Goal: Information Seeking & Learning: Learn about a topic

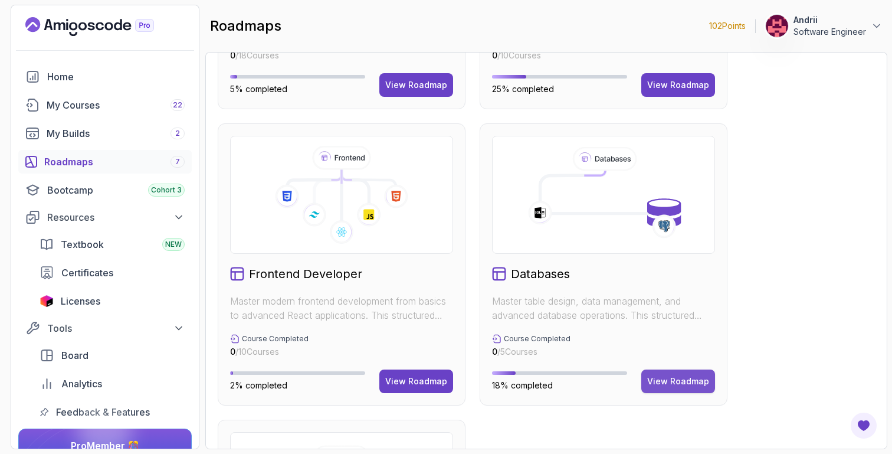
click at [673, 372] on button "View Roadmap" at bounding box center [678, 381] width 74 height 24
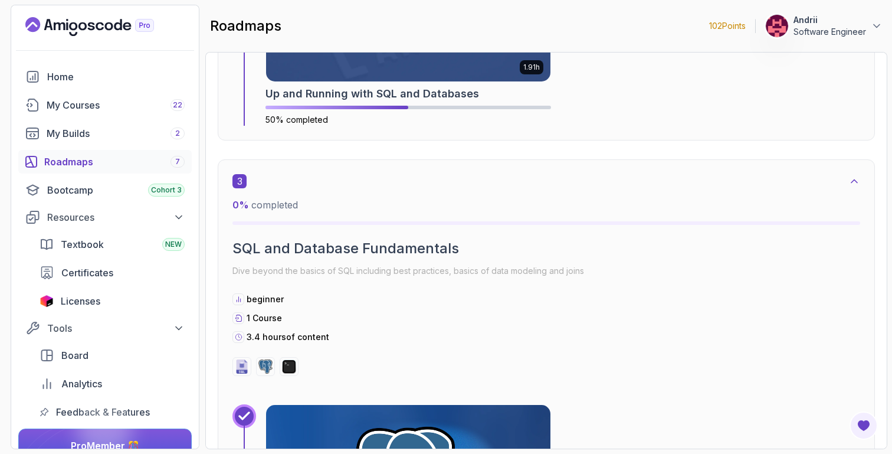
scroll to position [1082, 0]
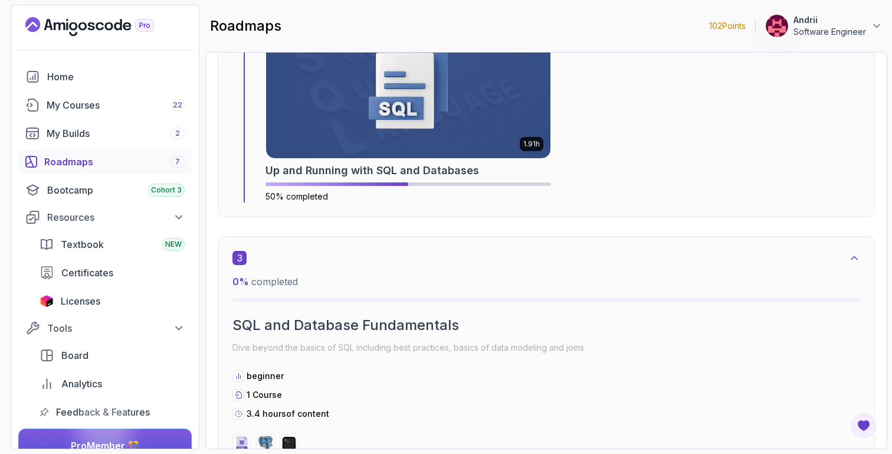
click at [351, 82] on img at bounding box center [408, 85] width 284 height 146
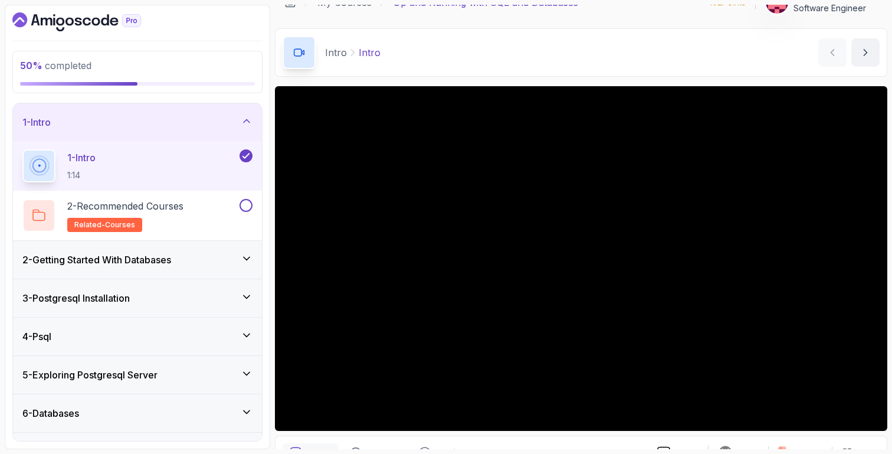
scroll to position [68, 0]
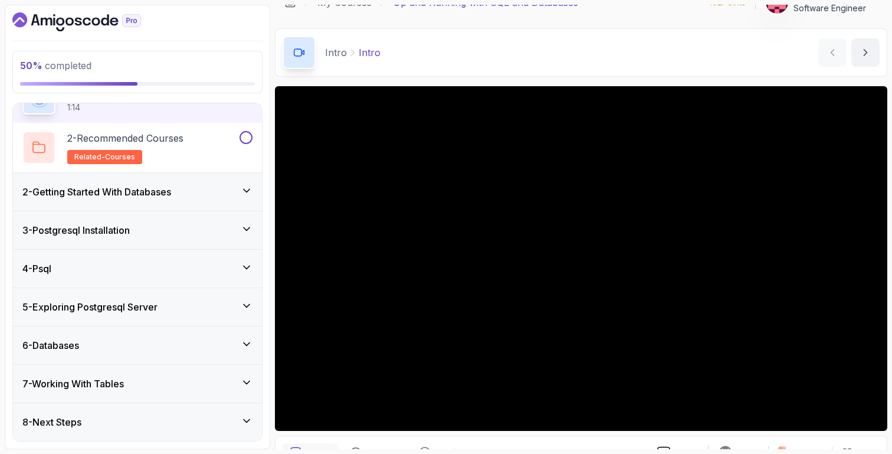
click at [171, 357] on div "6 - Databases" at bounding box center [137, 345] width 249 height 38
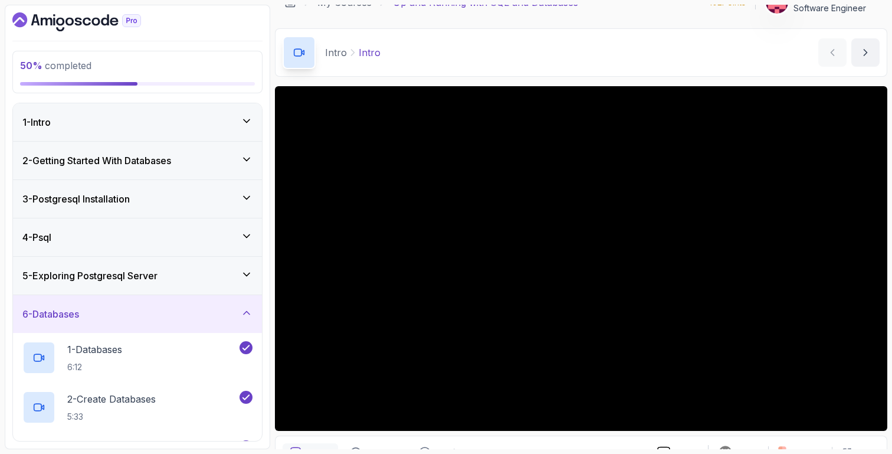
scroll to position [166, 0]
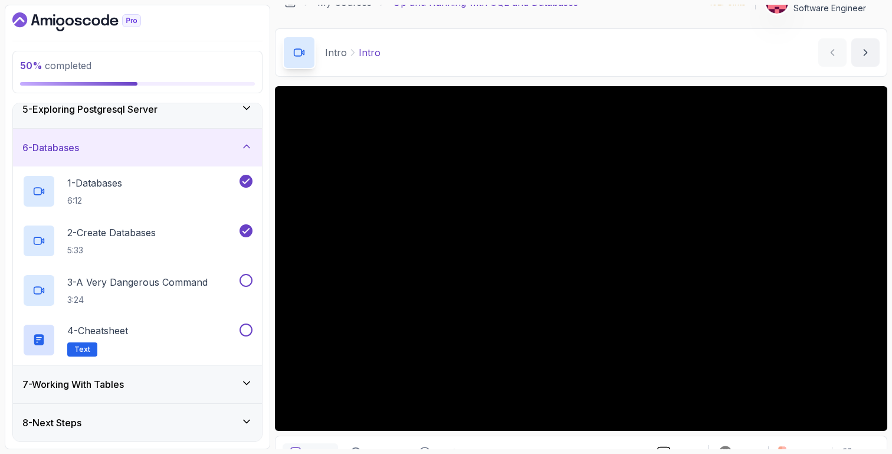
click at [190, 383] on div "7 - Working With Tables" at bounding box center [137, 384] width 230 height 14
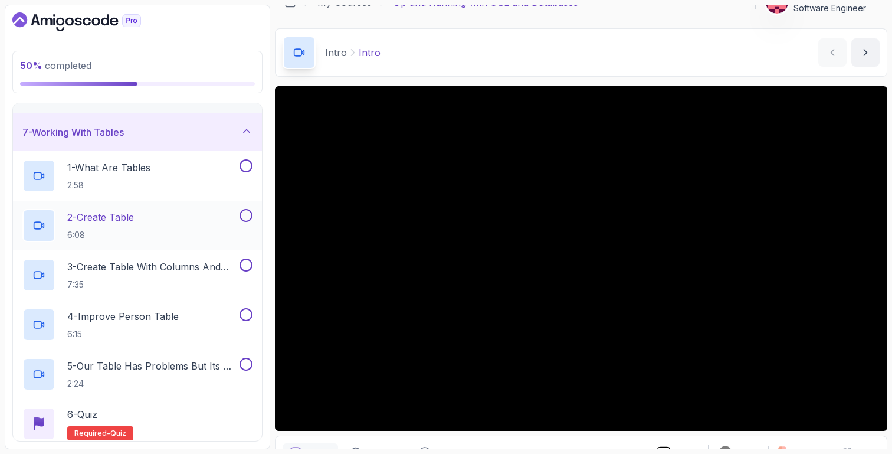
scroll to position [206, 0]
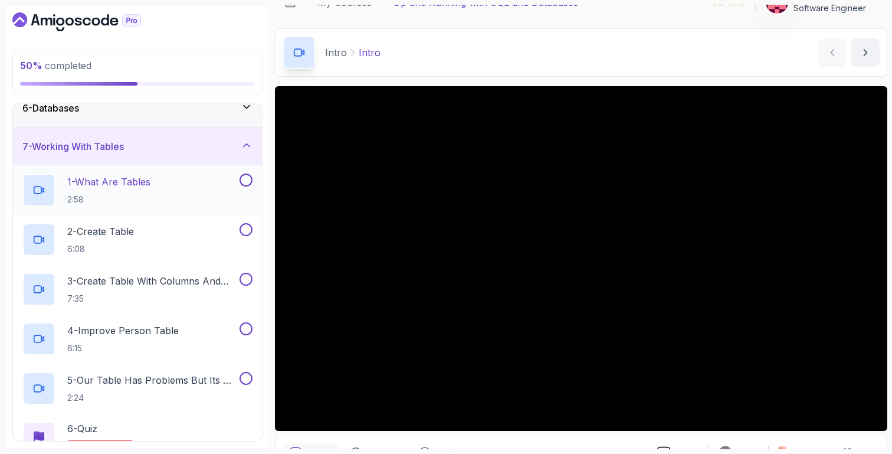
click at [139, 181] on p "1 - What Are Tables" at bounding box center [108, 182] width 83 height 14
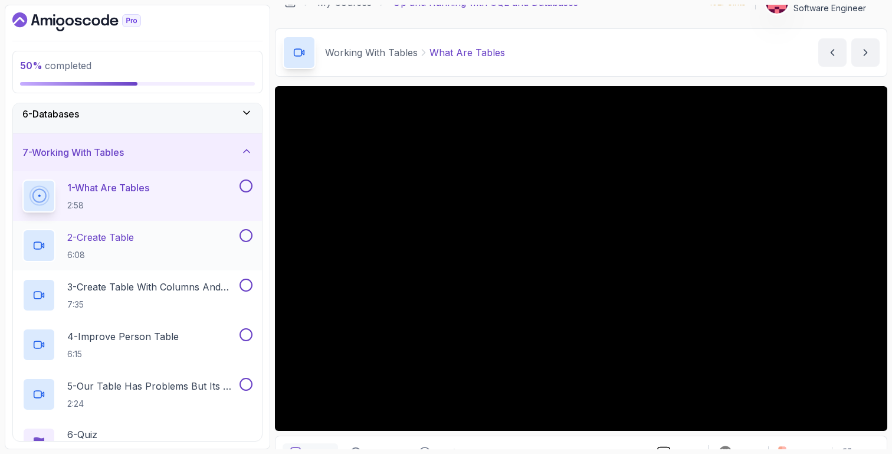
scroll to position [198, 0]
click at [142, 123] on div "6 - Databases" at bounding box center [137, 116] width 249 height 38
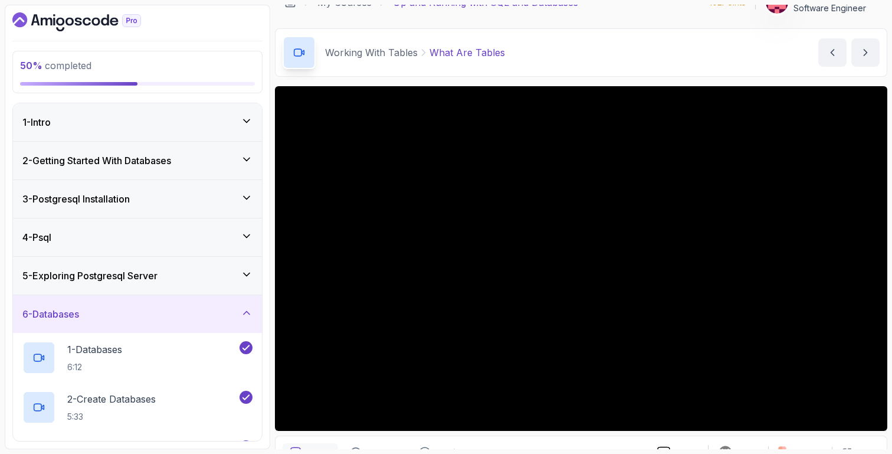
scroll to position [166, 0]
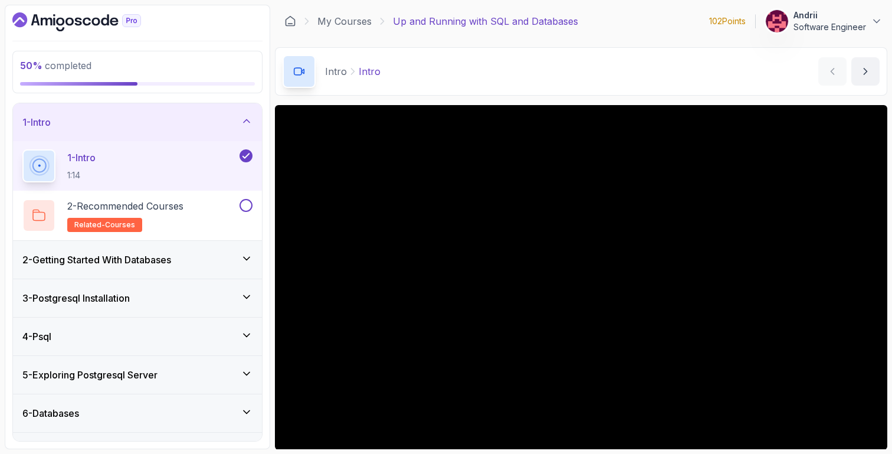
scroll to position [68, 0]
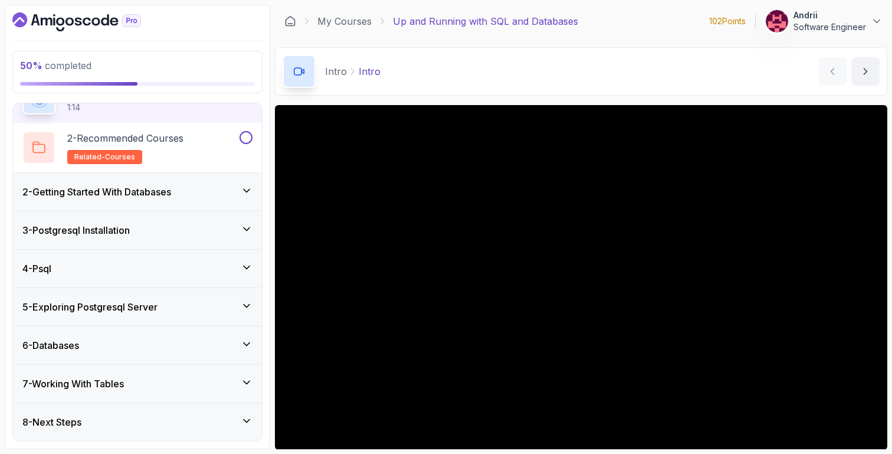
click at [147, 378] on div "7 - Working With Tables" at bounding box center [137, 383] width 230 height 14
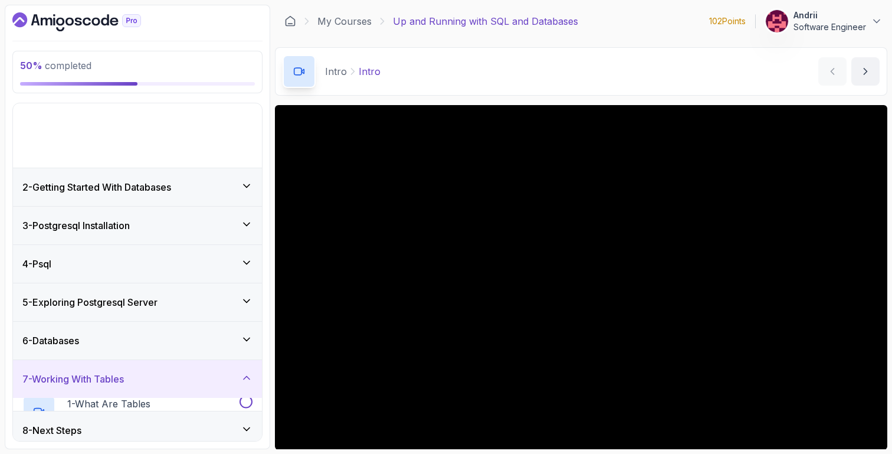
scroll to position [0, 0]
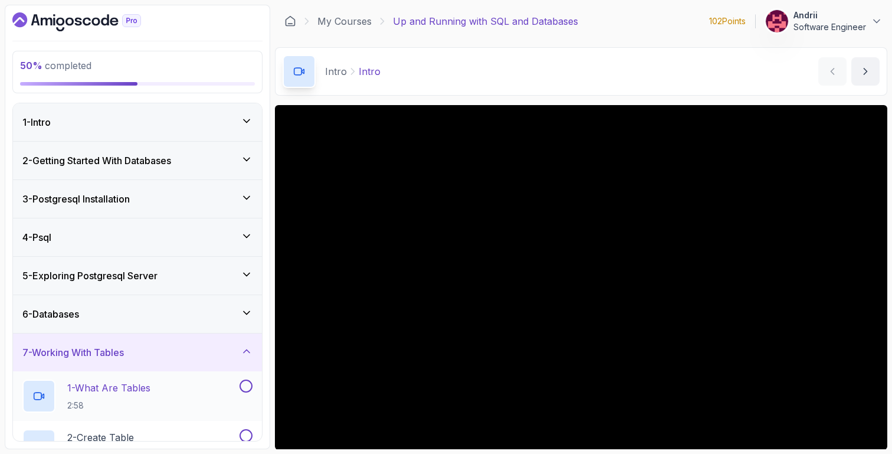
click at [135, 384] on p "1 - What Are Tables" at bounding box center [108, 388] width 83 height 14
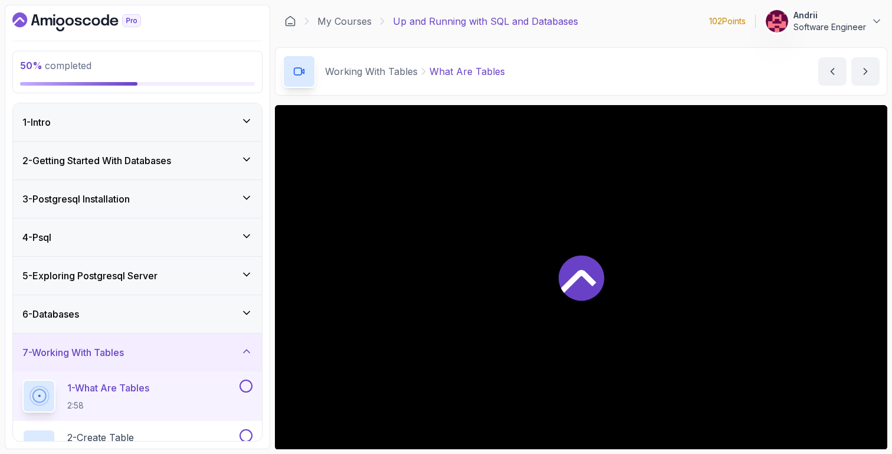
click at [145, 315] on div "6 - Databases" at bounding box center [137, 314] width 230 height 14
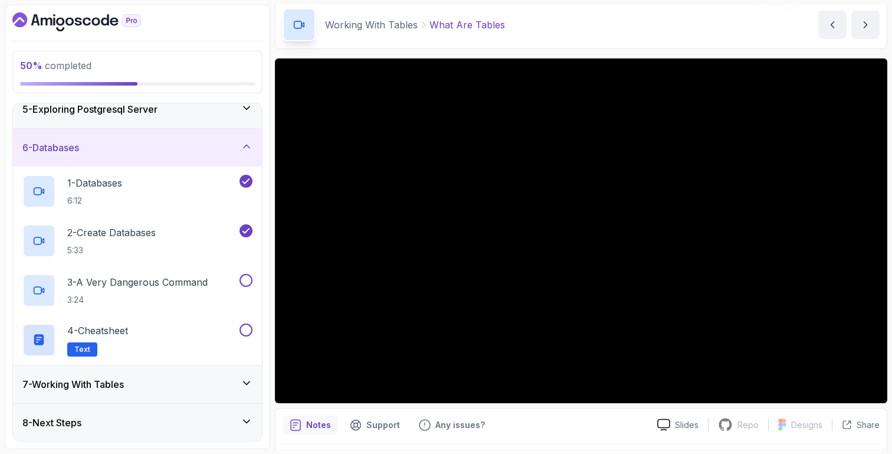
scroll to position [37, 0]
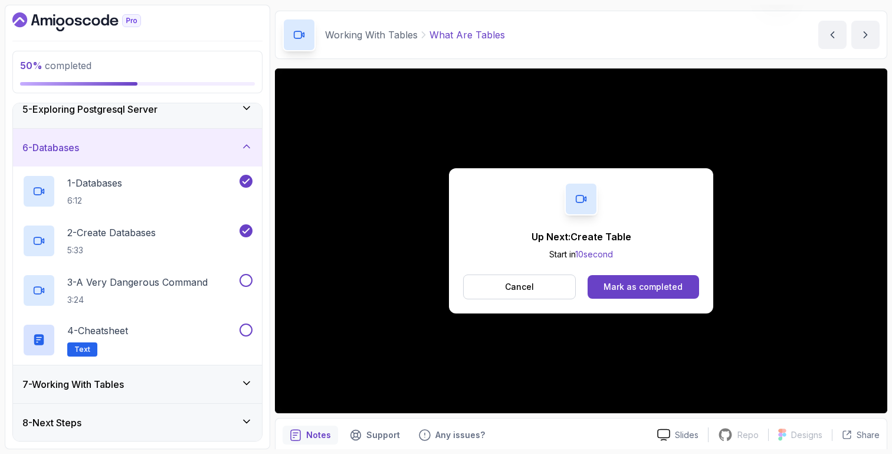
click at [636, 286] on div "Mark as completed" at bounding box center [643, 287] width 79 height 12
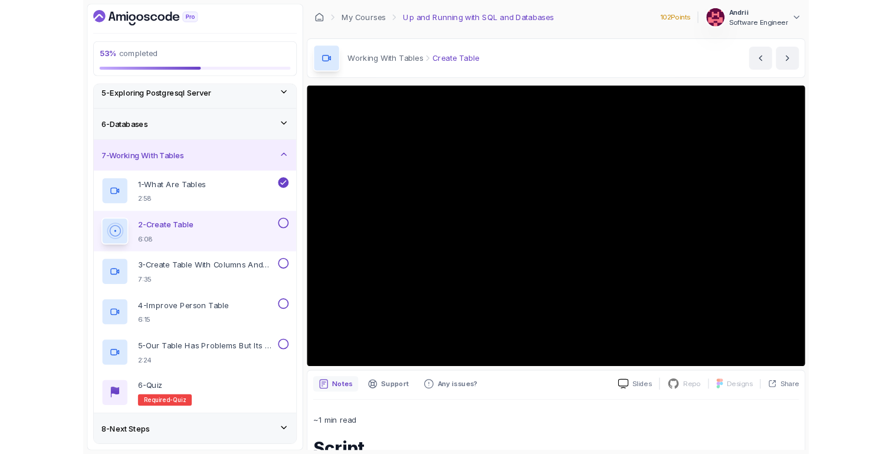
scroll to position [266, 0]
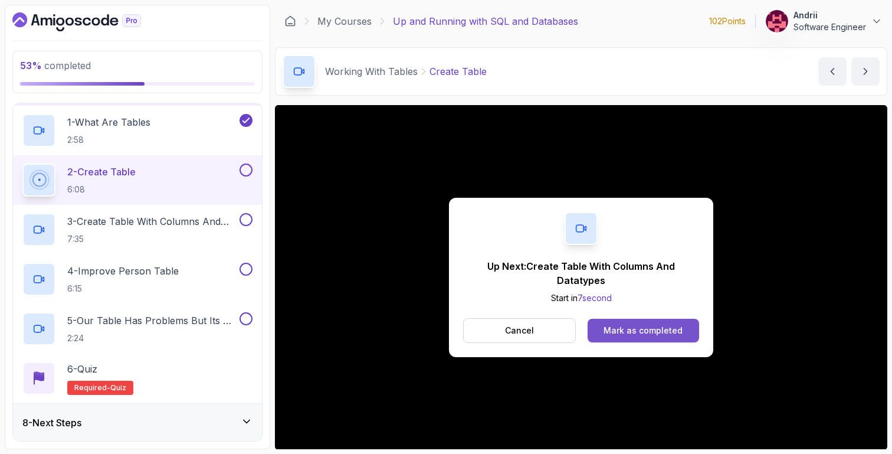
click at [608, 326] on div "Mark as completed" at bounding box center [643, 331] width 79 height 12
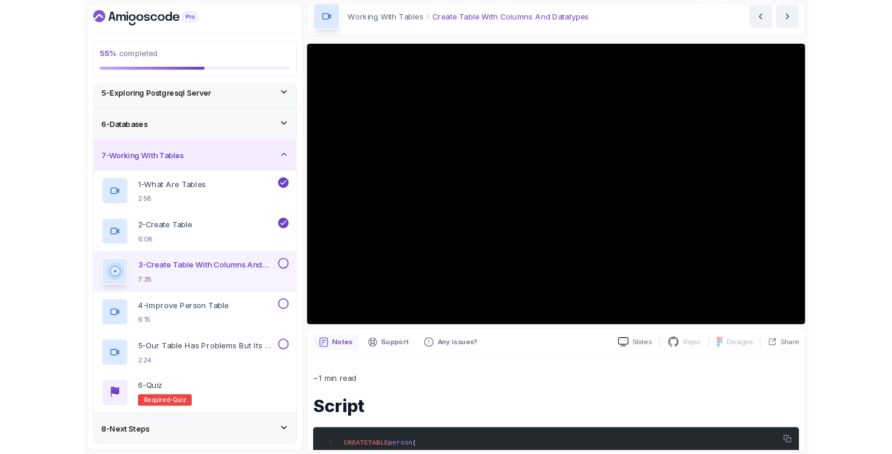
scroll to position [266, 0]
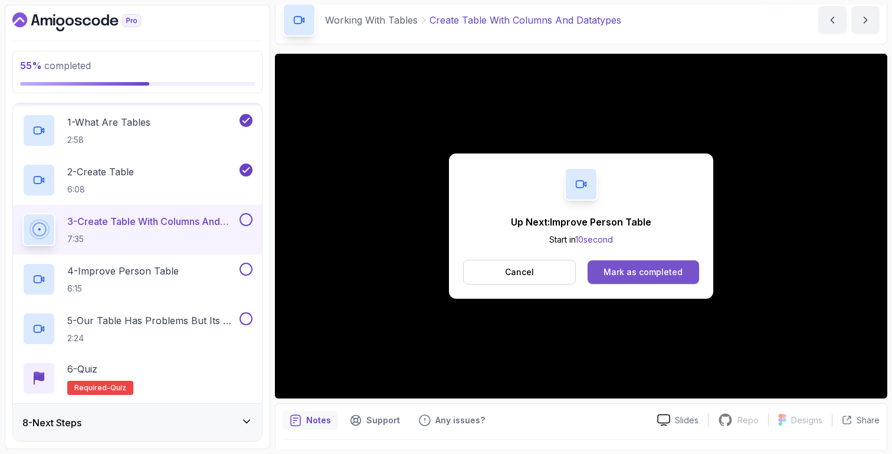
click at [614, 270] on div "Mark as completed" at bounding box center [643, 272] width 79 height 12
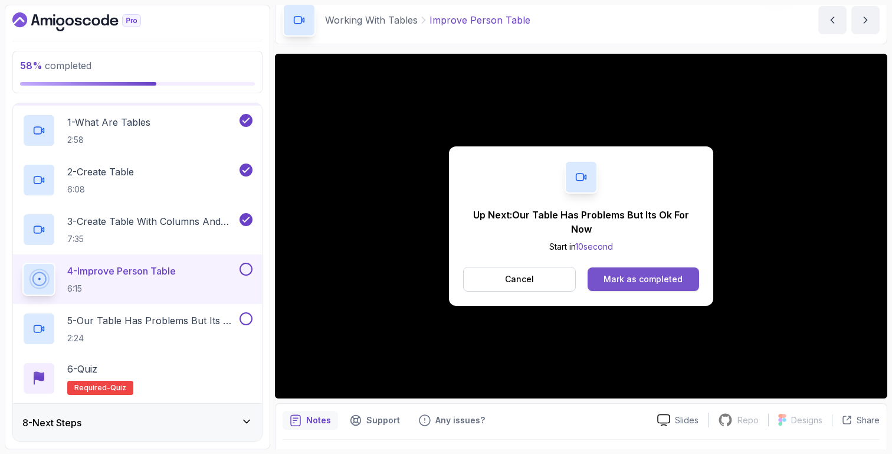
click at [631, 273] on button "Mark as completed" at bounding box center [644, 279] width 112 height 24
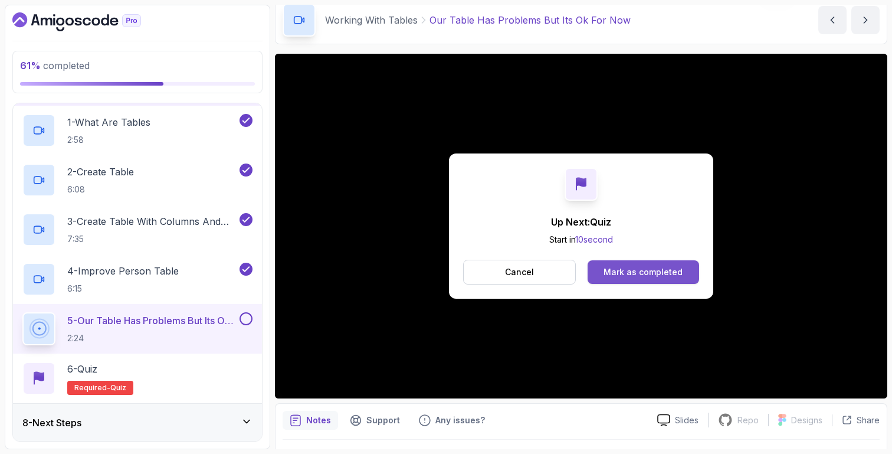
click at [636, 264] on button "Mark as completed" at bounding box center [644, 272] width 112 height 24
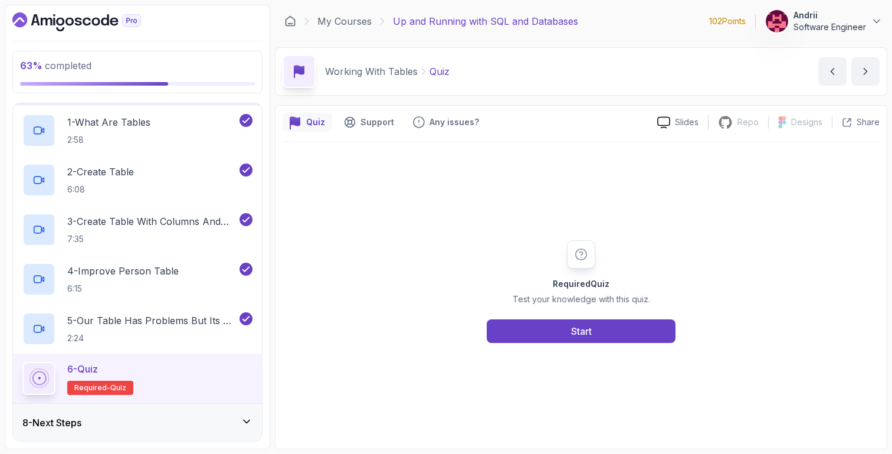
click at [182, 418] on div "8 - Next Steps" at bounding box center [137, 422] width 230 height 14
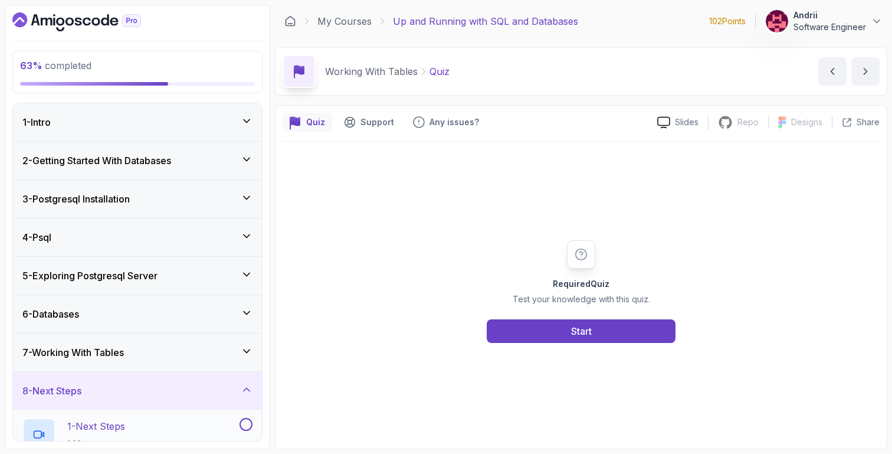
click at [188, 421] on div "1 - Next Steps 1:23" at bounding box center [129, 434] width 215 height 33
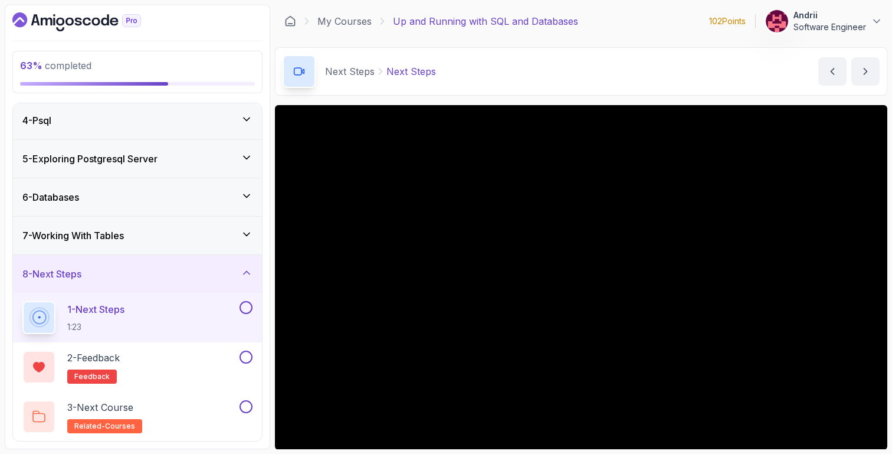
click at [543, 101] on main "My Courses Up and Running with SQL and Databases 102 Points Andrii Software Eng…" at bounding box center [581, 227] width 612 height 444
click at [421, 100] on main "My Courses Up and Running with SQL and Databases 102 Points Andrii Software Eng…" at bounding box center [581, 227] width 612 height 444
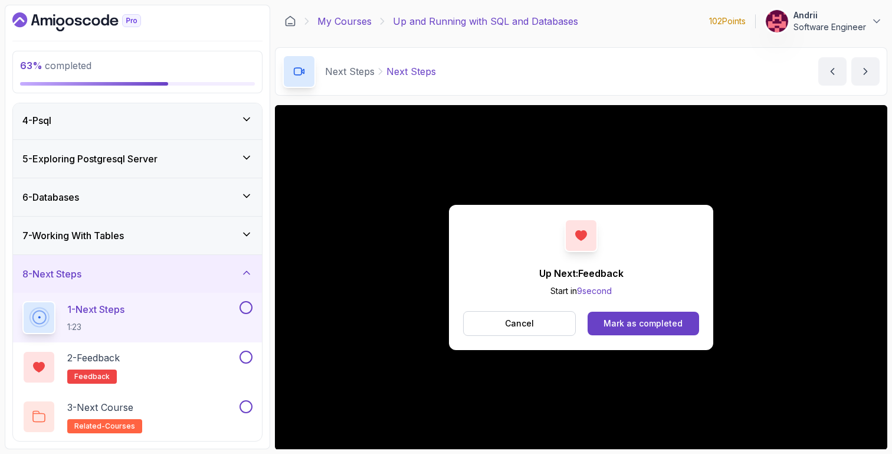
click at [343, 17] on link "My Courses" at bounding box center [344, 21] width 54 height 14
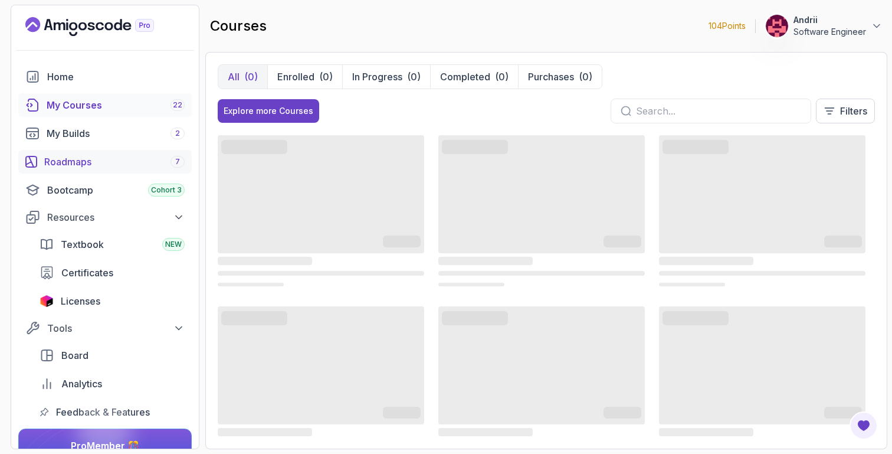
click at [148, 169] on link "Roadmaps 7" at bounding box center [104, 162] width 173 height 24
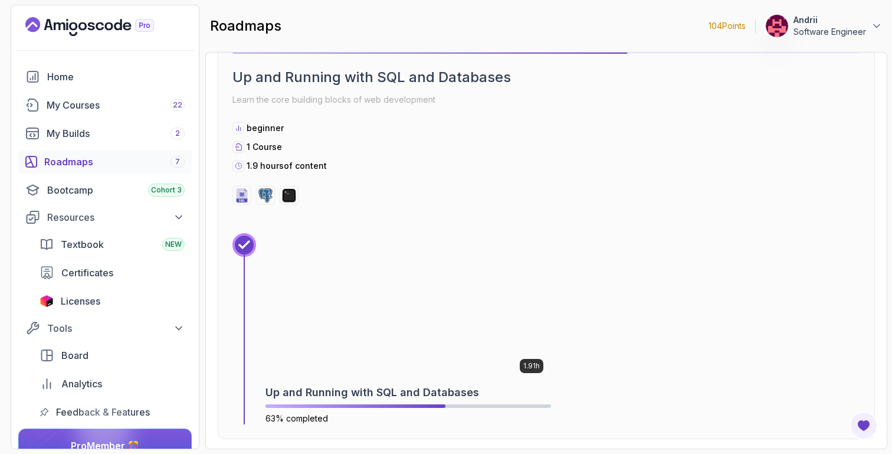
scroll to position [945, 0]
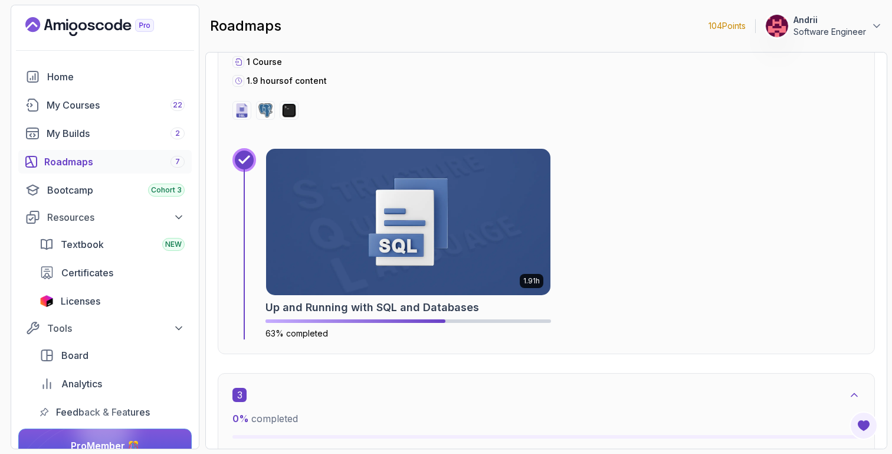
click at [484, 178] on img at bounding box center [408, 222] width 284 height 146
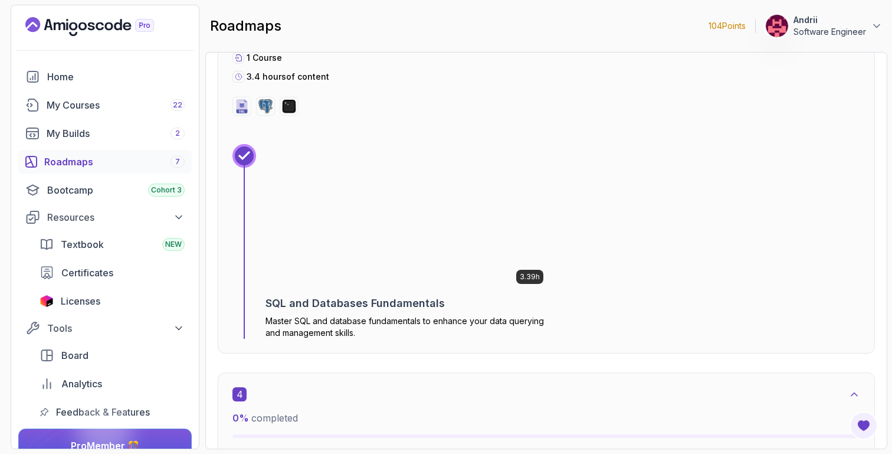
scroll to position [1490, 0]
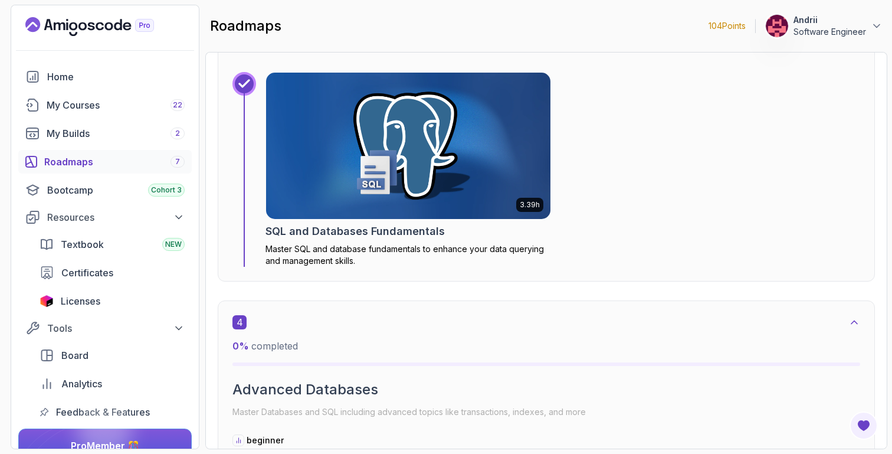
click at [448, 169] on img at bounding box center [408, 145] width 299 height 153
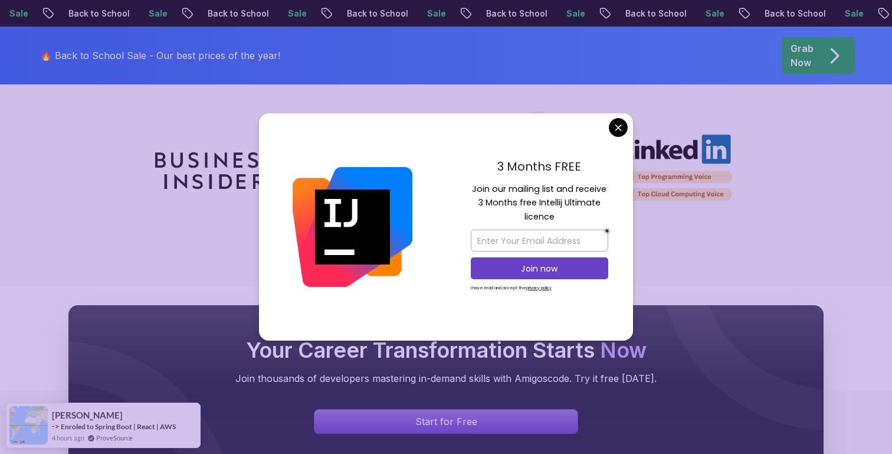
scroll to position [3208, 0]
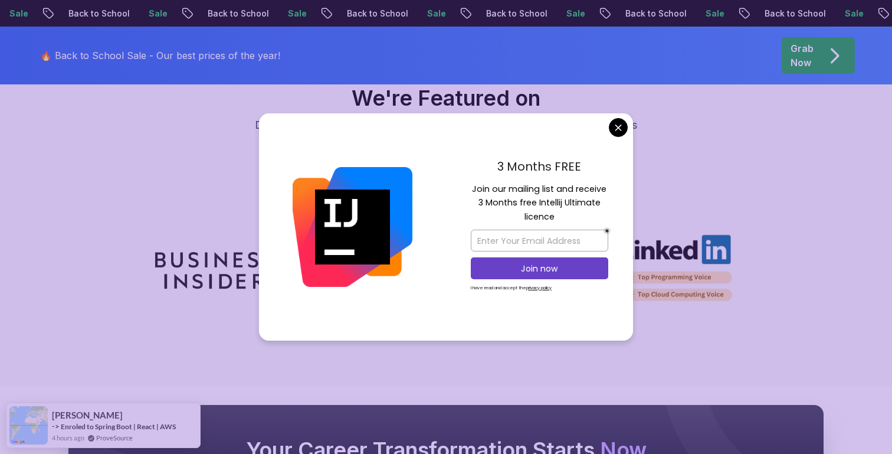
click at [611, 134] on div "3 Months FREE Join our mailing list and receive 3 Months free Intellij Ultimate…" at bounding box center [539, 227] width 187 height 228
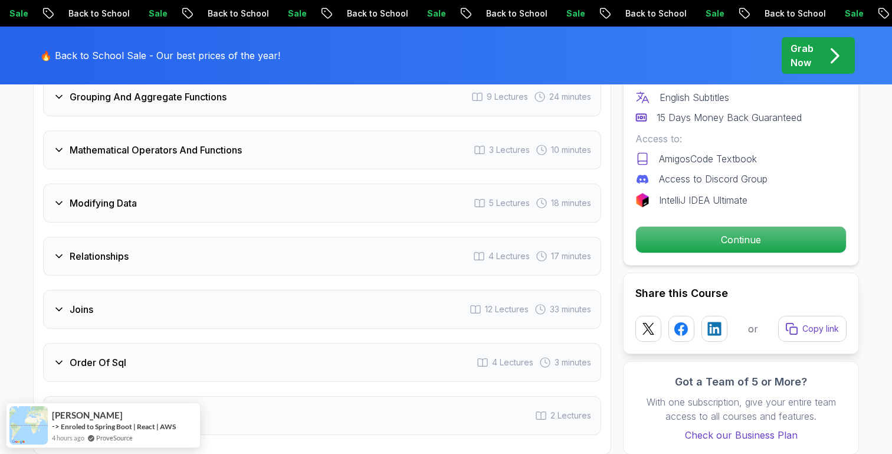
scroll to position [1944, 0]
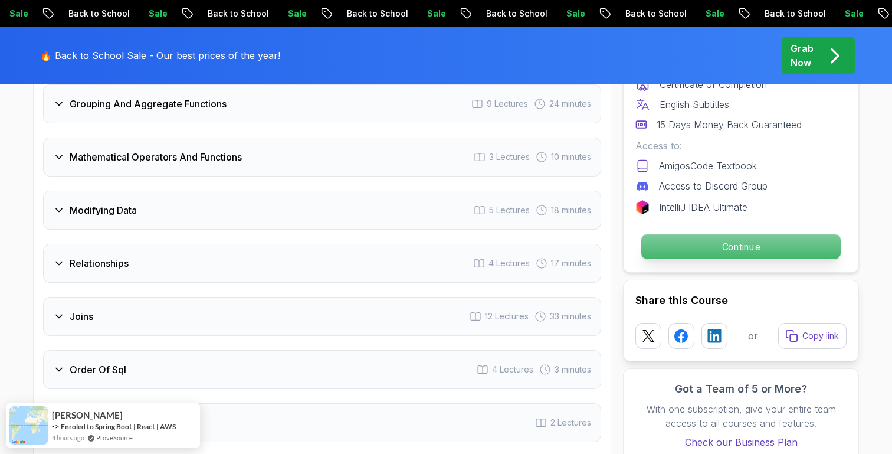
click at [665, 234] on p "Continue" at bounding box center [740, 246] width 199 height 25
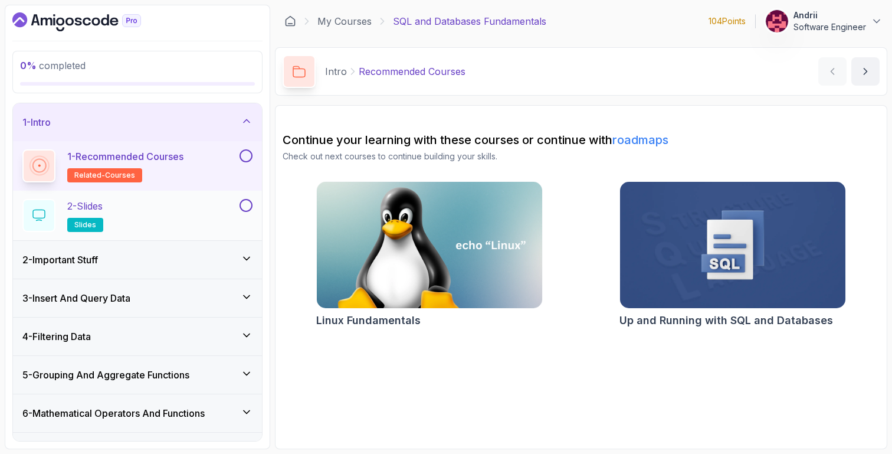
click at [235, 215] on div "2 - Slides slides" at bounding box center [129, 215] width 215 height 33
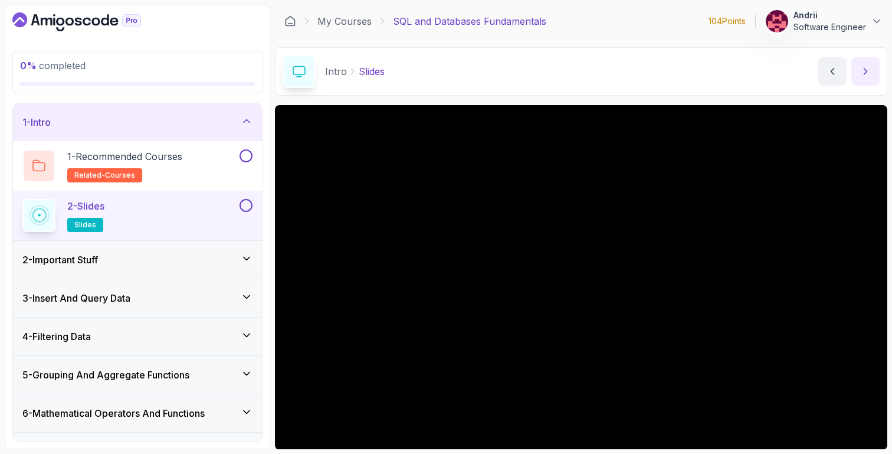
click at [853, 76] on button "next content" at bounding box center [865, 71] width 28 height 28
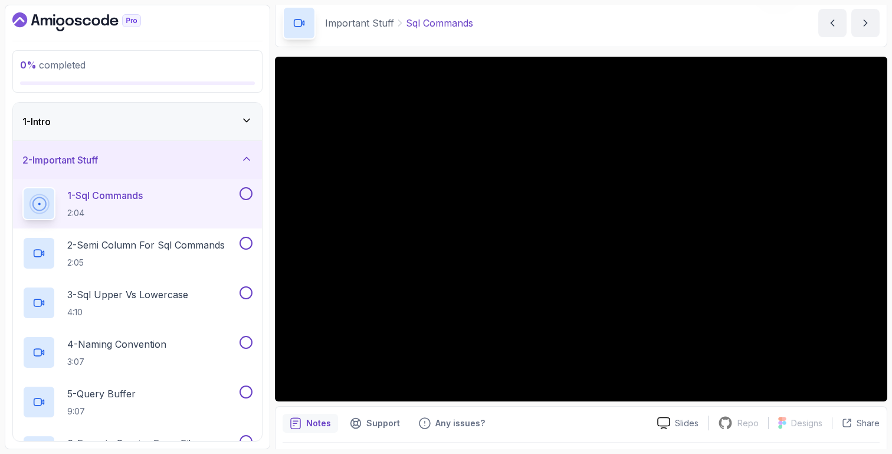
scroll to position [54, 0]
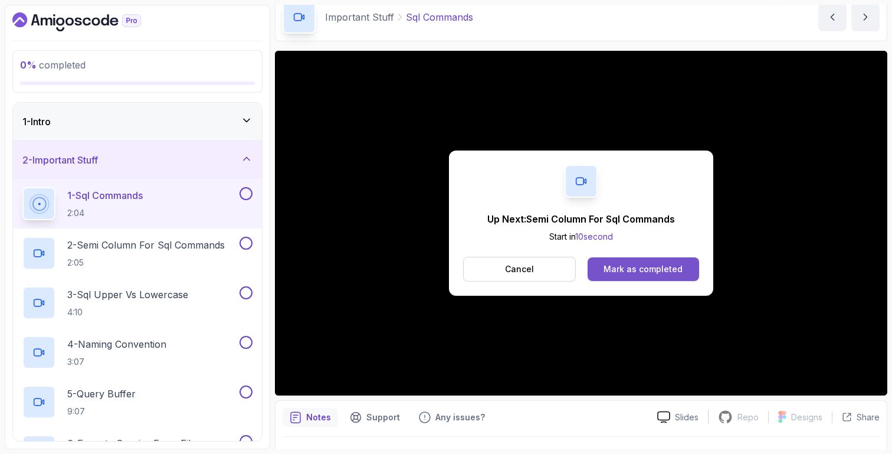
click at [643, 274] on div "Mark as completed" at bounding box center [643, 269] width 79 height 12
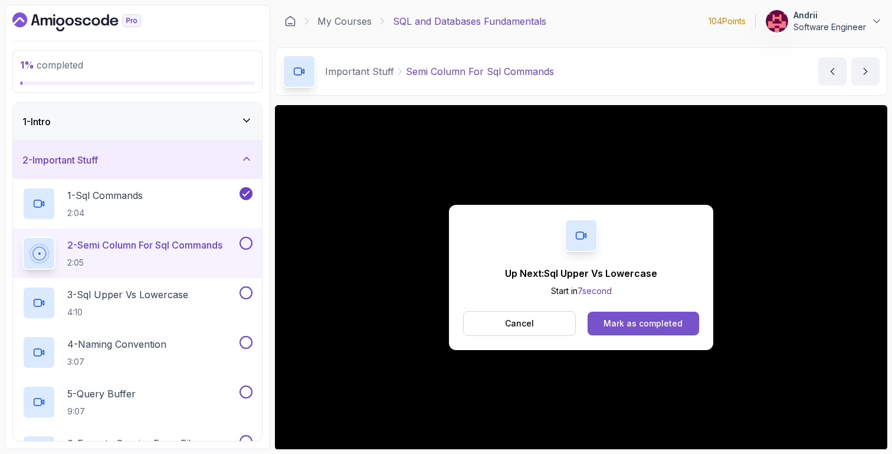
click at [641, 327] on div "Mark as completed" at bounding box center [643, 323] width 79 height 12
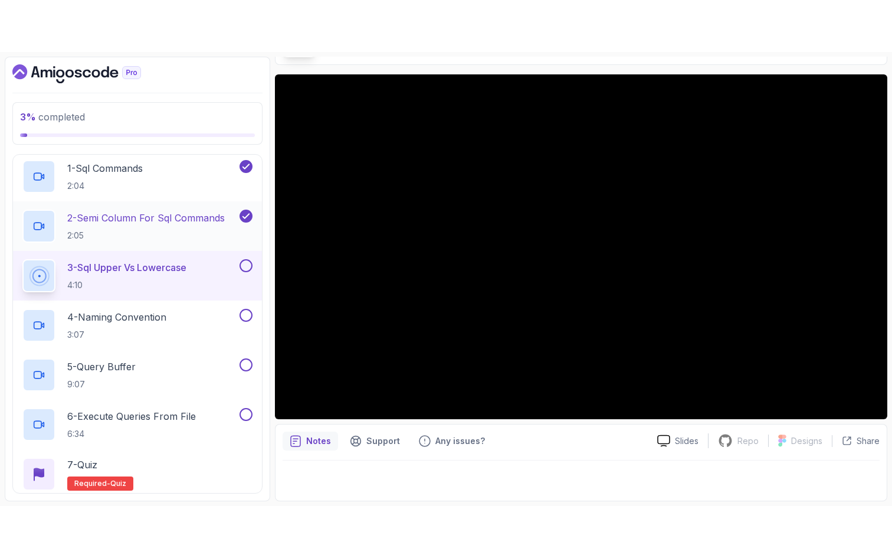
scroll to position [78, 0]
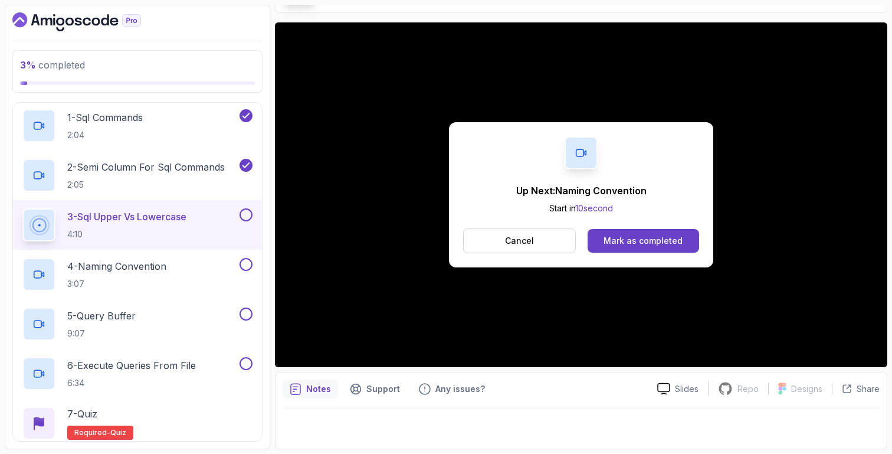
click at [618, 247] on button "Mark as completed" at bounding box center [644, 241] width 112 height 24
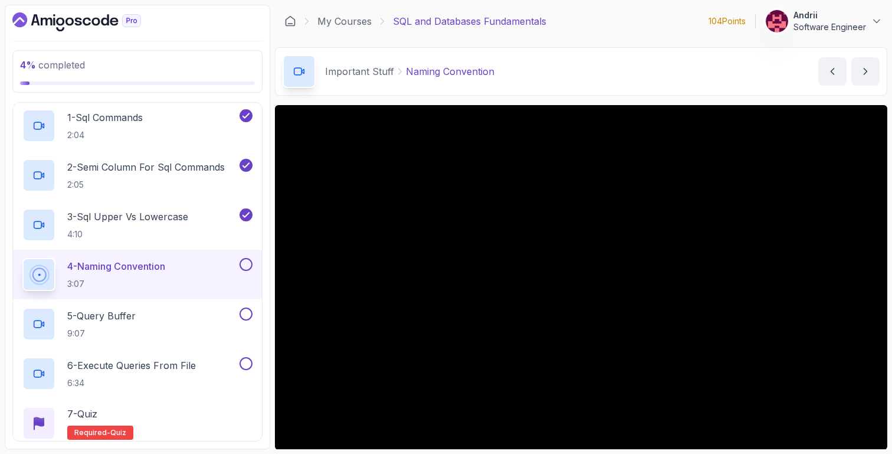
click at [594, 96] on main "My Courses SQL and Databases Fundamentals 104 Points Andrii Software Engineer 9…" at bounding box center [581, 227] width 612 height 444
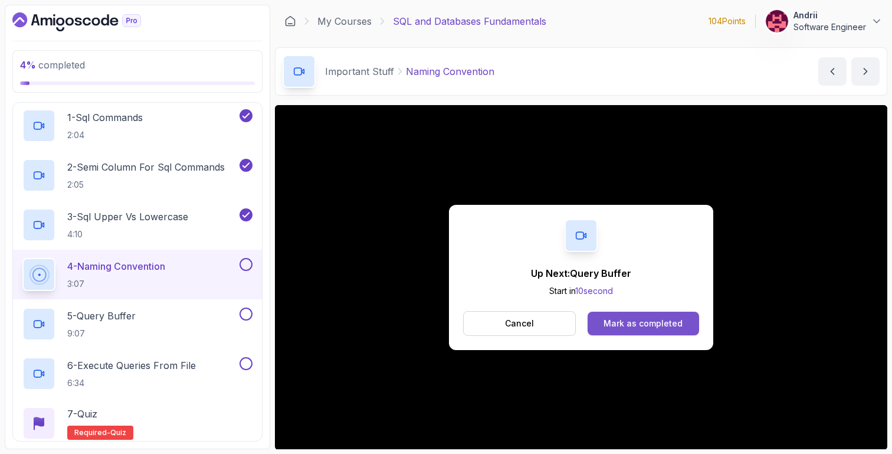
click at [648, 316] on button "Mark as completed" at bounding box center [644, 324] width 112 height 24
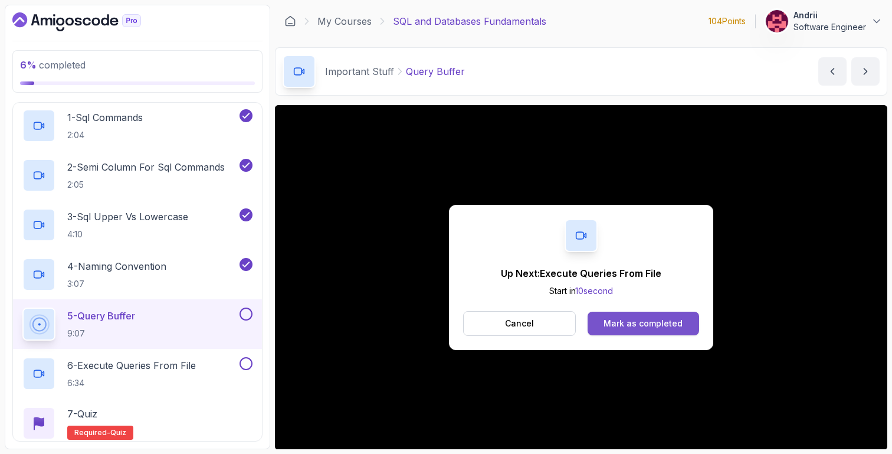
click at [651, 319] on div "Mark as completed" at bounding box center [643, 323] width 79 height 12
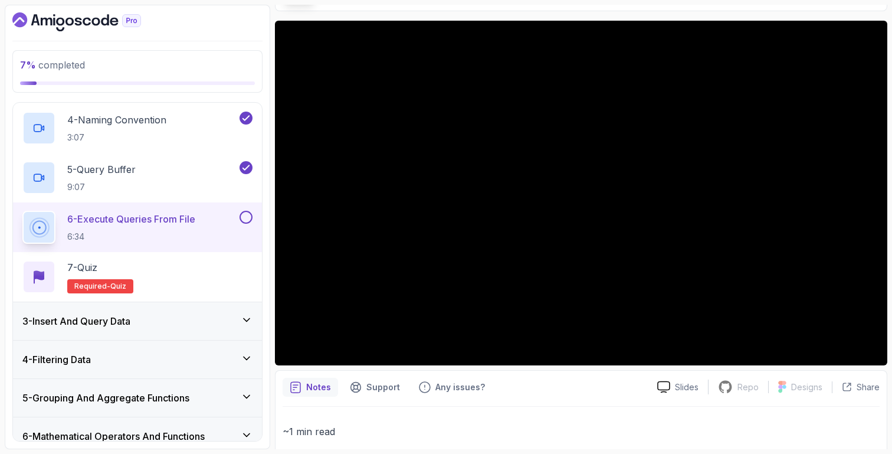
scroll to position [41, 0]
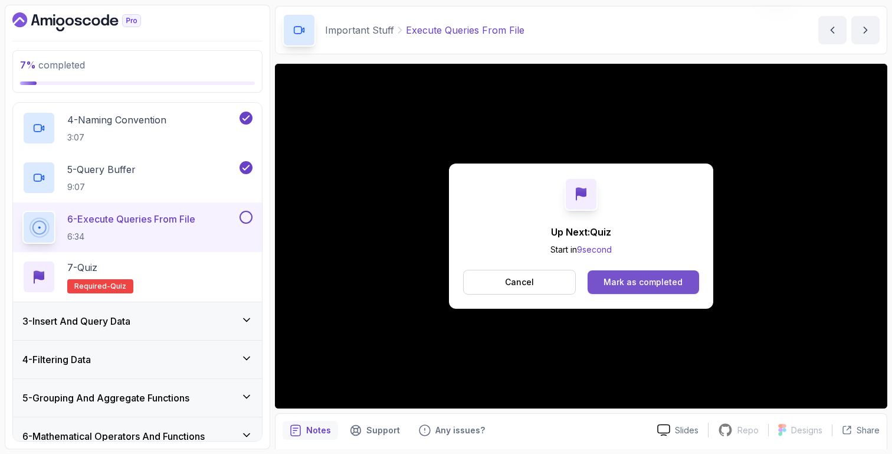
click at [615, 273] on button "Mark as completed" at bounding box center [644, 282] width 112 height 24
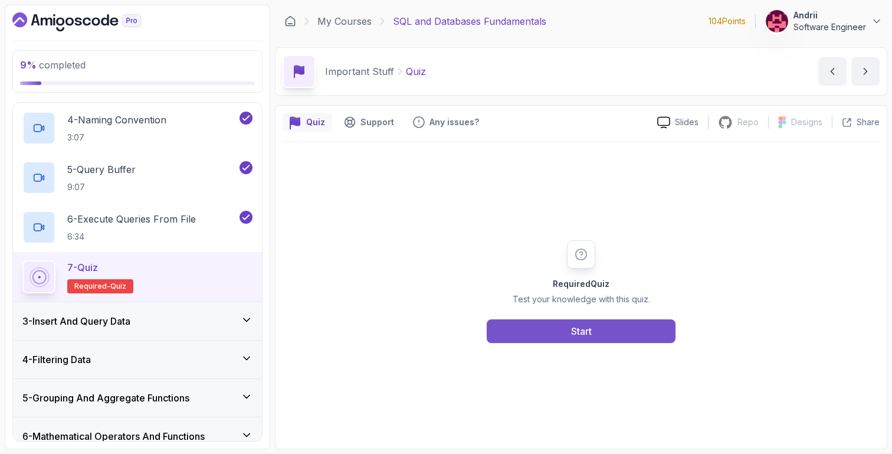
click at [579, 328] on div "Start" at bounding box center [581, 331] width 21 height 14
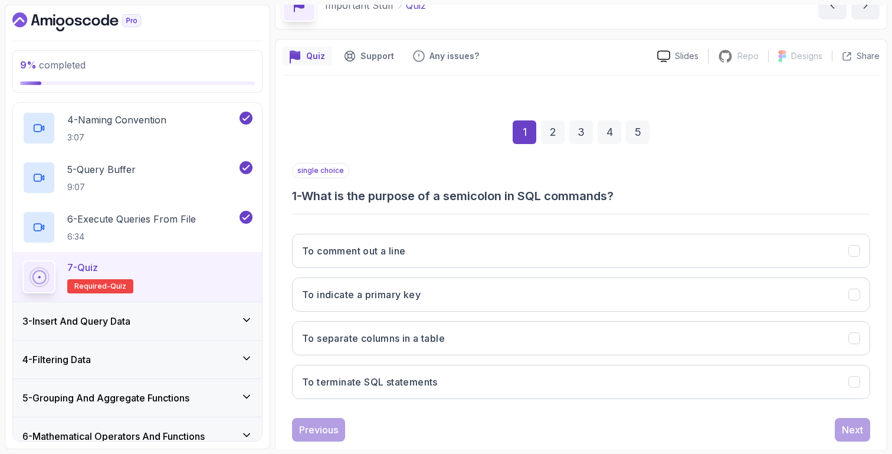
scroll to position [92, 0]
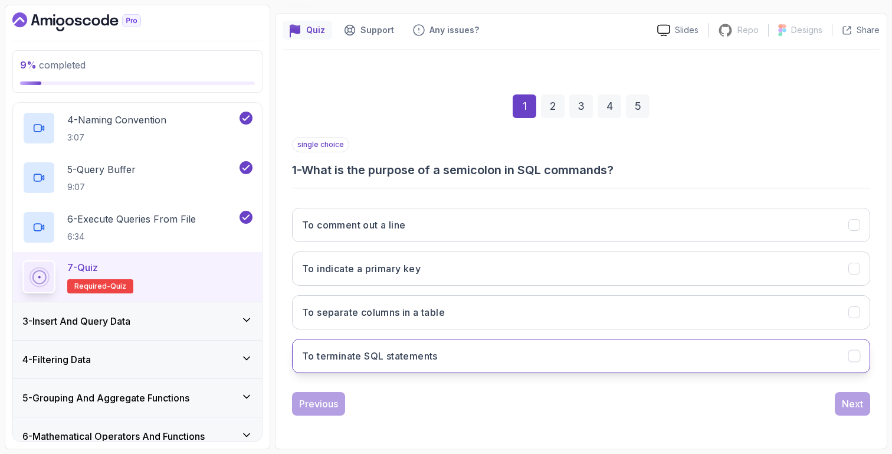
click at [581, 349] on button "To terminate SQL statements" at bounding box center [581, 356] width 578 height 34
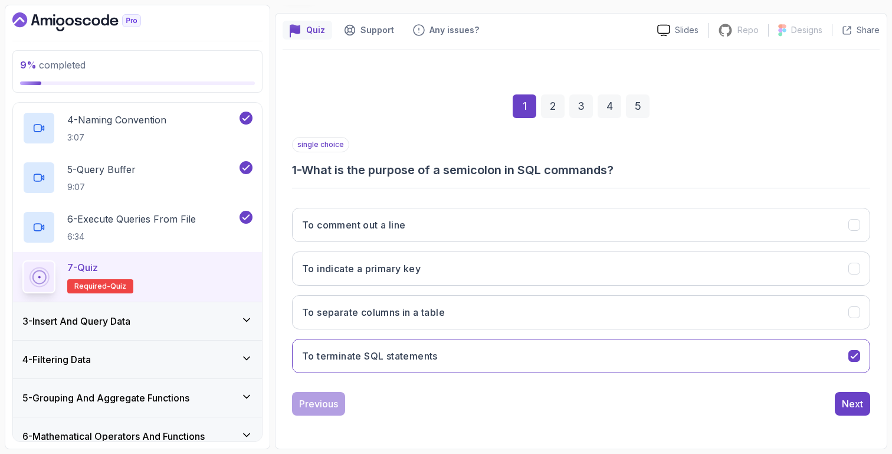
click at [858, 415] on div "1 2 3 4 5 single choice 1 - What is the purpose of a semicolon in SQL commands?…" at bounding box center [581, 245] width 597 height 359
click at [856, 408] on div "Next" at bounding box center [852, 404] width 21 height 14
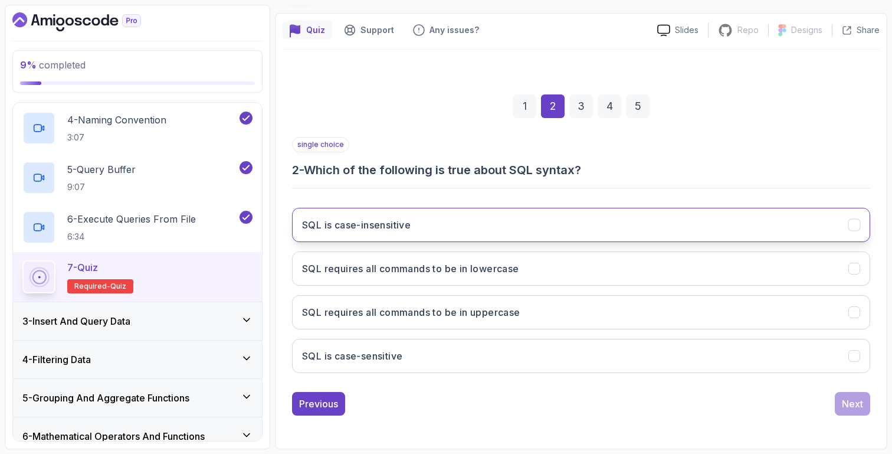
click at [584, 233] on button "SQL is case-insensitive" at bounding box center [581, 225] width 578 height 34
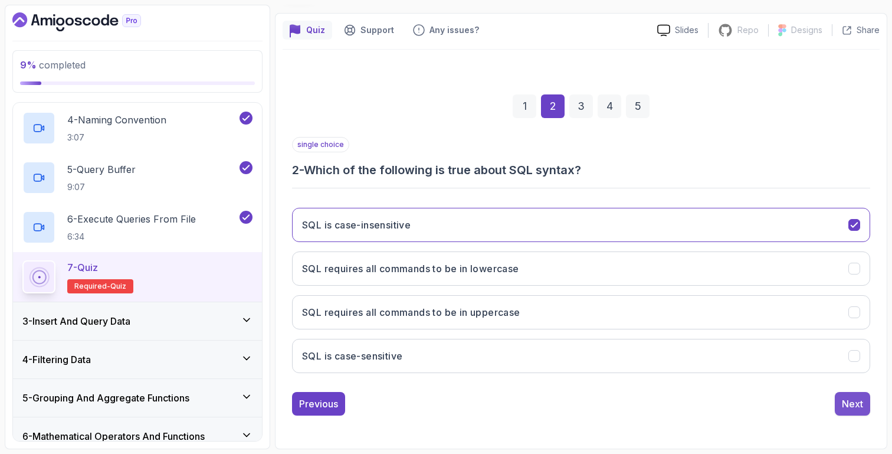
click at [850, 401] on div "Next" at bounding box center [852, 404] width 21 height 14
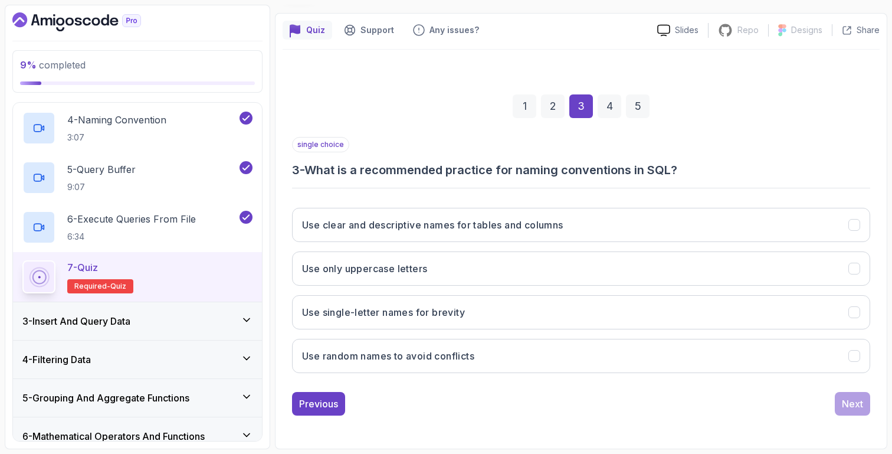
click at [607, 99] on div "4" at bounding box center [610, 106] width 24 height 24
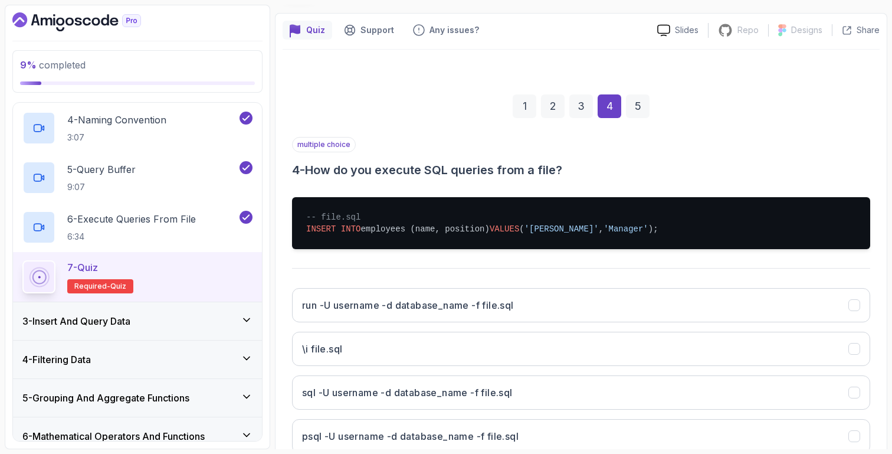
click at [634, 105] on div "5" at bounding box center [638, 106] width 24 height 24
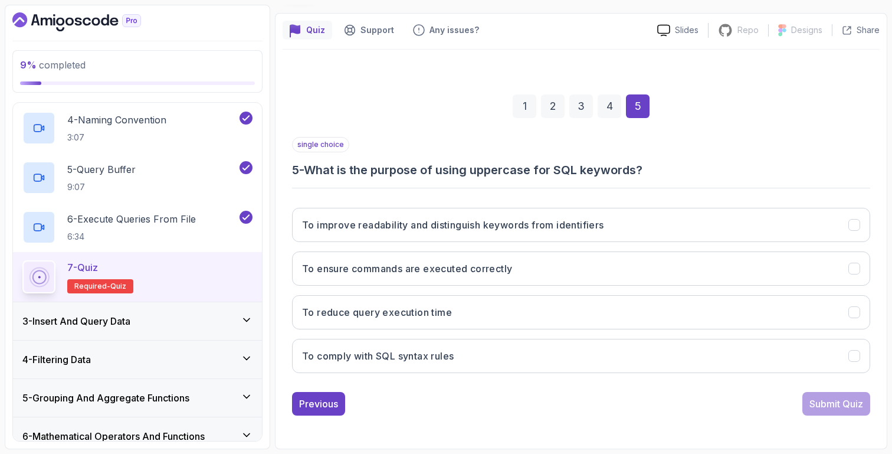
click at [601, 106] on div "4" at bounding box center [610, 106] width 24 height 24
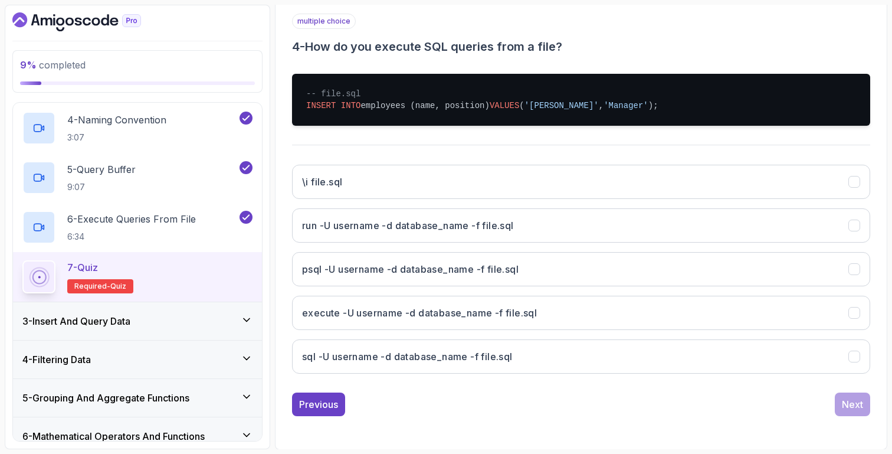
scroll to position [216, 0]
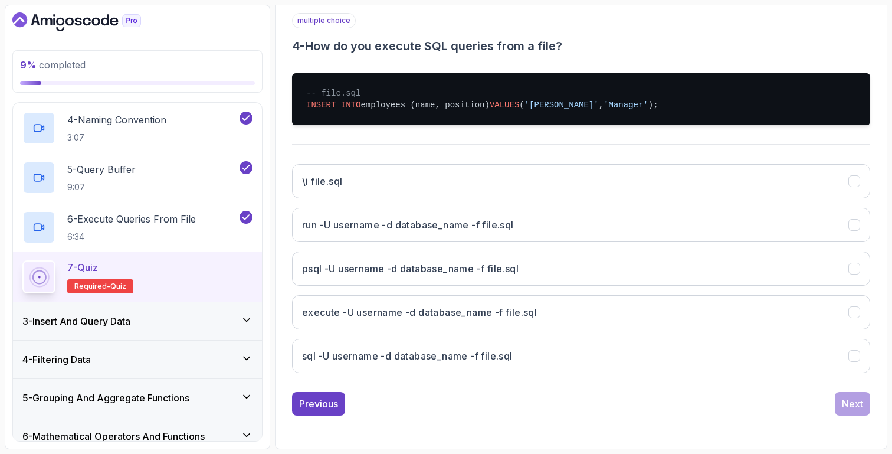
click at [78, 314] on h3 "3 - Insert And Query Data" at bounding box center [76, 321] width 108 height 14
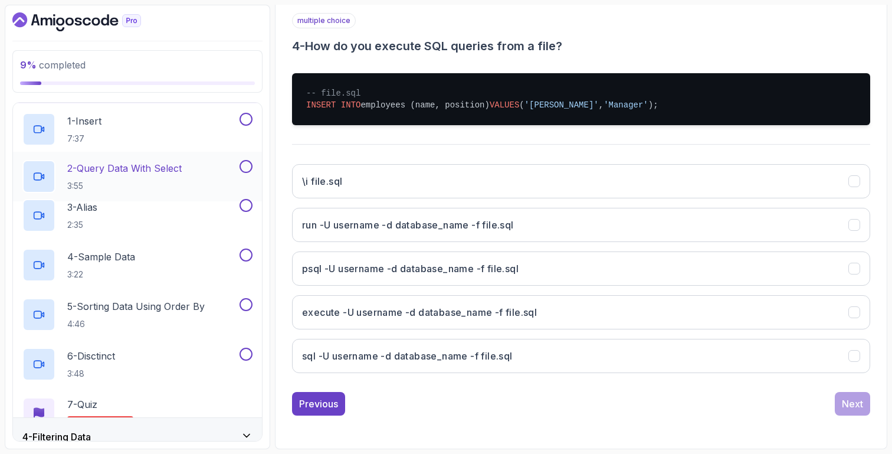
scroll to position [84, 0]
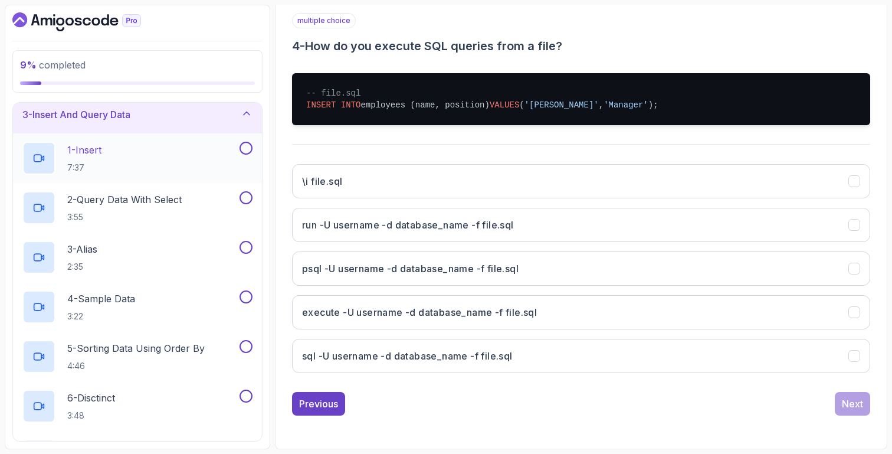
click at [139, 158] on div "1 - Insert 7:37" at bounding box center [129, 158] width 215 height 33
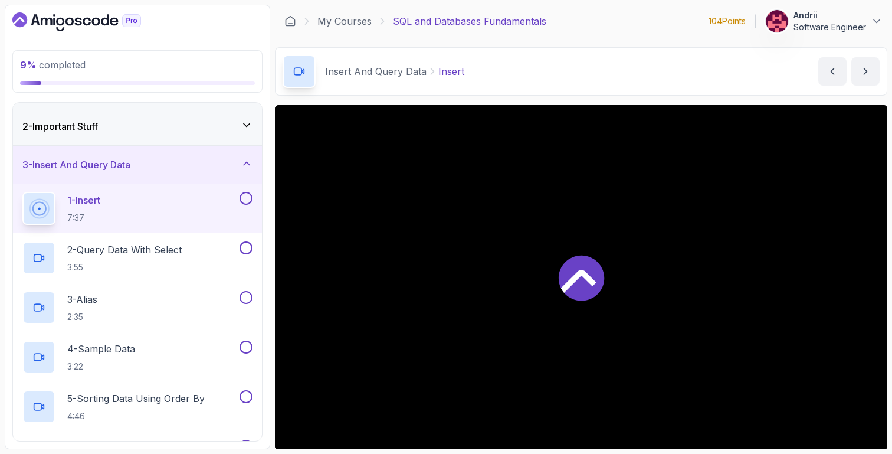
click at [140, 123] on div "2 - Important Stuff" at bounding box center [137, 126] width 230 height 14
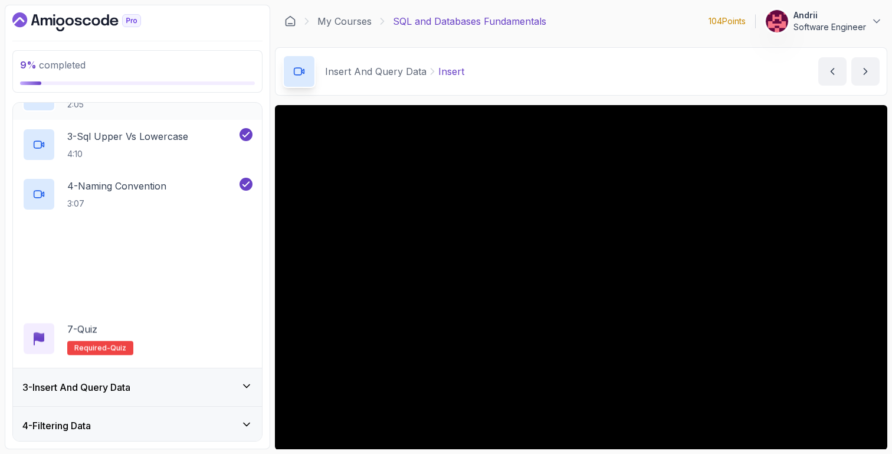
scroll to position [160, 0]
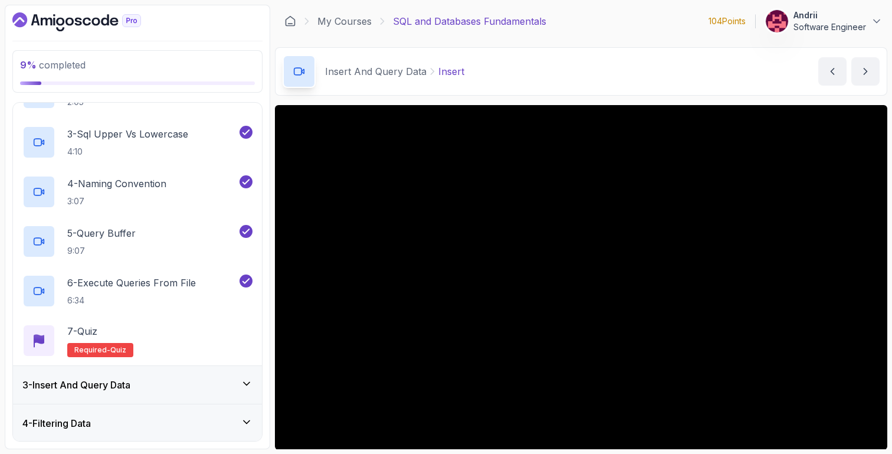
click at [196, 373] on div "3 - Insert And Query Data" at bounding box center [137, 385] width 249 height 38
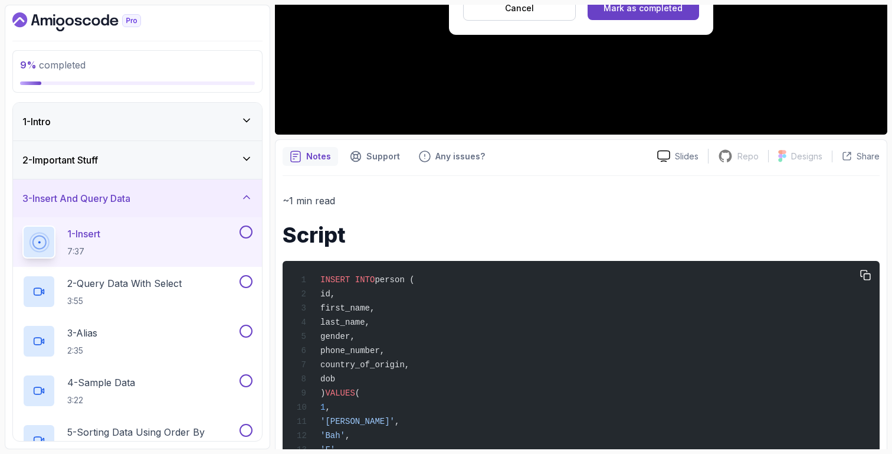
scroll to position [338, 0]
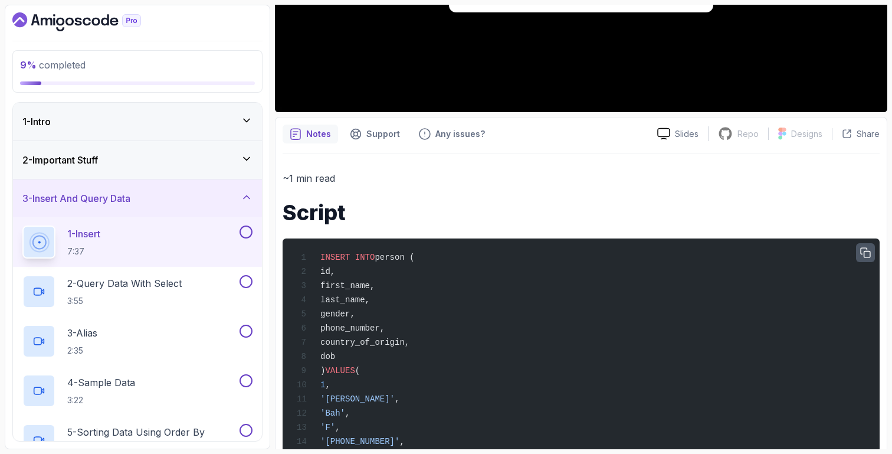
click at [861, 254] on icon "button" at bounding box center [865, 252] width 11 height 11
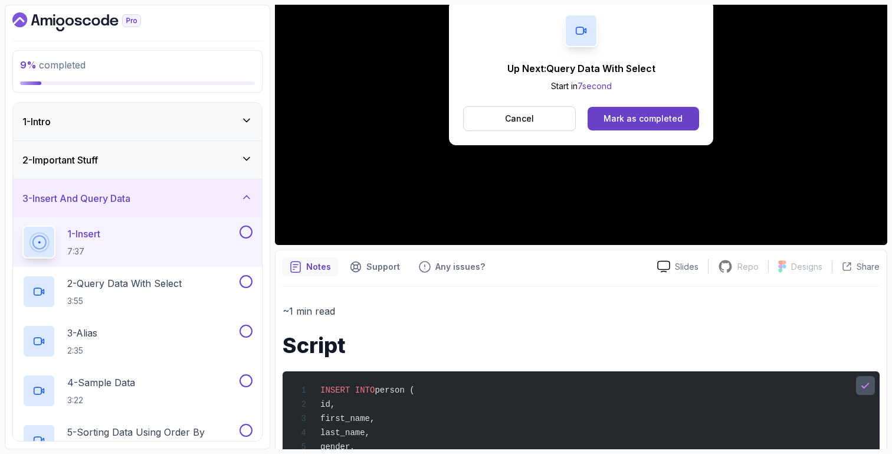
scroll to position [0, 0]
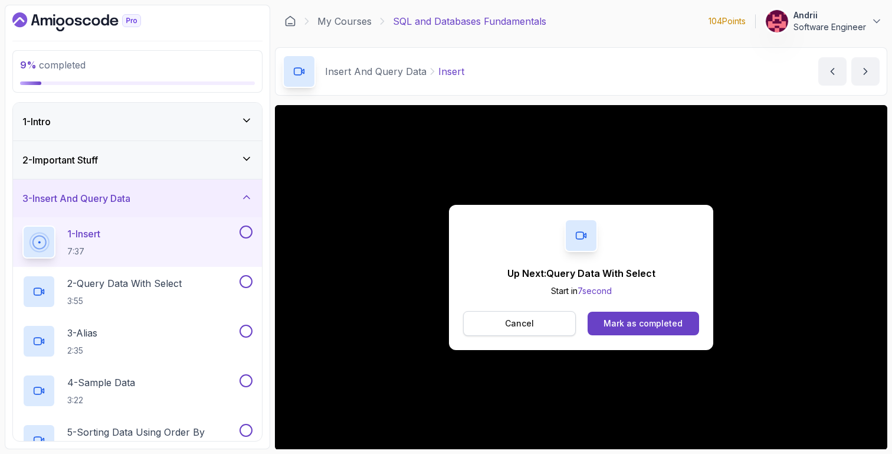
click at [551, 321] on button "Cancel" at bounding box center [519, 323] width 113 height 25
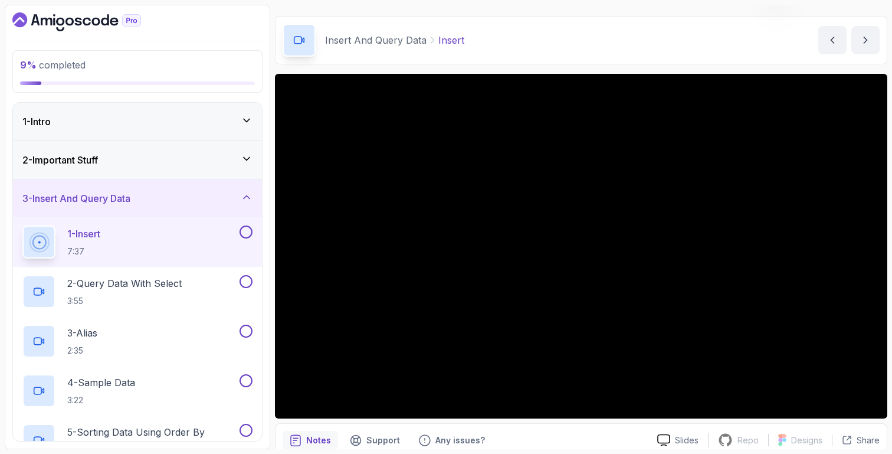
scroll to position [25, 0]
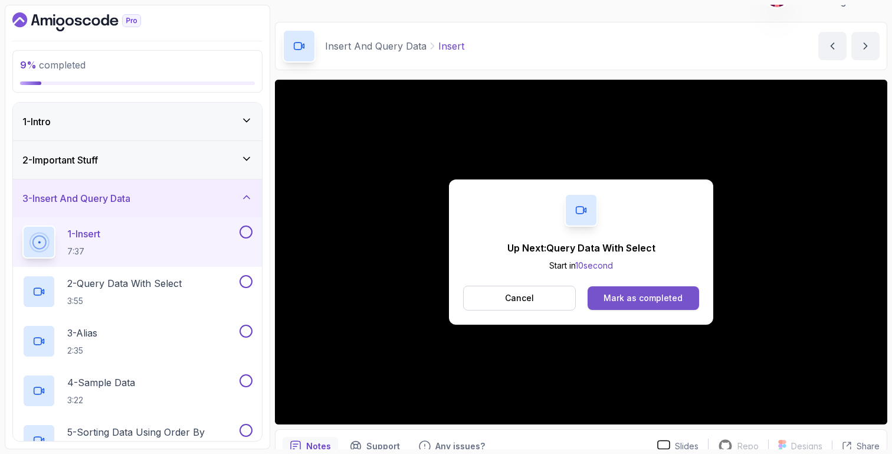
click at [653, 307] on button "Mark as completed" at bounding box center [644, 298] width 112 height 24
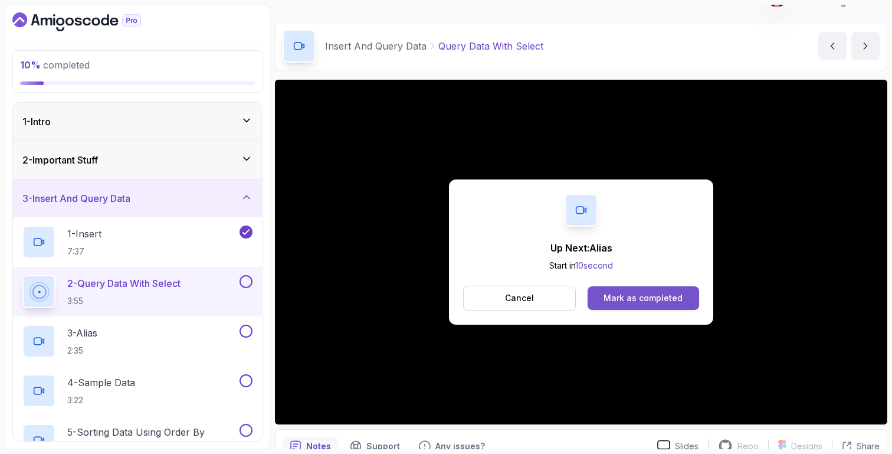
click at [667, 297] on div "Mark as completed" at bounding box center [643, 298] width 79 height 12
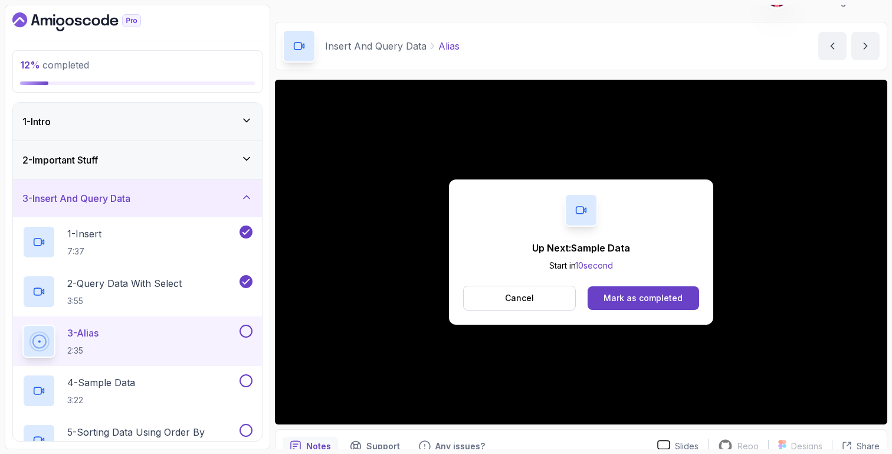
click at [667, 298] on div "Mark as completed" at bounding box center [643, 298] width 79 height 12
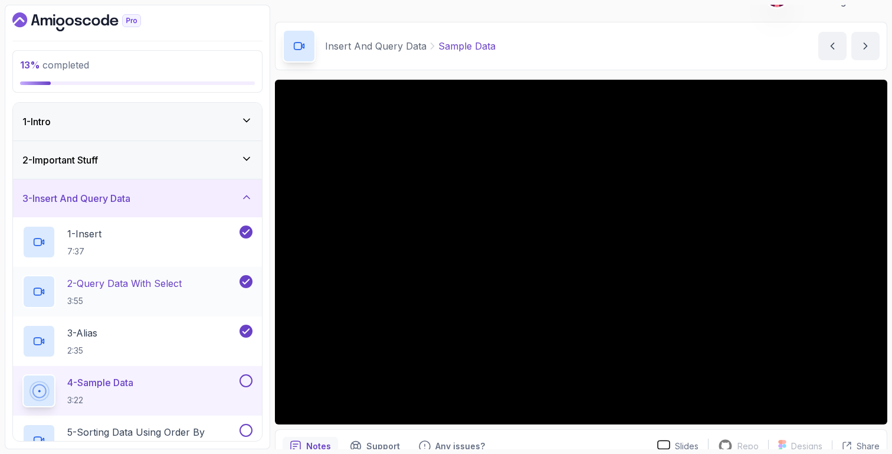
click at [112, 275] on div "2 - Query Data With Select 3:55" at bounding box center [129, 291] width 215 height 33
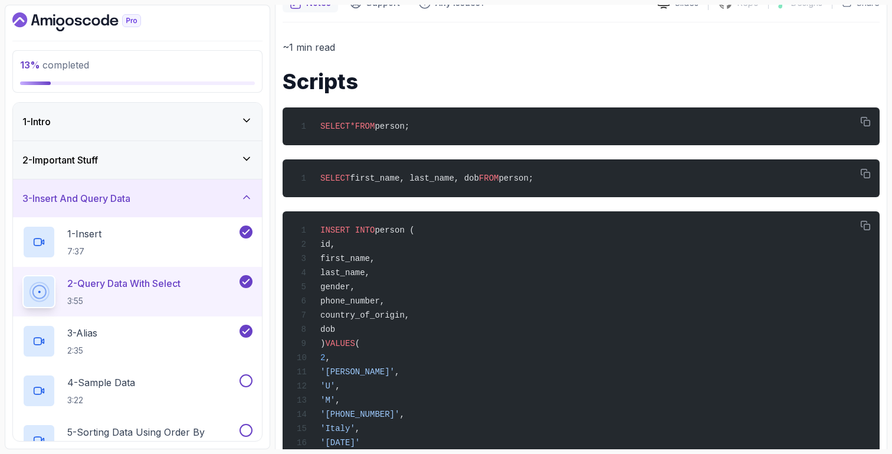
scroll to position [530, 0]
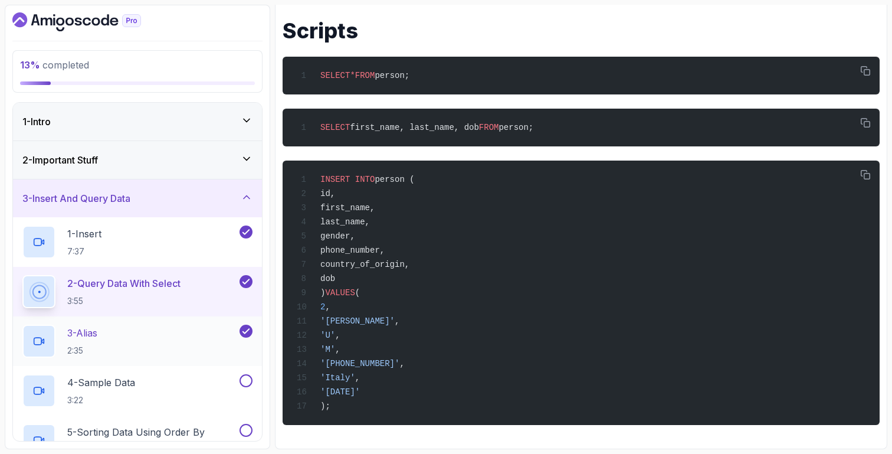
click at [140, 323] on div "3 - Alias 2:35" at bounding box center [137, 341] width 249 height 50
click at [176, 343] on div "3 - Alias 2:35" at bounding box center [129, 341] width 215 height 33
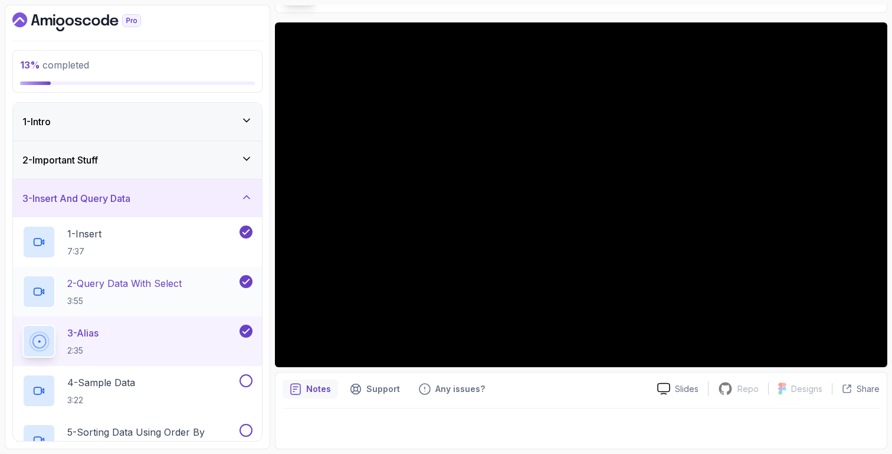
click at [200, 303] on div "2 - Query Data With Select 3:55" at bounding box center [129, 291] width 215 height 33
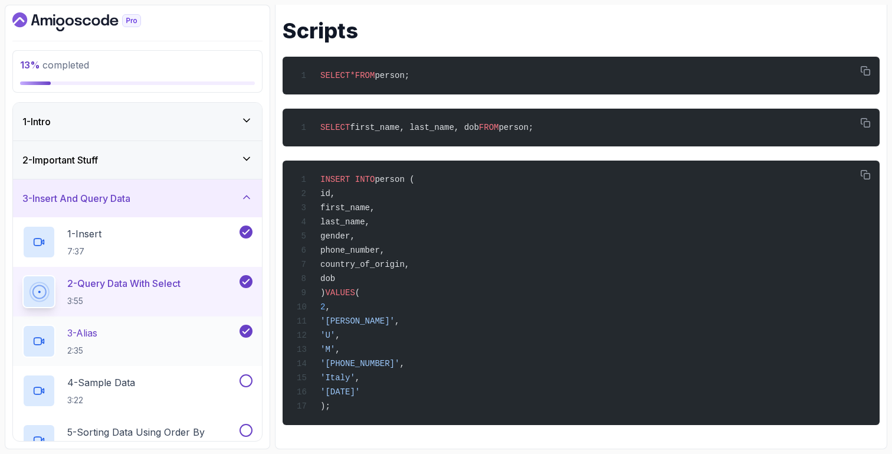
click at [211, 326] on div "3 - Alias 2:35" at bounding box center [129, 341] width 215 height 33
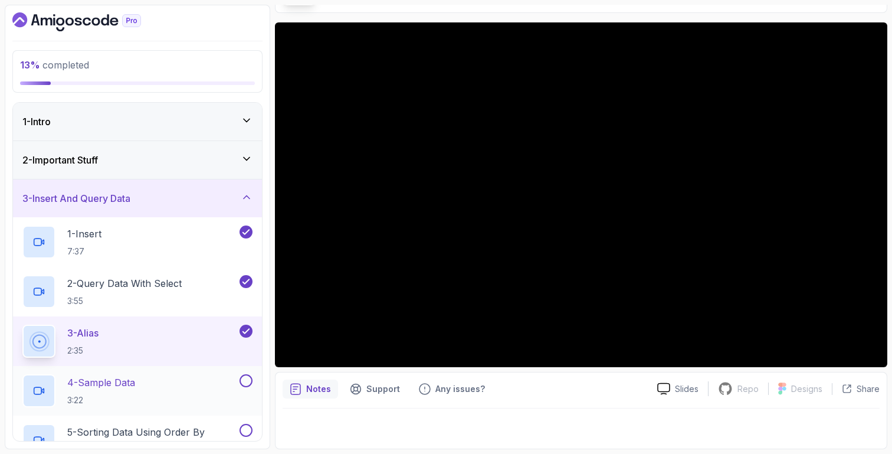
click at [166, 397] on div "4 - Sample Data 3:22" at bounding box center [129, 390] width 215 height 33
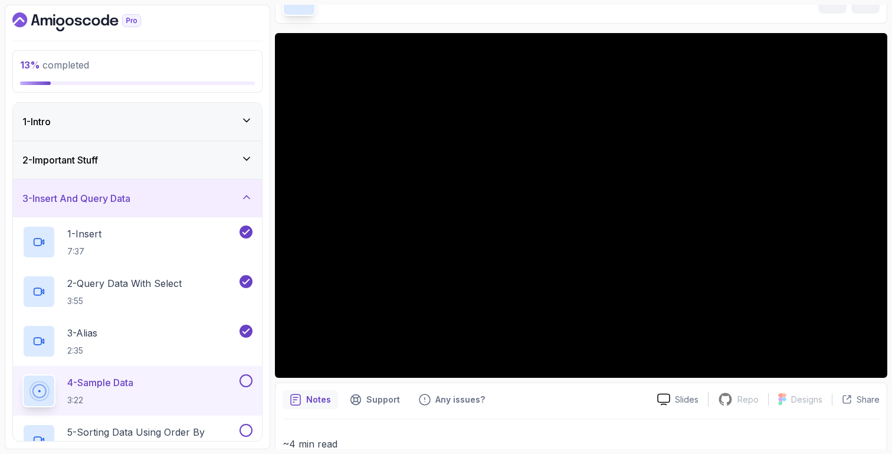
scroll to position [209, 0]
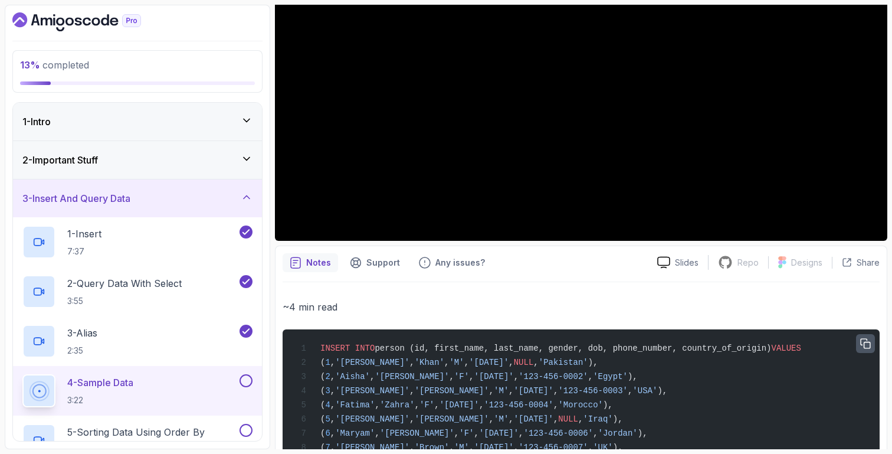
click at [872, 343] on button "button" at bounding box center [865, 343] width 19 height 19
click at [150, 362] on div "3 - Alias 2:35" at bounding box center [137, 341] width 249 height 50
click at [181, 331] on div "3 - Alias 2:35" at bounding box center [129, 341] width 215 height 33
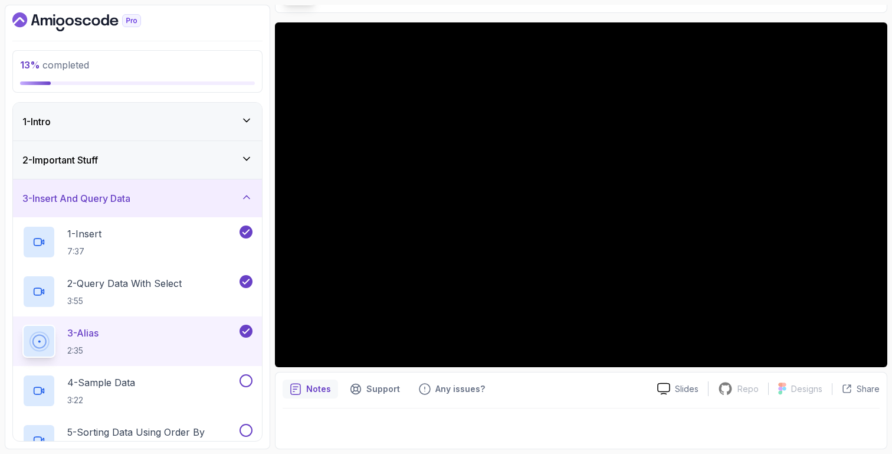
scroll to position [83, 0]
click at [182, 291] on h2 "2 - Query Data With Select 3:55" at bounding box center [124, 291] width 114 height 31
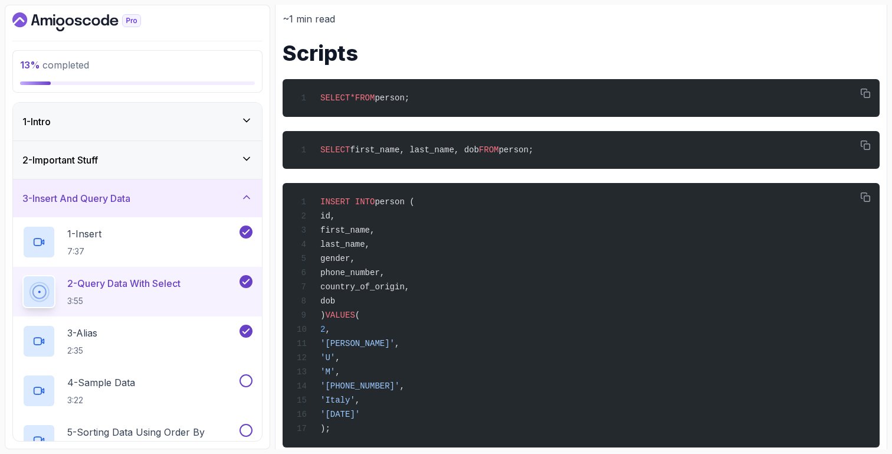
scroll to position [530, 0]
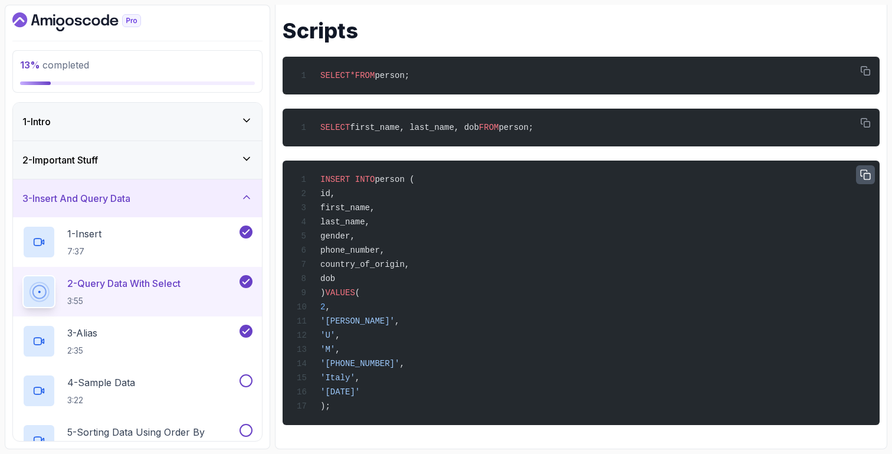
click at [864, 170] on icon "button" at bounding box center [865, 174] width 9 height 9
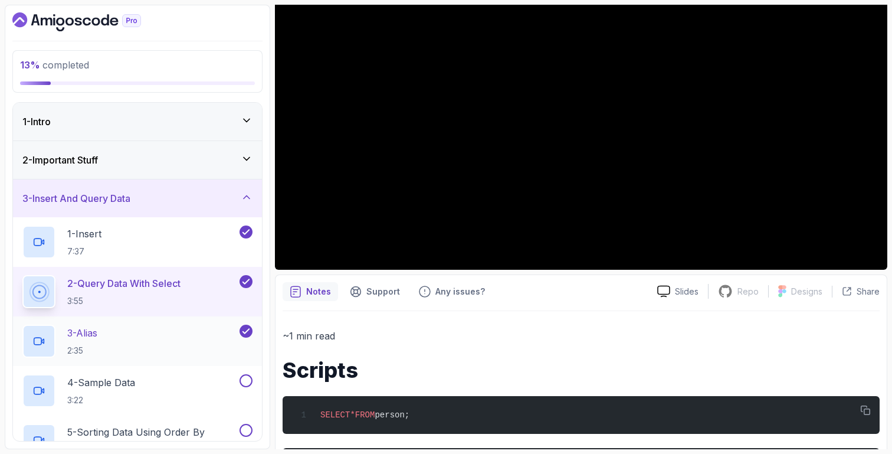
click at [144, 343] on div "3 - Alias 2:35" at bounding box center [129, 341] width 215 height 33
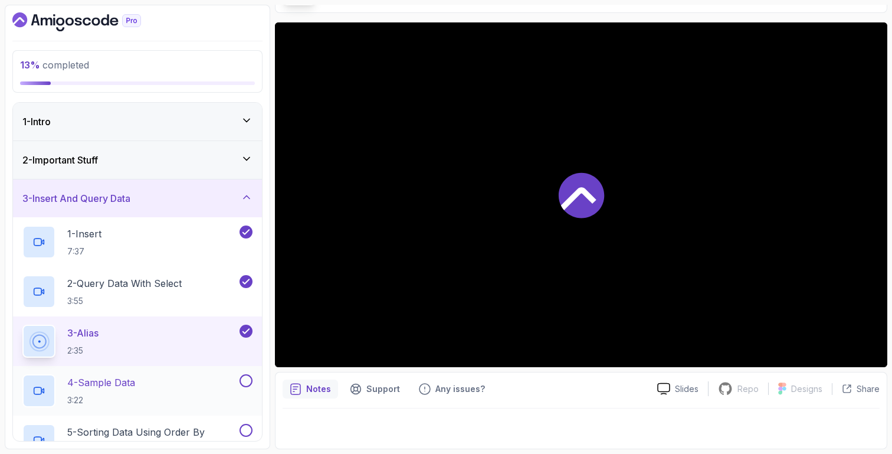
click at [147, 378] on div "4 - Sample Data 3:22" at bounding box center [129, 390] width 215 height 33
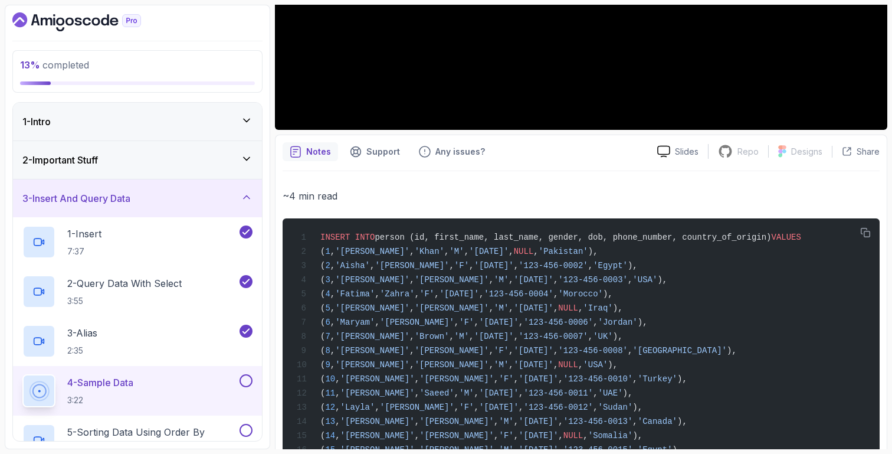
scroll to position [327, 0]
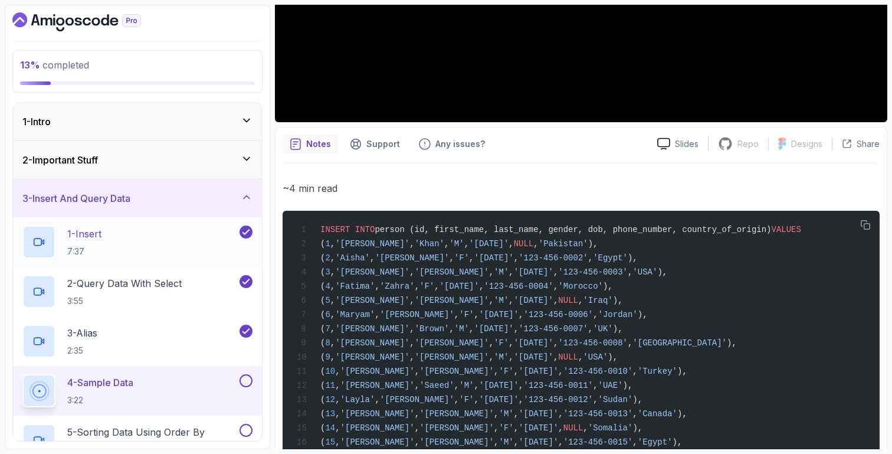
click at [198, 232] on div "1 - Insert 7:37" at bounding box center [129, 241] width 215 height 33
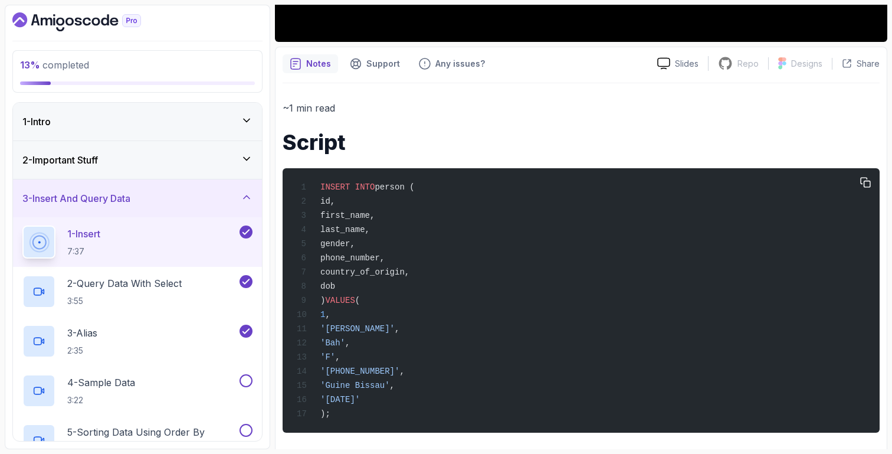
scroll to position [352, 0]
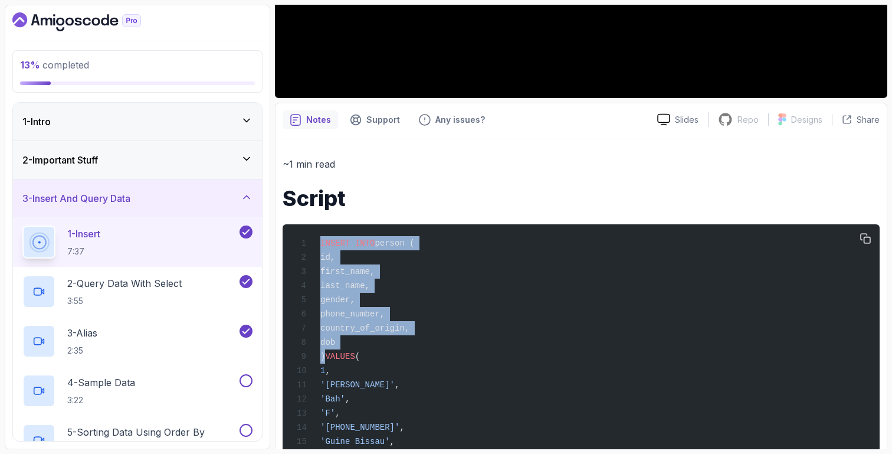
drag, startPoint x: 327, startPoint y: 362, endPoint x: 306, endPoint y: 230, distance: 133.8
click at [306, 230] on pre "INSERT INTO person ( id, first_name, last_name, gender, phone_number, country_o…" at bounding box center [581, 356] width 597 height 264
click at [140, 173] on div "2 - Important Stuff" at bounding box center [137, 160] width 249 height 38
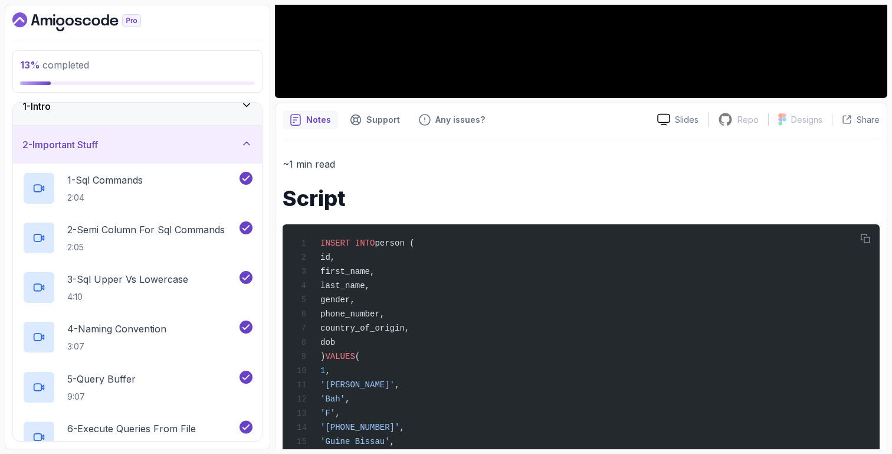
scroll to position [22, 0]
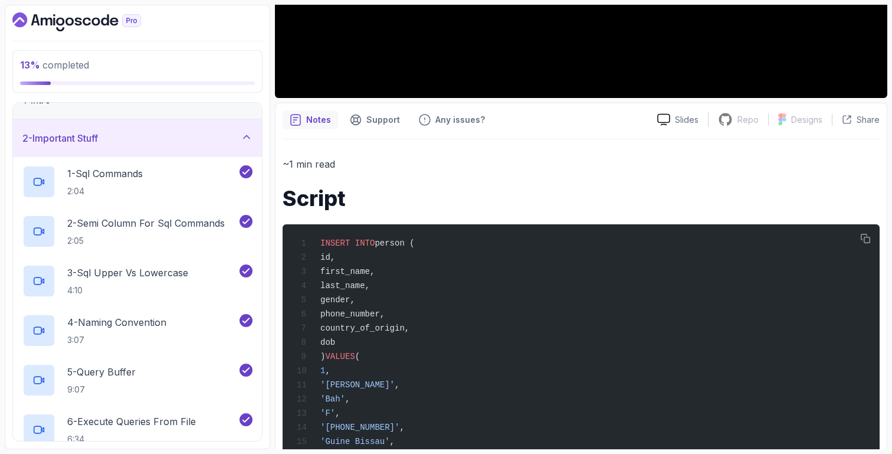
click at [140, 173] on p "1 - Sql Commands" at bounding box center [105, 173] width 76 height 14
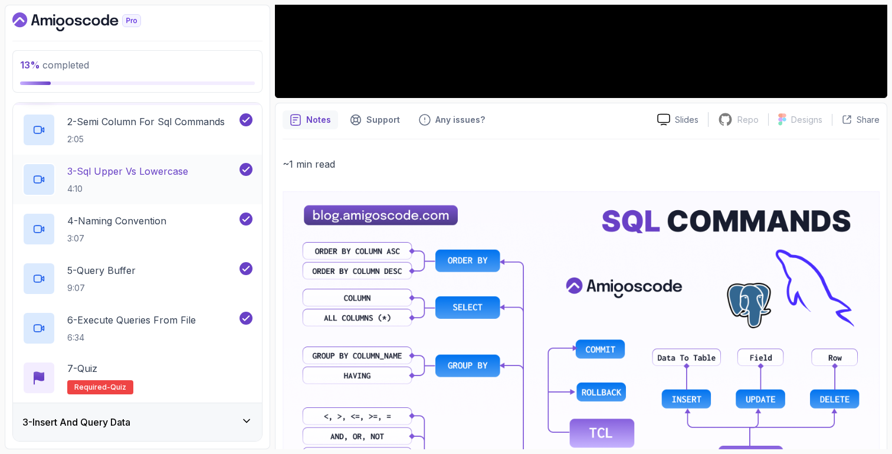
scroll to position [133, 0]
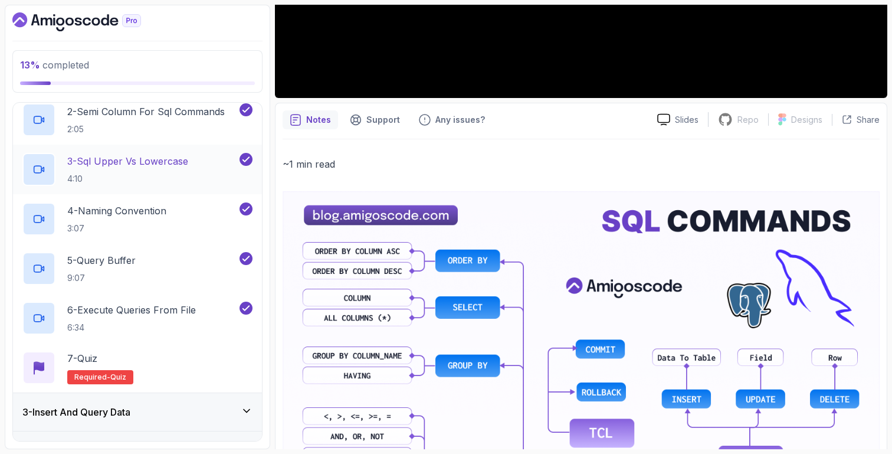
click at [172, 162] on p "3 - Sql Upper Vs Lowercase" at bounding box center [127, 161] width 121 height 14
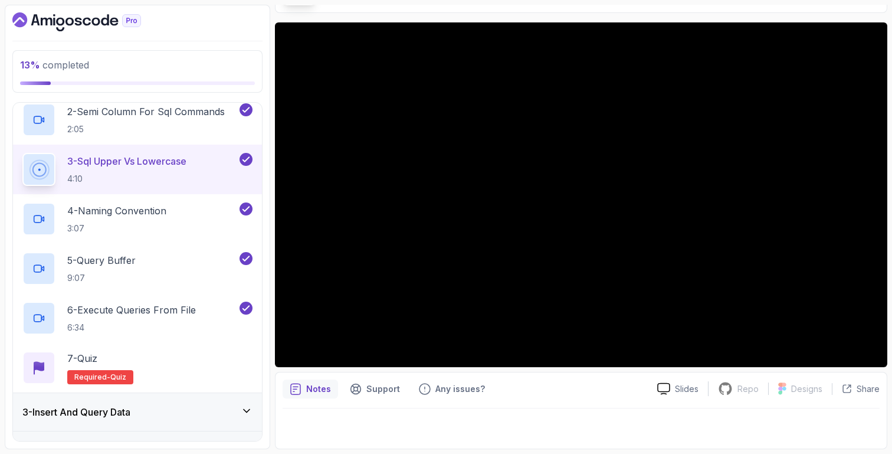
click at [185, 176] on p "4:10" at bounding box center [126, 179] width 119 height 12
click at [185, 212] on div "4 - Naming Convention 3:07" at bounding box center [129, 218] width 215 height 33
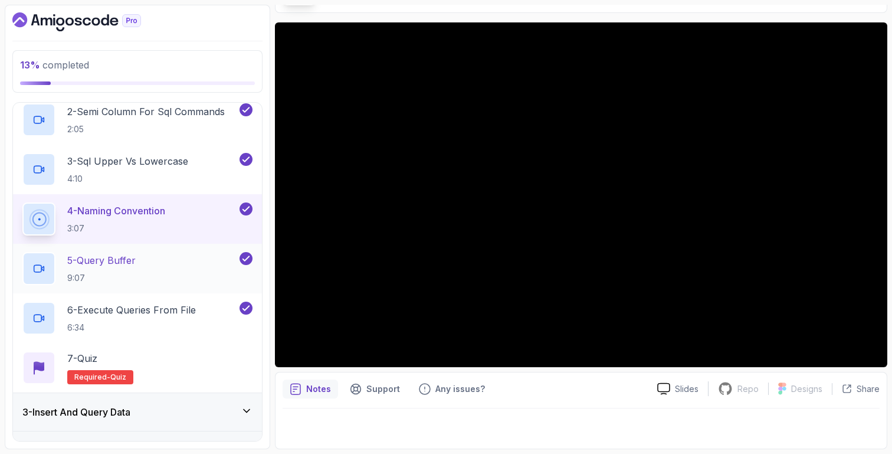
click at [194, 253] on div "5 - Query Buffer 9:07" at bounding box center [129, 268] width 215 height 33
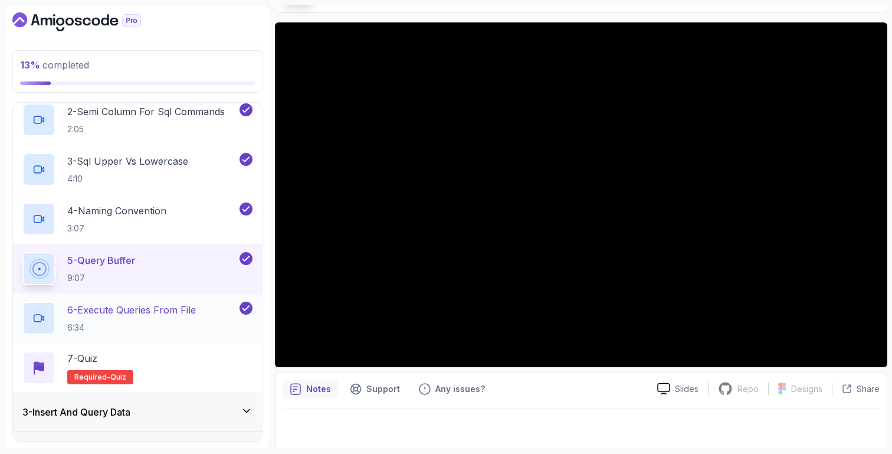
click at [218, 310] on div "6 - Execute Queries From File 6:34" at bounding box center [129, 318] width 215 height 33
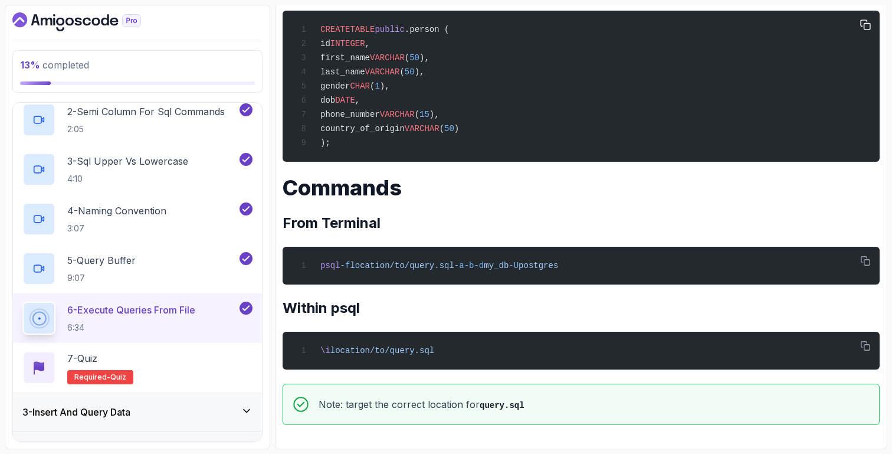
scroll to position [435, 0]
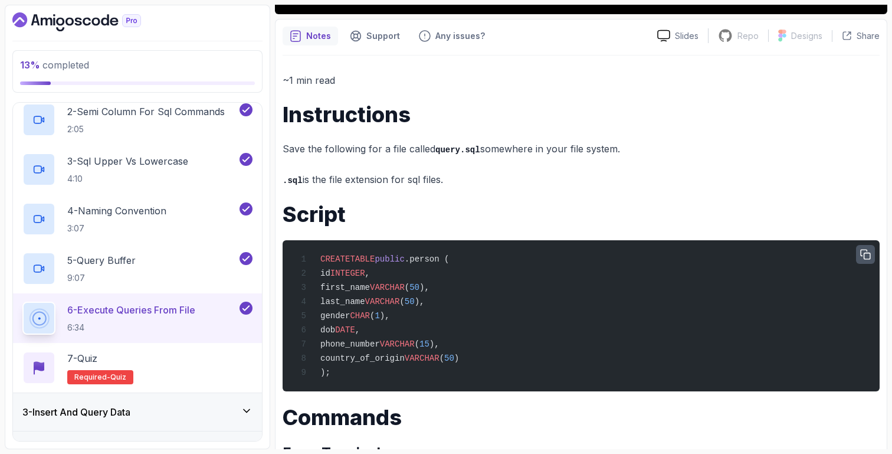
click at [866, 252] on icon "button" at bounding box center [865, 254] width 9 height 9
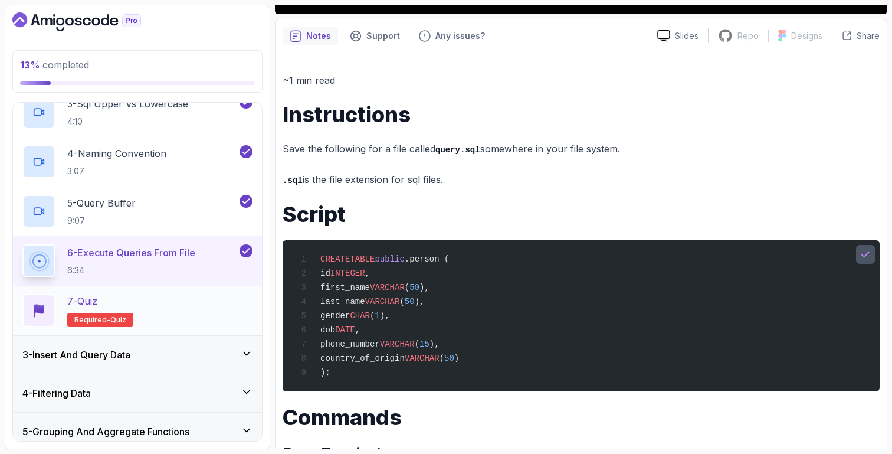
click at [163, 361] on div "3 - Insert And Query Data" at bounding box center [137, 355] width 230 height 14
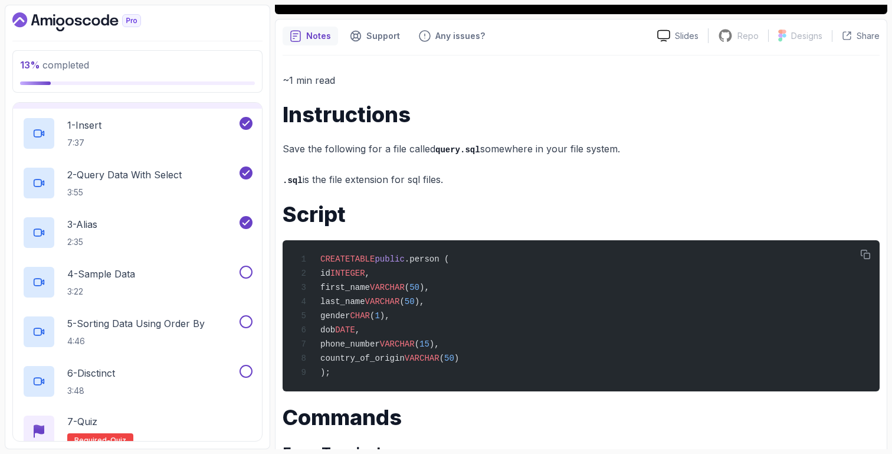
scroll to position [94, 0]
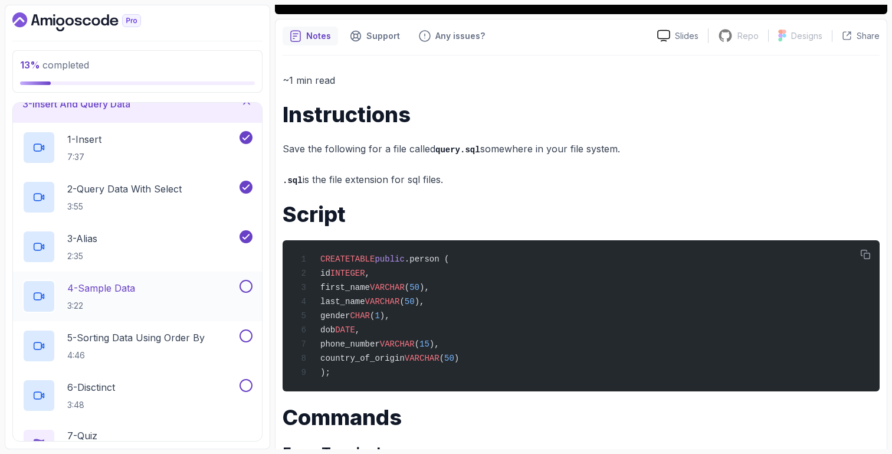
click at [172, 303] on div "4 - Sample Data 3:22" at bounding box center [129, 296] width 215 height 33
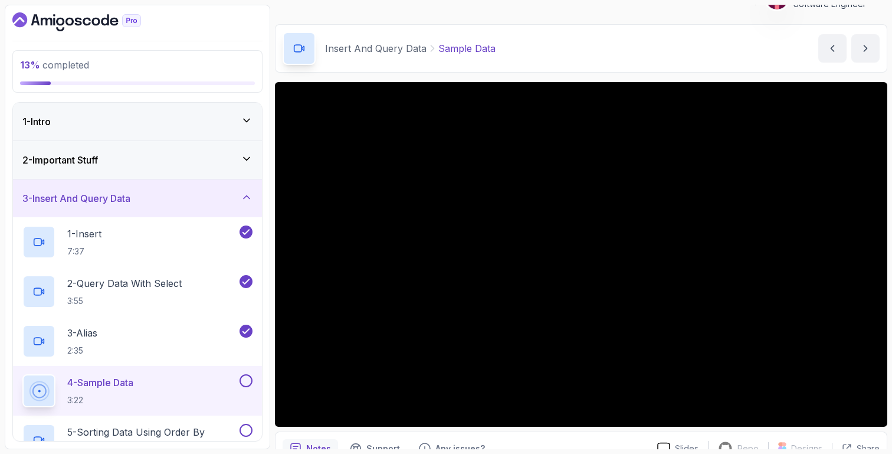
click at [115, 165] on div "2 - Important Stuff" at bounding box center [137, 160] width 230 height 14
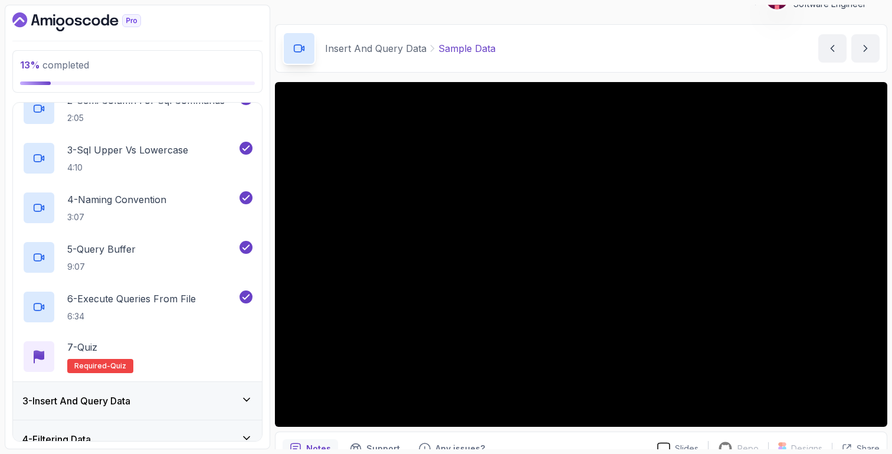
scroll to position [163, 0]
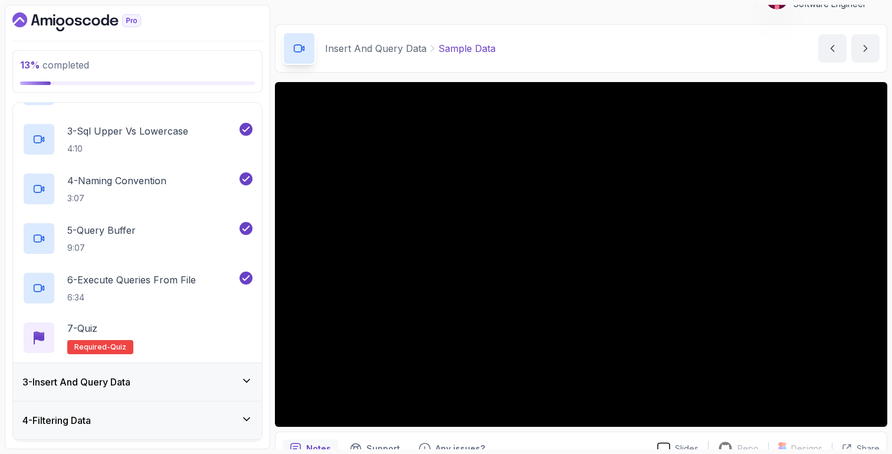
click at [104, 386] on h3 "3 - Insert And Query Data" at bounding box center [76, 382] width 108 height 14
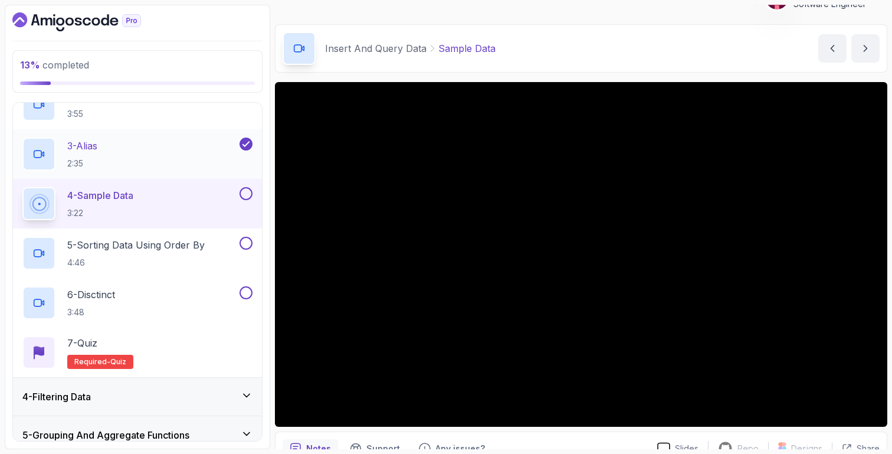
scroll to position [0, 0]
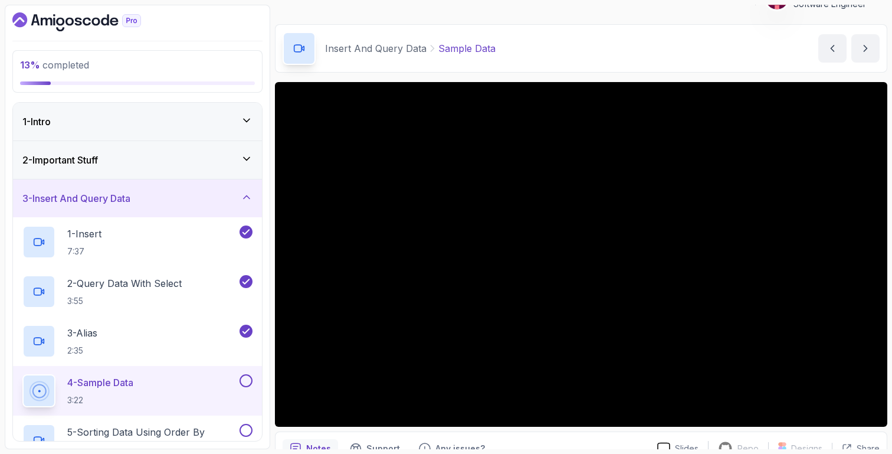
click at [142, 166] on div "2 - Important Stuff" at bounding box center [137, 160] width 230 height 14
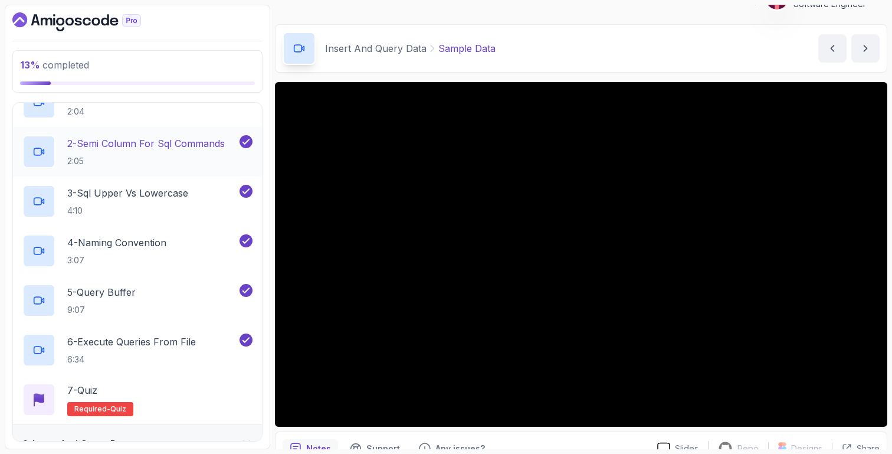
scroll to position [90, 0]
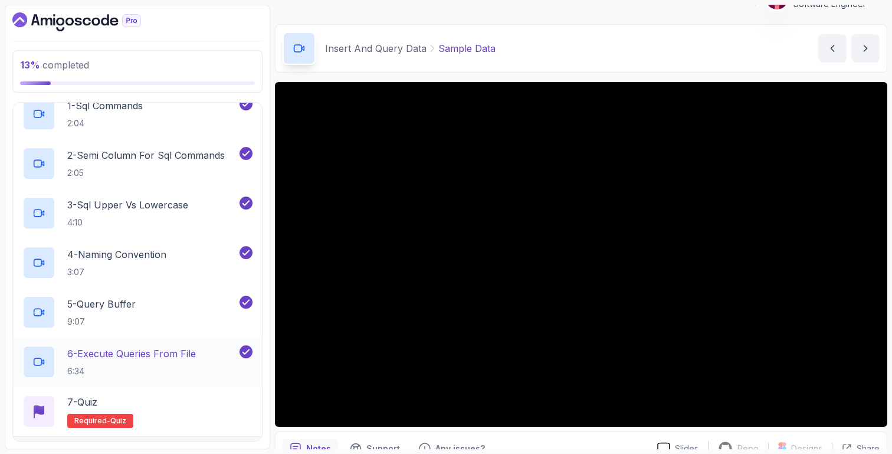
click at [143, 354] on p "6 - Execute Queries From File" at bounding box center [131, 353] width 129 height 14
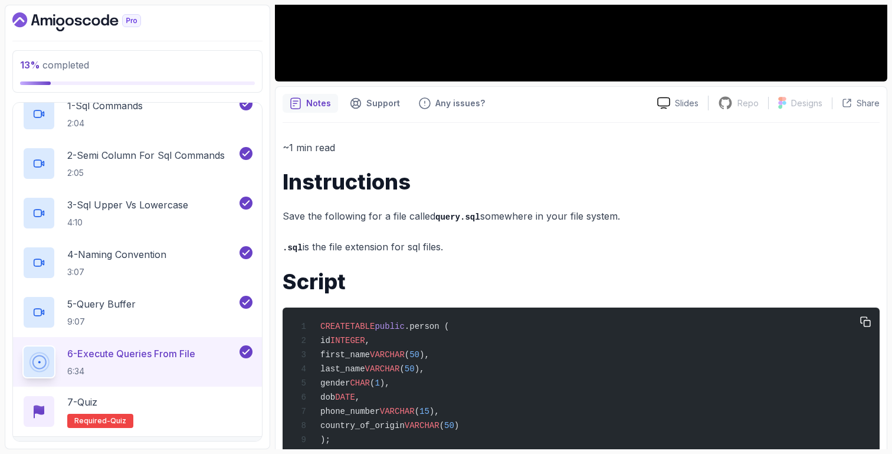
scroll to position [376, 0]
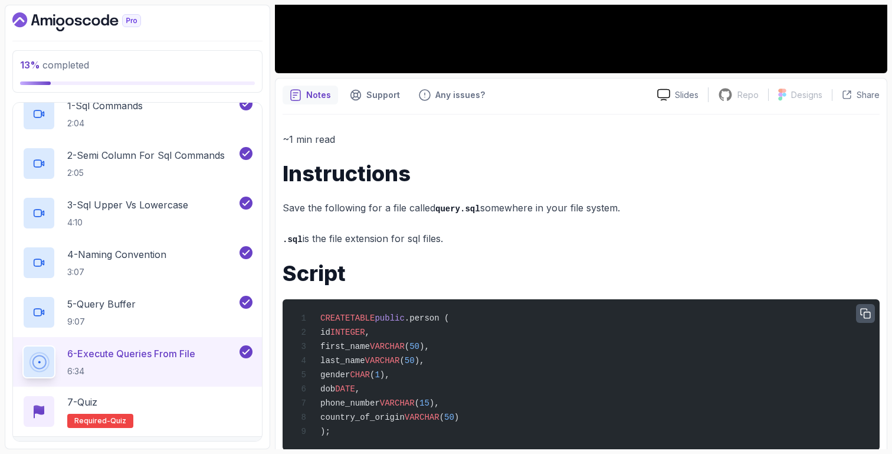
click at [867, 315] on icon "button" at bounding box center [865, 313] width 11 height 11
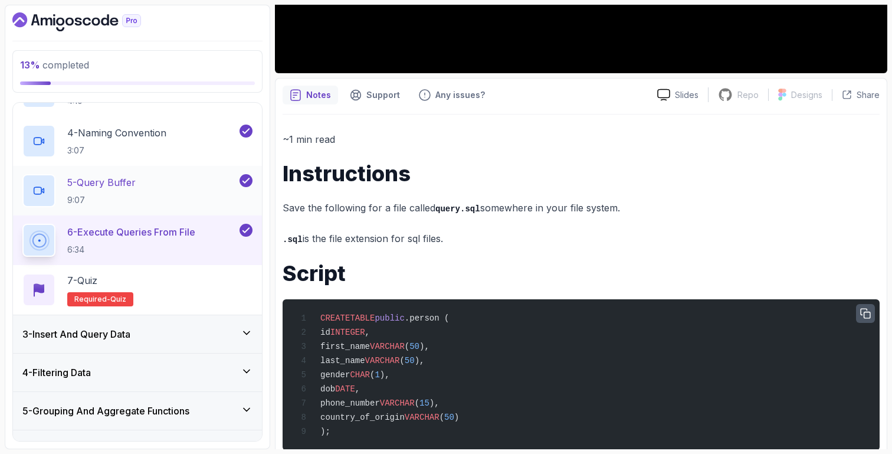
click at [159, 323] on div "3 - Insert And Query Data" at bounding box center [137, 334] width 249 height 38
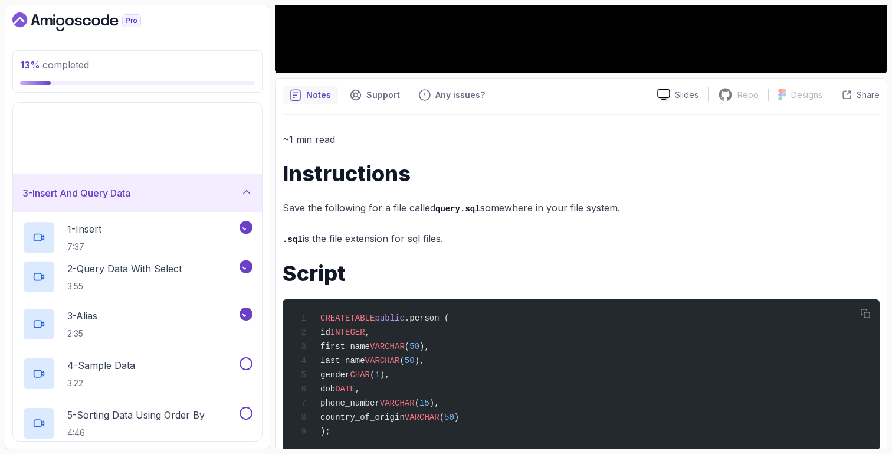
scroll to position [84, 0]
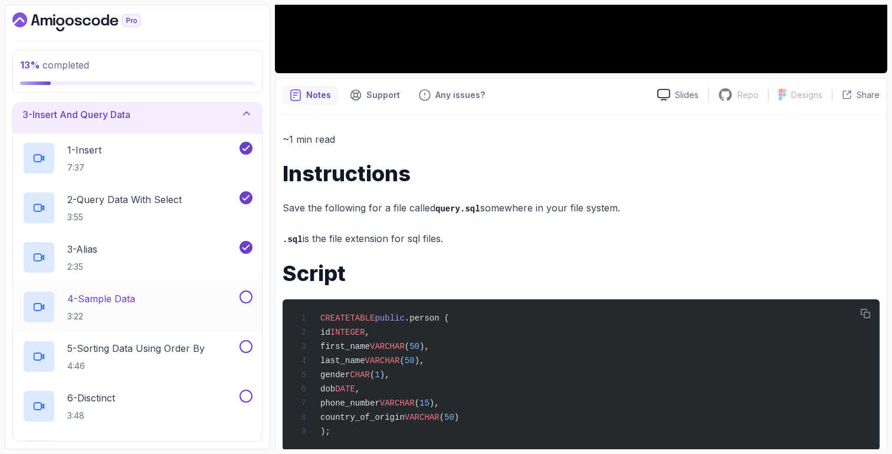
click at [159, 322] on div "4 - Sample Data 3:22" at bounding box center [129, 306] width 215 height 33
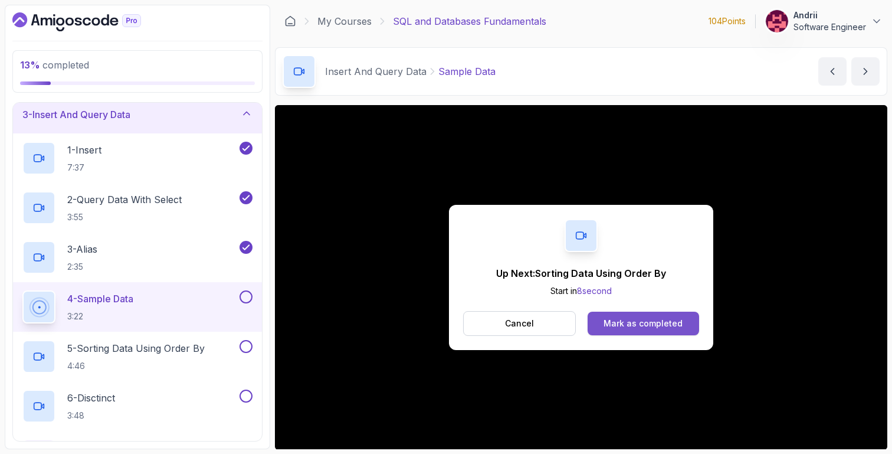
click at [669, 330] on button "Mark as completed" at bounding box center [644, 324] width 112 height 24
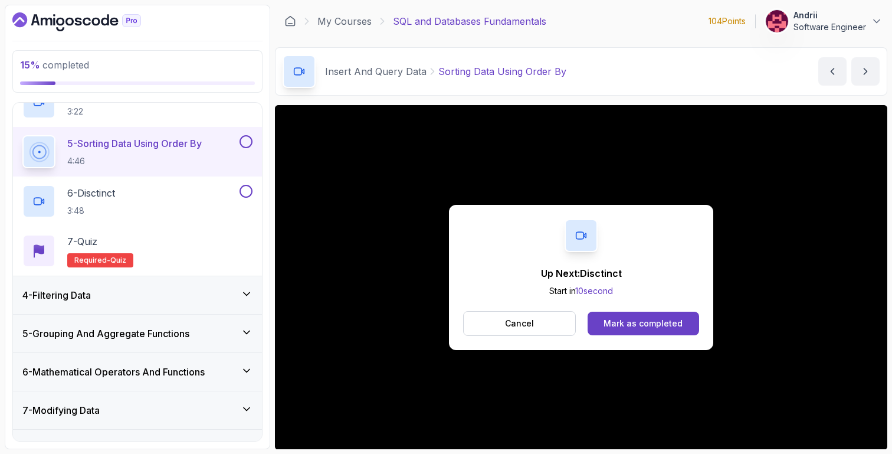
click at [656, 332] on button "Mark as completed" at bounding box center [644, 324] width 112 height 24
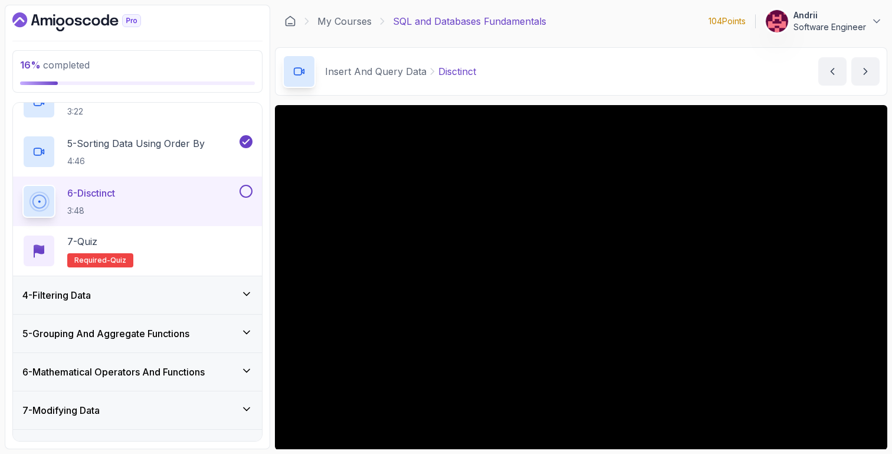
scroll to position [83, 0]
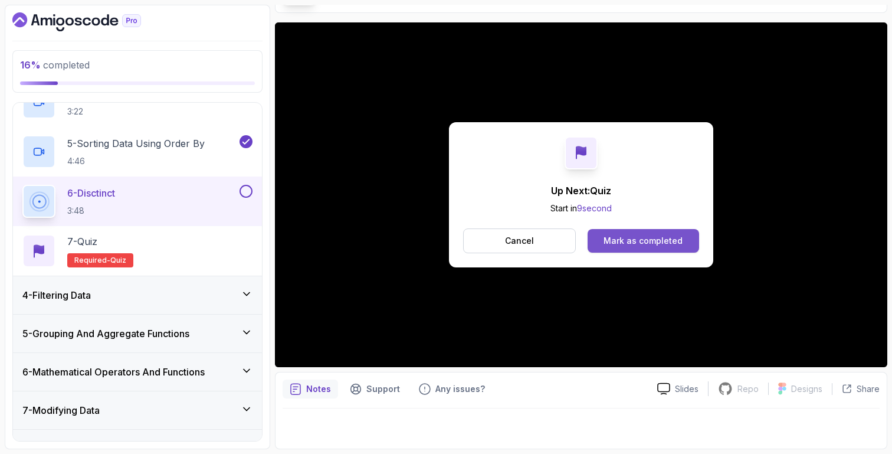
click at [627, 241] on div "Mark as completed" at bounding box center [643, 241] width 79 height 12
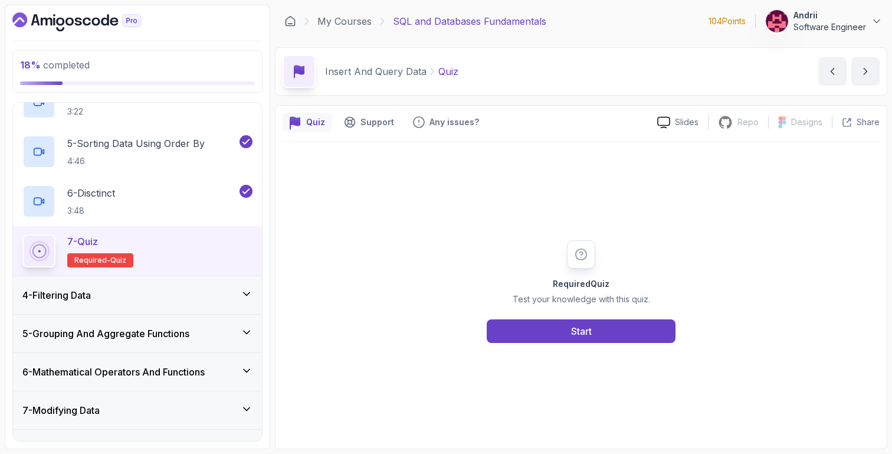
click at [842, 94] on div "Insert And Query Data Quiz Quiz by nelson" at bounding box center [581, 71] width 612 height 48
click at [867, 76] on icon "next content" at bounding box center [866, 71] width 12 height 12
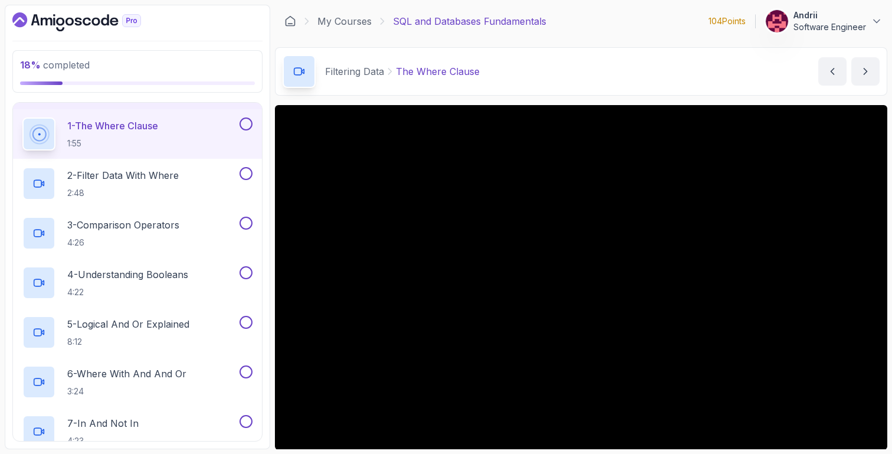
scroll to position [156, 0]
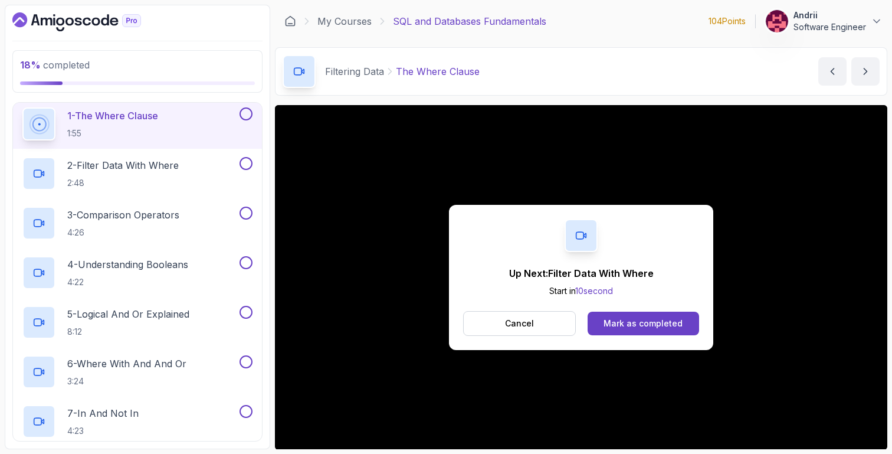
click at [638, 306] on div "Up Next: Filter Data With Where Start in 10 second Cancel Mark as completed" at bounding box center [581, 277] width 264 height 145
click at [644, 320] on div "Mark as completed" at bounding box center [643, 323] width 79 height 12
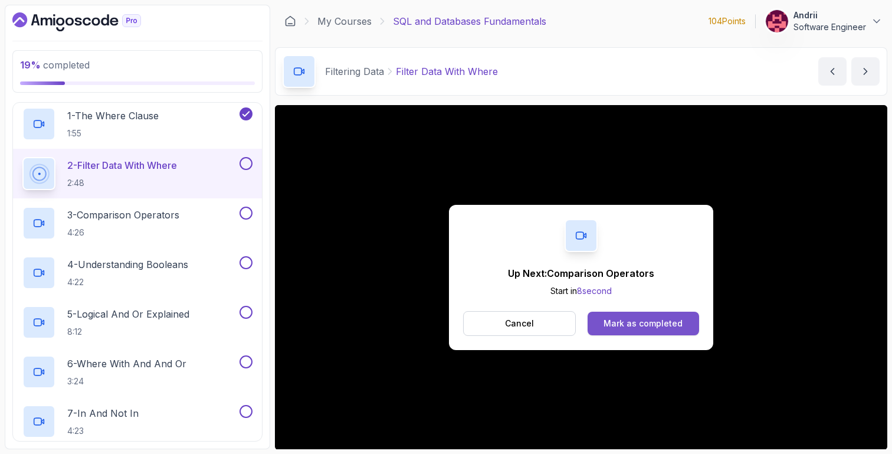
click at [690, 315] on button "Mark as completed" at bounding box center [644, 324] width 112 height 24
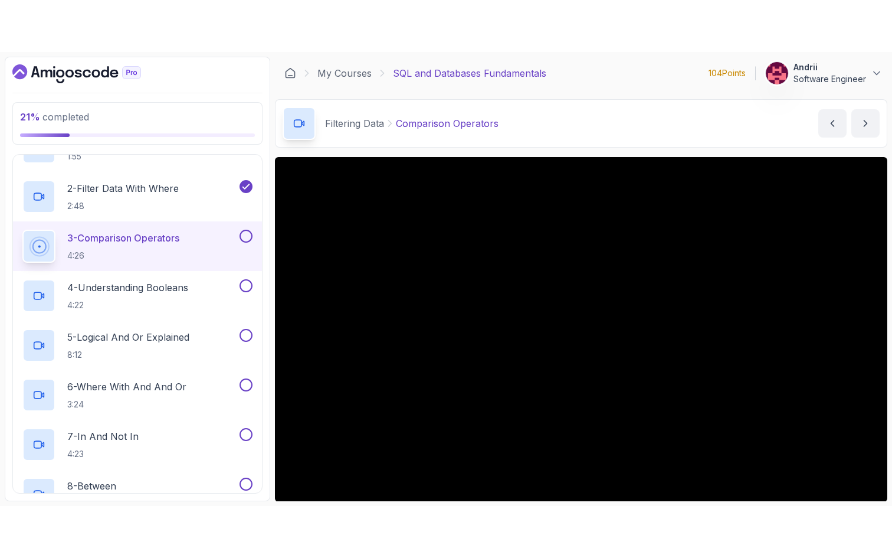
scroll to position [21, 0]
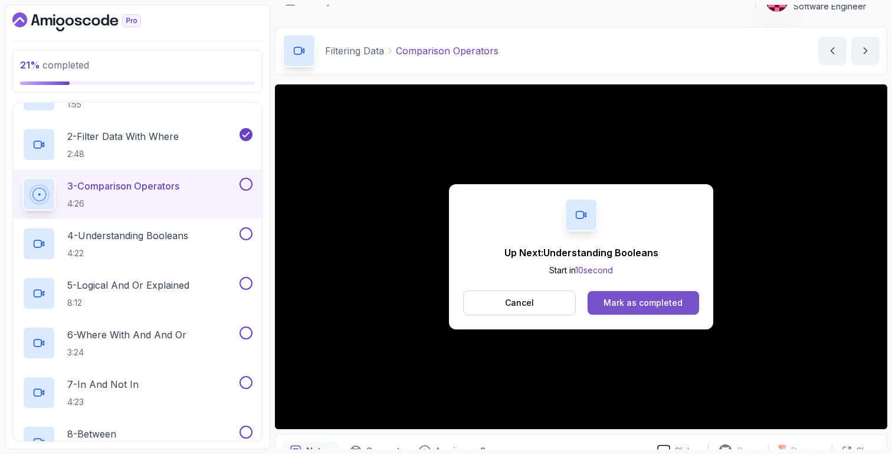
click at [638, 296] on button "Mark as completed" at bounding box center [644, 303] width 112 height 24
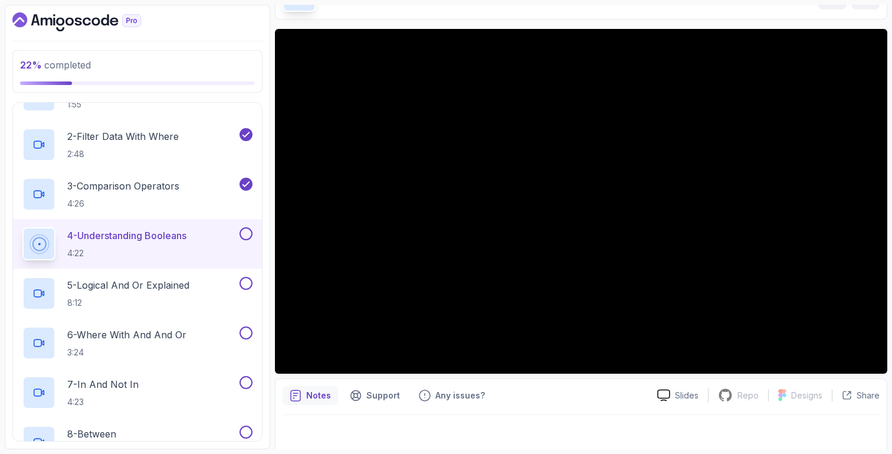
scroll to position [83, 0]
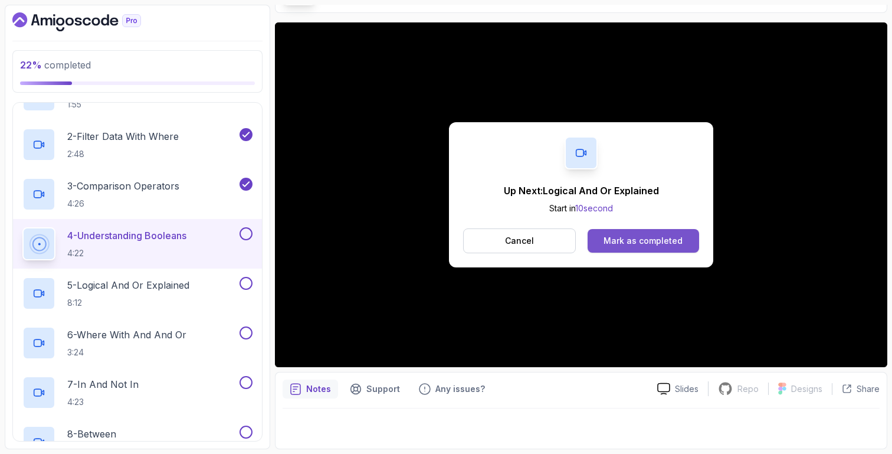
click at [617, 237] on div "Mark as completed" at bounding box center [643, 241] width 79 height 12
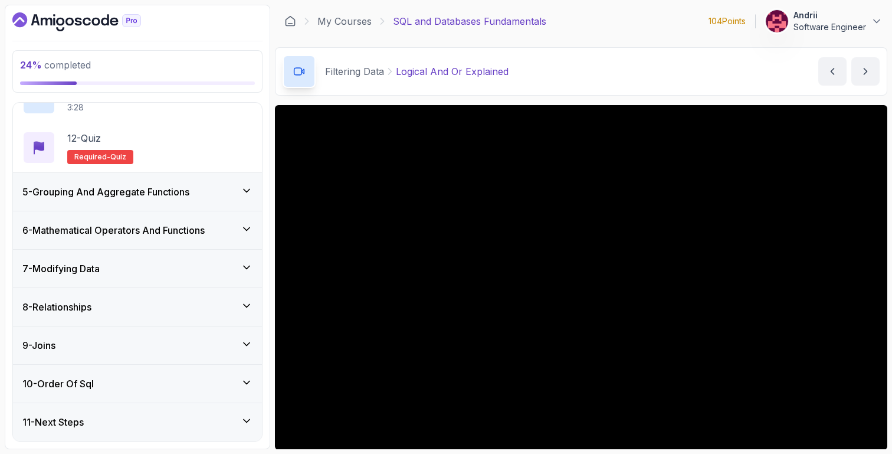
scroll to position [83, 0]
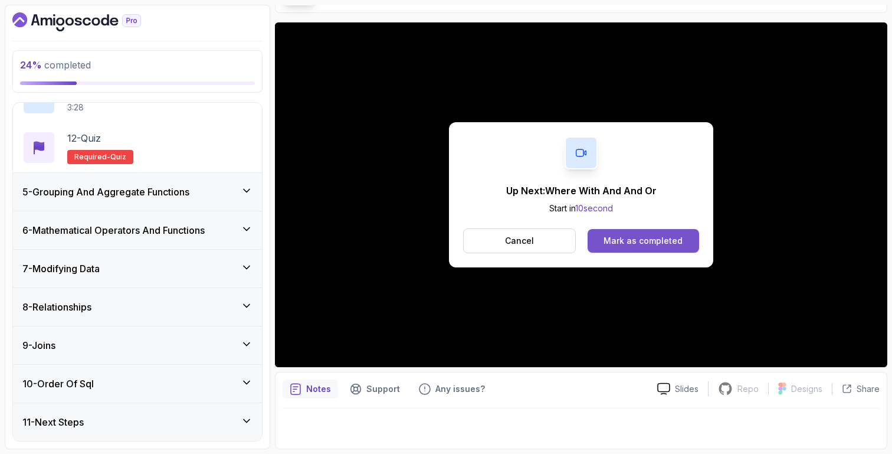
click at [668, 247] on button "Mark as completed" at bounding box center [644, 241] width 112 height 24
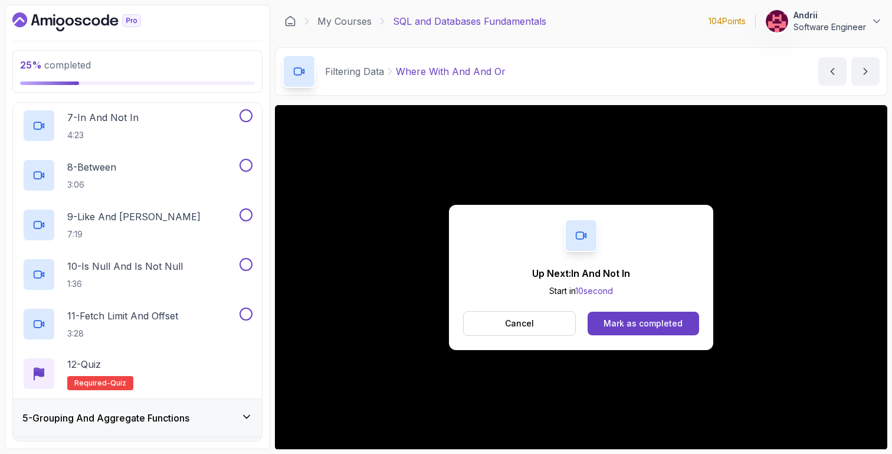
scroll to position [83, 0]
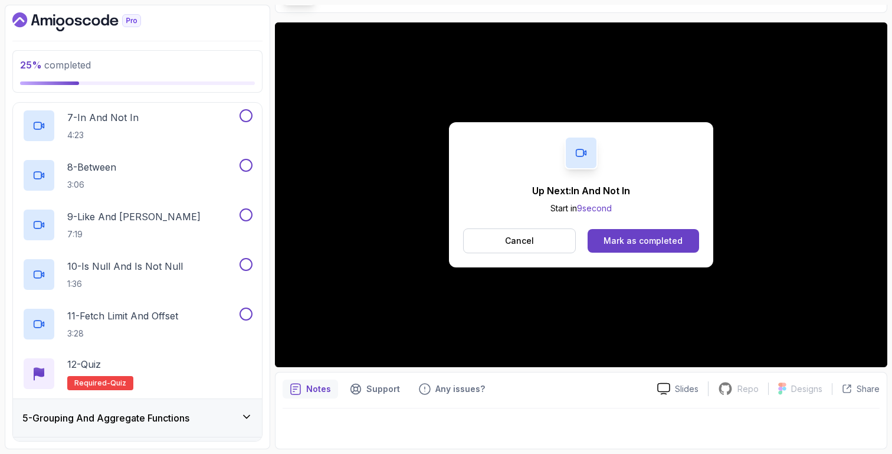
click at [615, 227] on div "Up Next: In And Not In Start in 9 second Cancel Mark as completed" at bounding box center [581, 194] width 264 height 145
click at [616, 237] on div "Mark as completed" at bounding box center [643, 241] width 79 height 12
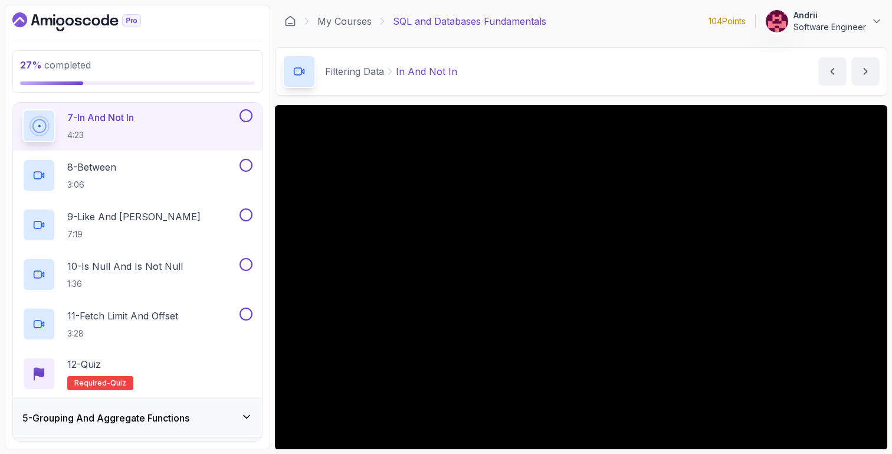
scroll to position [83, 0]
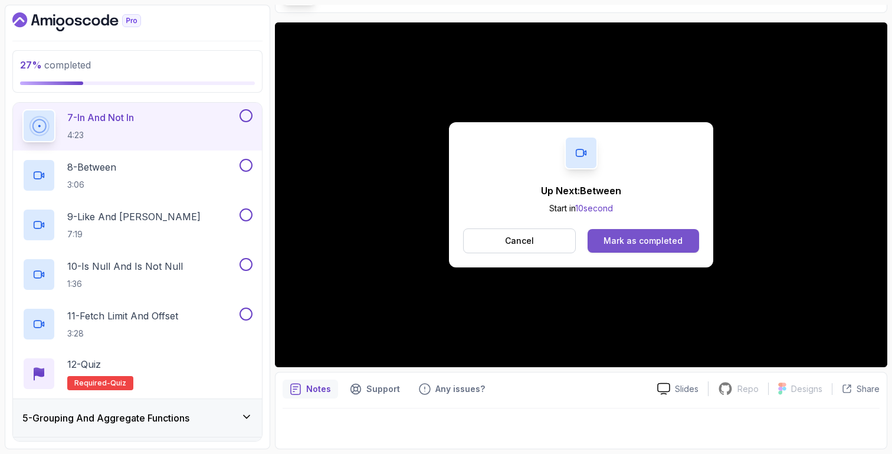
click at [604, 242] on button "Mark as completed" at bounding box center [644, 241] width 112 height 24
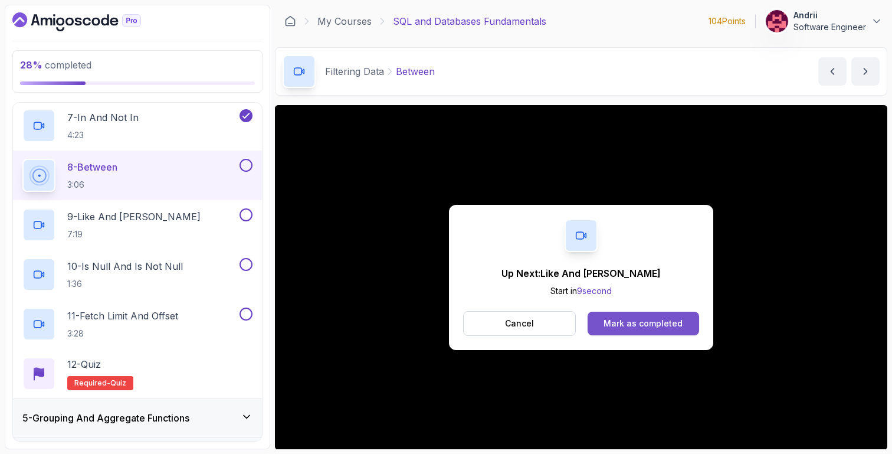
click at [674, 324] on div "Mark as completed" at bounding box center [643, 323] width 79 height 12
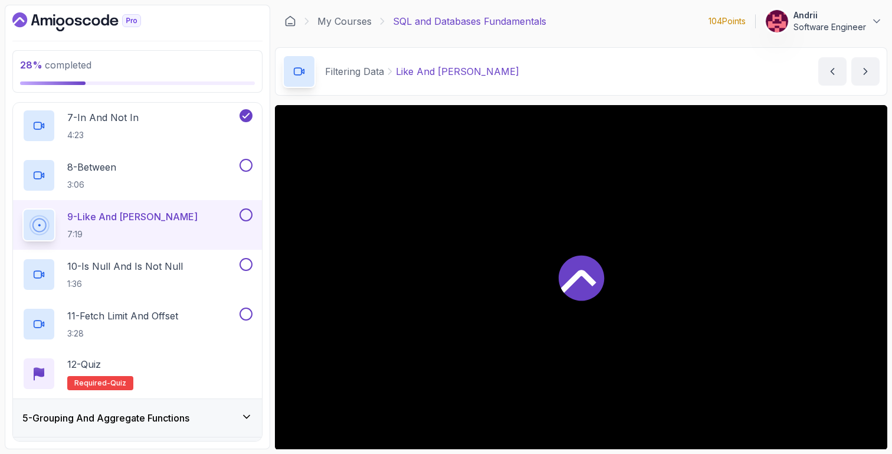
scroll to position [83, 0]
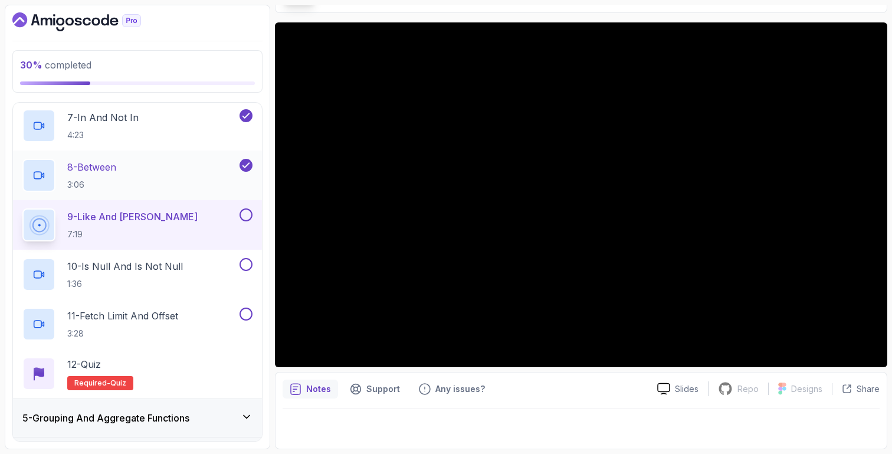
click at [196, 176] on div "8 - Between 3:06" at bounding box center [129, 175] width 215 height 33
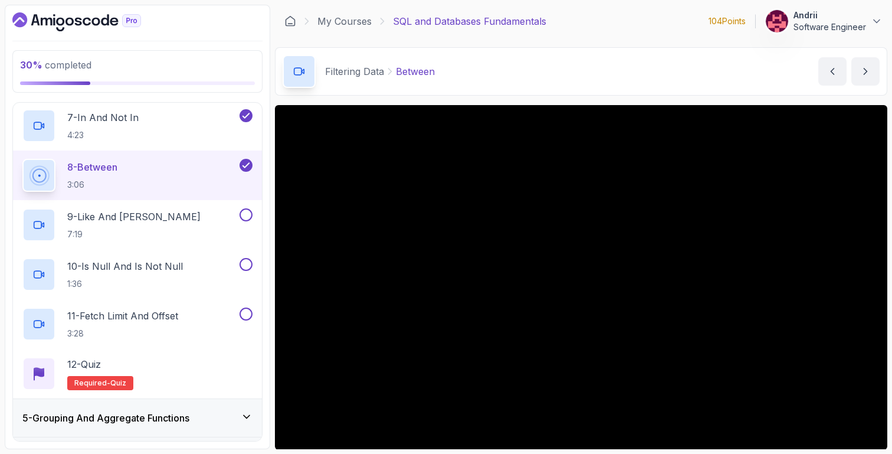
scroll to position [83, 0]
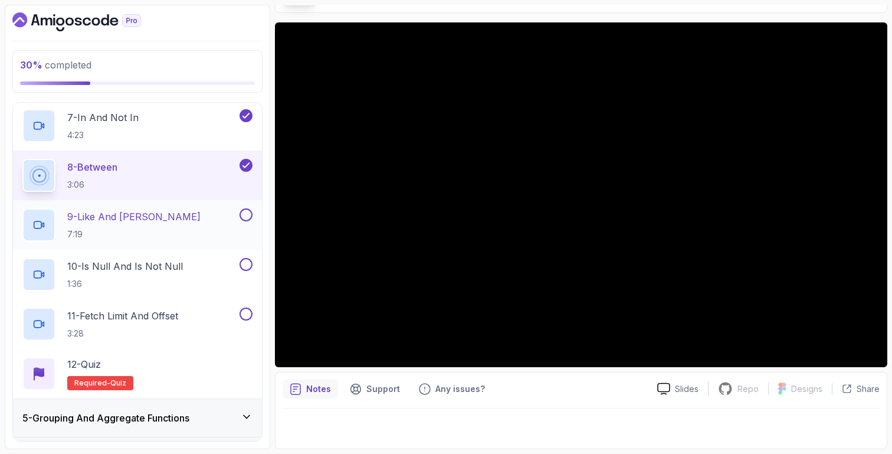
click at [97, 228] on p "7:19" at bounding box center [133, 234] width 133 height 12
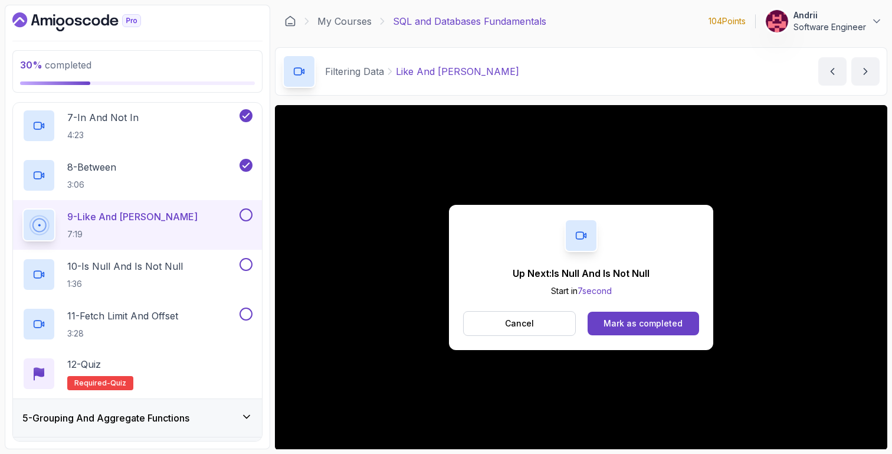
scroll to position [83, 0]
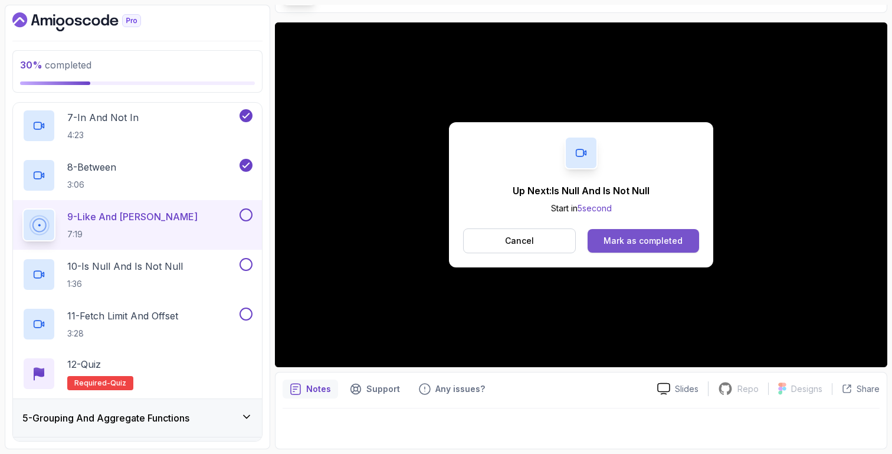
click at [623, 238] on div "Mark as completed" at bounding box center [643, 241] width 79 height 12
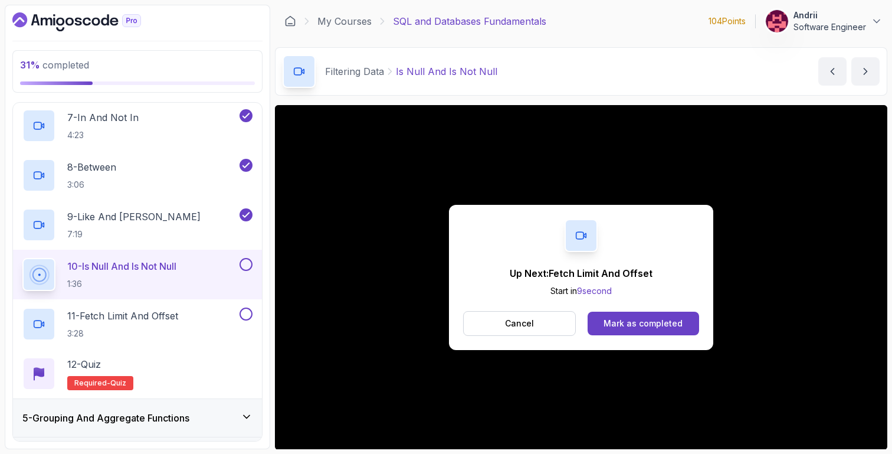
scroll to position [83, 0]
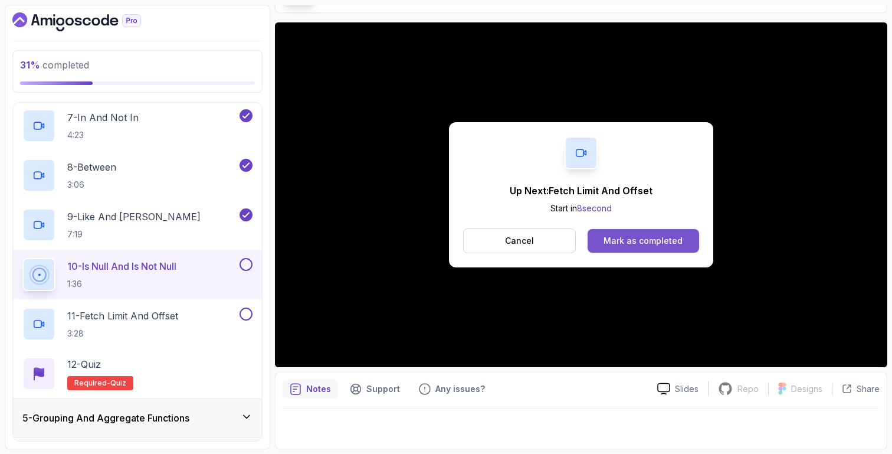
click at [615, 250] on button "Mark as completed" at bounding box center [644, 241] width 112 height 24
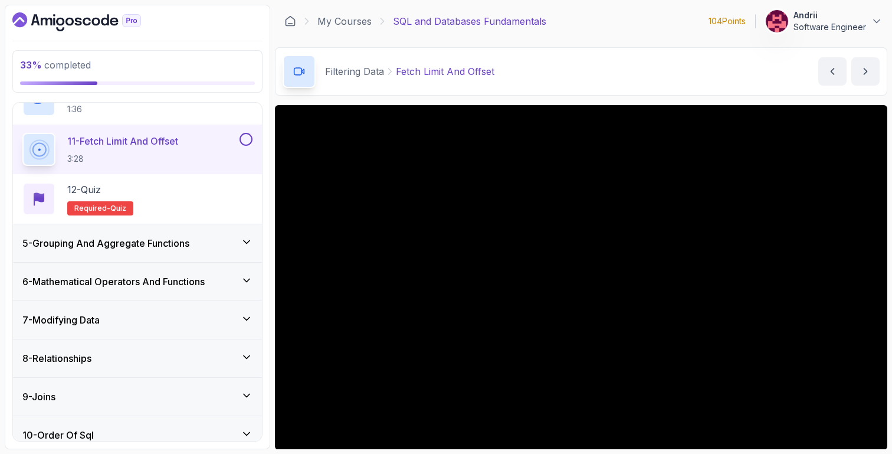
scroll to position [83, 0]
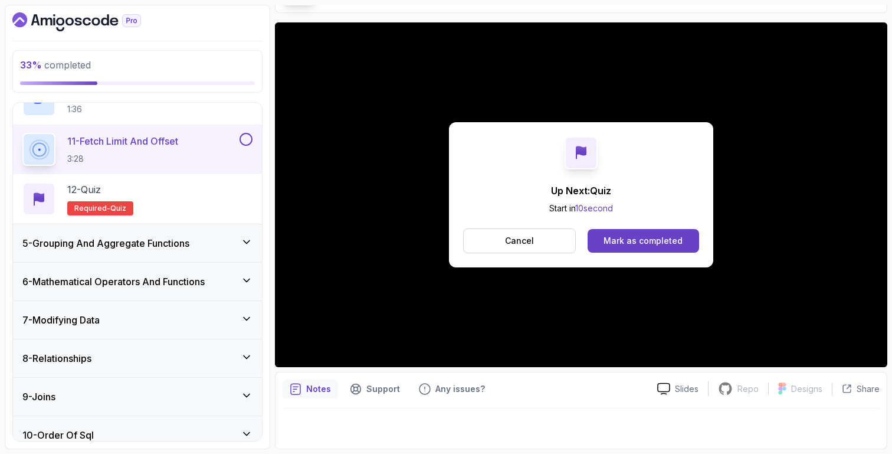
click at [663, 255] on div "Up Next: Quiz Start in 10 second Cancel Mark as completed" at bounding box center [581, 194] width 264 height 145
click at [663, 228] on div "Up Next: Quiz Start in 9 second Cancel Mark as completed" at bounding box center [581, 194] width 264 height 145
click at [664, 234] on button "Mark as completed" at bounding box center [644, 241] width 112 height 24
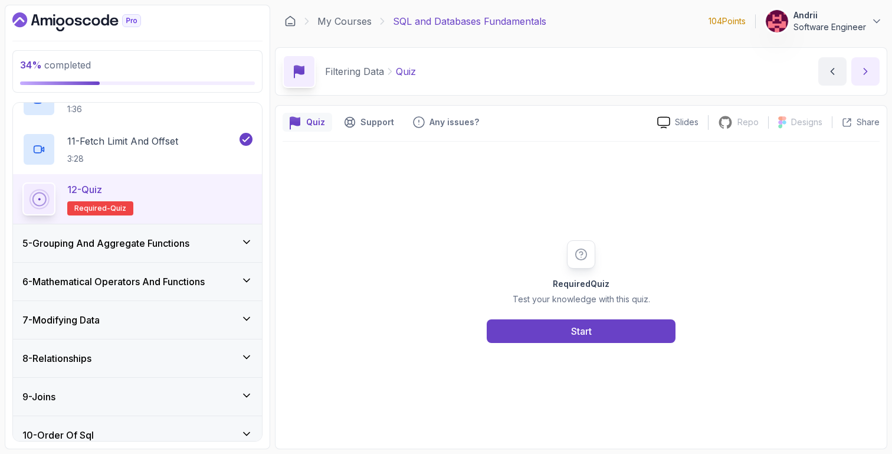
click at [856, 74] on button "next content" at bounding box center [865, 71] width 28 height 28
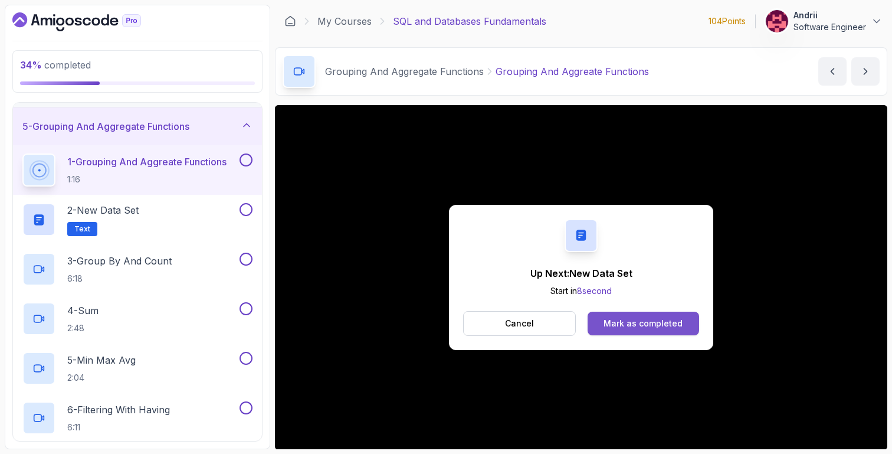
click at [663, 333] on button "Mark as completed" at bounding box center [644, 324] width 112 height 24
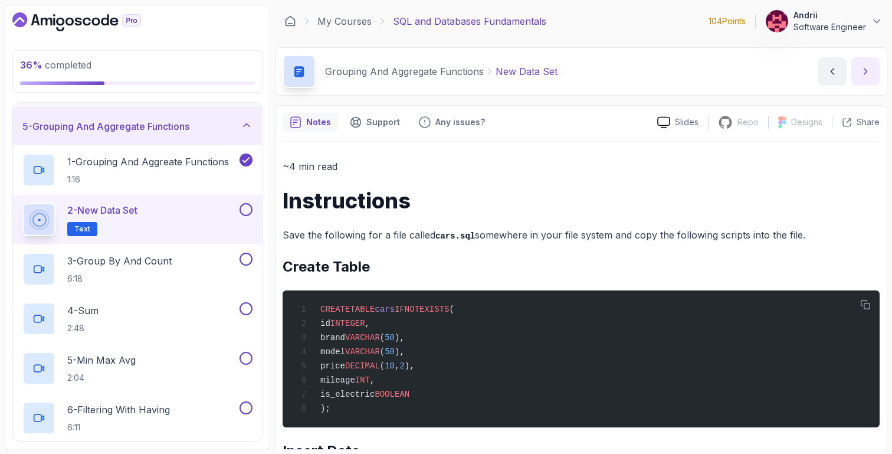
click at [862, 72] on icon "next content" at bounding box center [866, 71] width 12 height 12
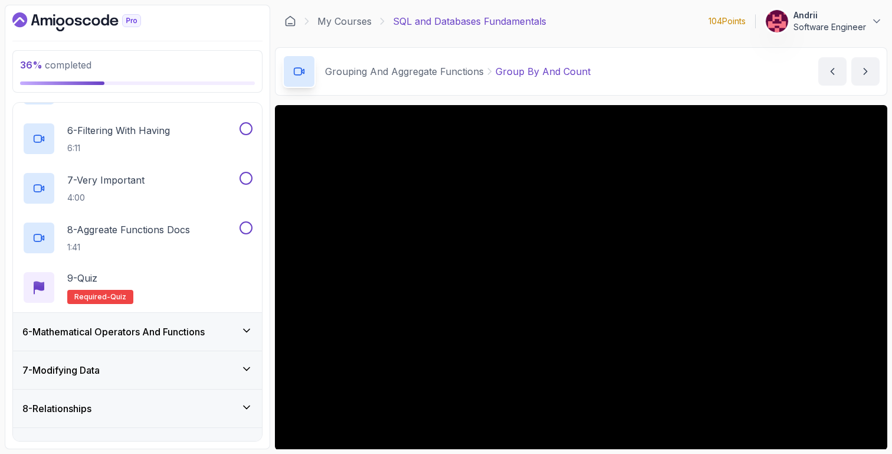
scroll to position [529, 0]
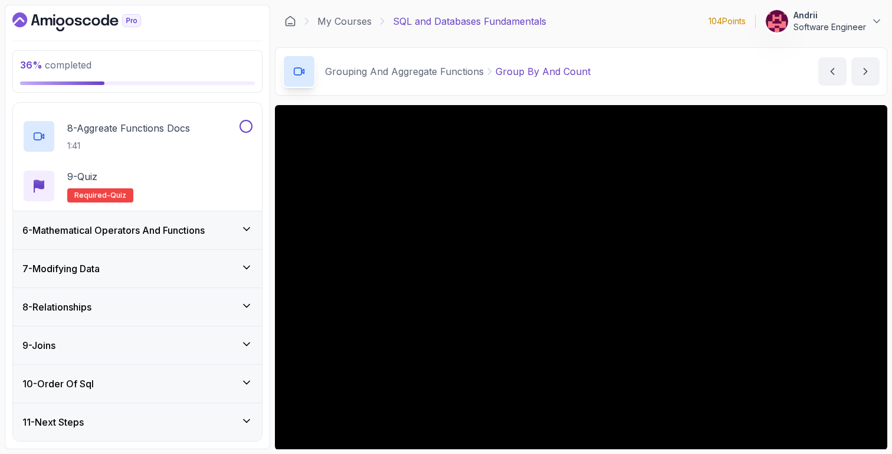
click at [169, 233] on h3 "6 - Mathematical Operators And Functions" at bounding box center [113, 230] width 182 height 14
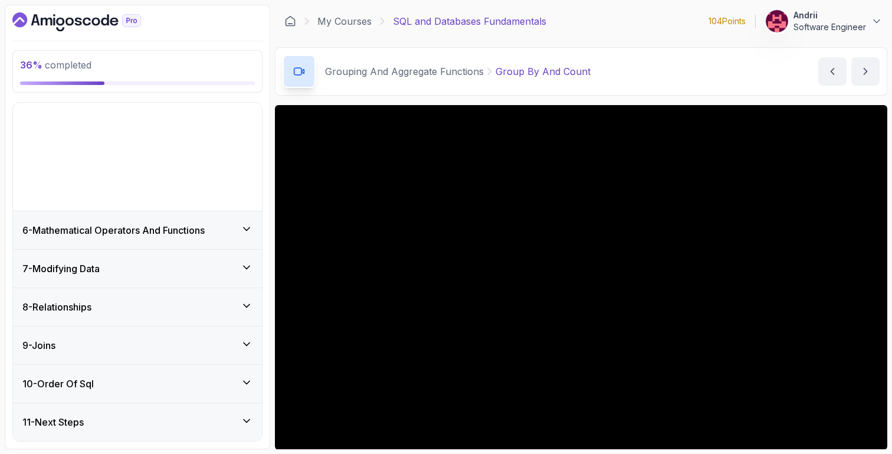
scroll to position [84, 0]
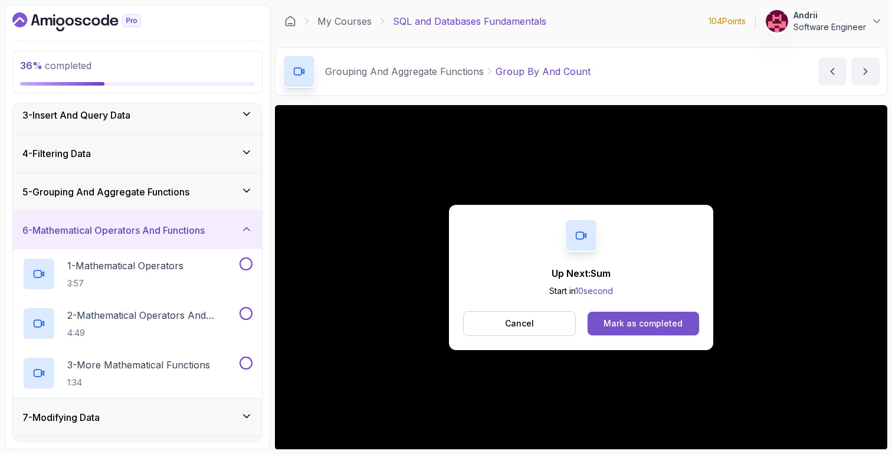
click at [615, 313] on button "Mark as completed" at bounding box center [644, 324] width 112 height 24
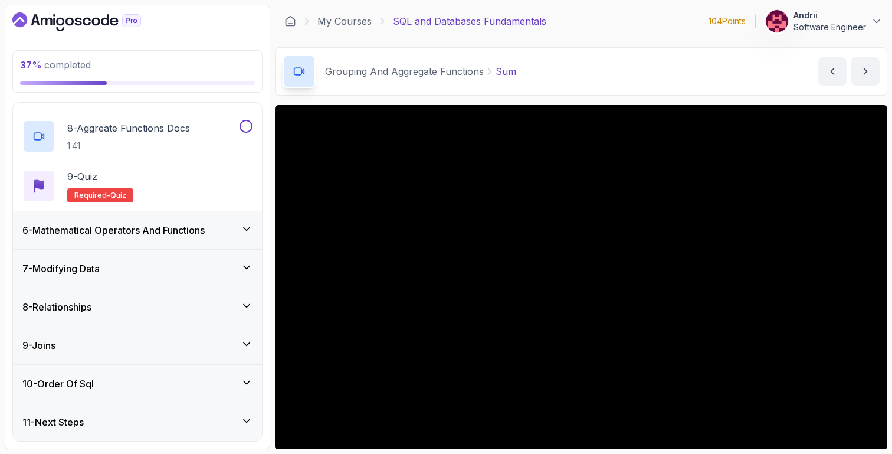
click at [234, 300] on div "8 - Relationships" at bounding box center [137, 307] width 230 height 14
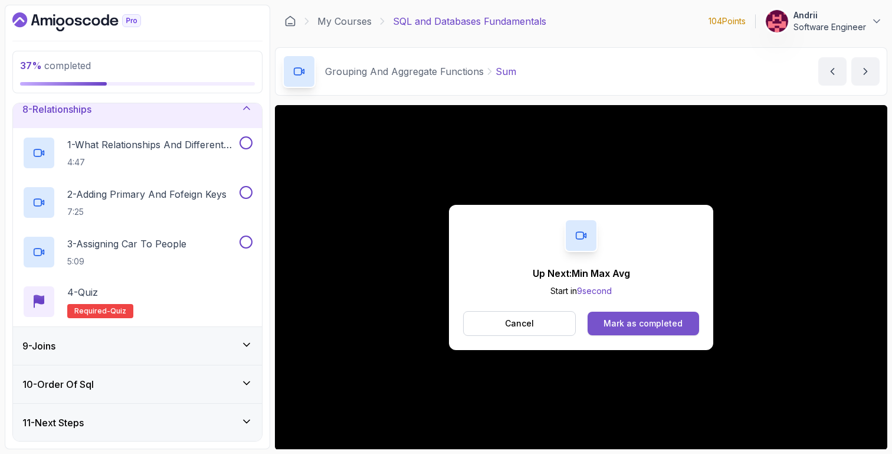
scroll to position [83, 0]
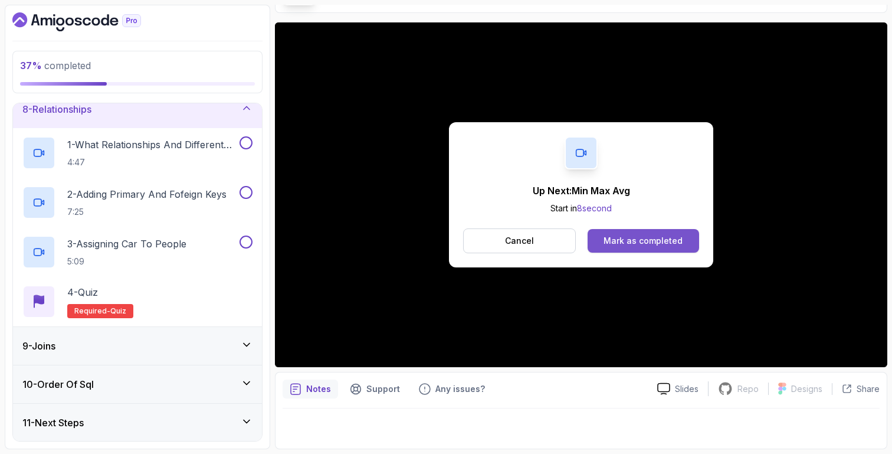
click at [651, 235] on div "Mark as completed" at bounding box center [643, 241] width 79 height 12
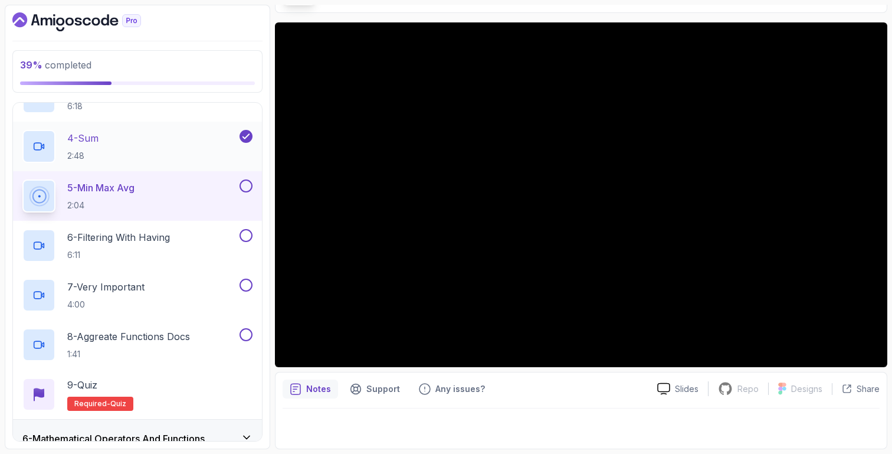
scroll to position [315, 0]
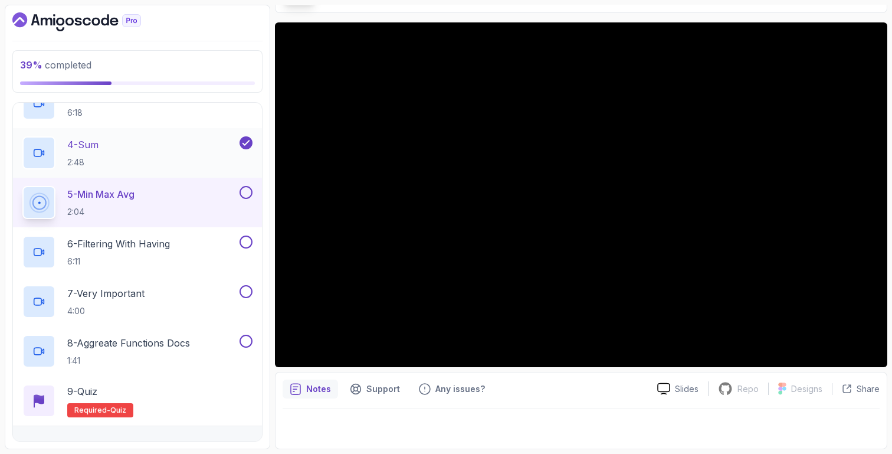
click at [161, 154] on div "4 - Sum 2:48" at bounding box center [129, 152] width 215 height 33
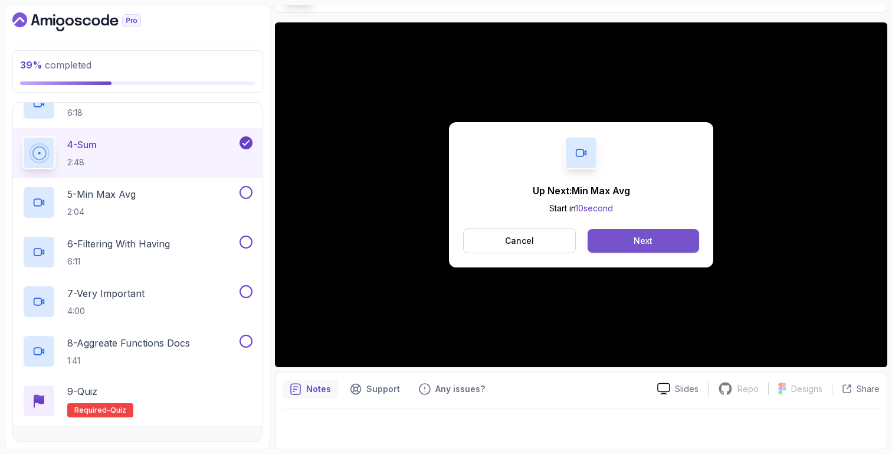
click at [614, 232] on button "Next" at bounding box center [644, 241] width 112 height 24
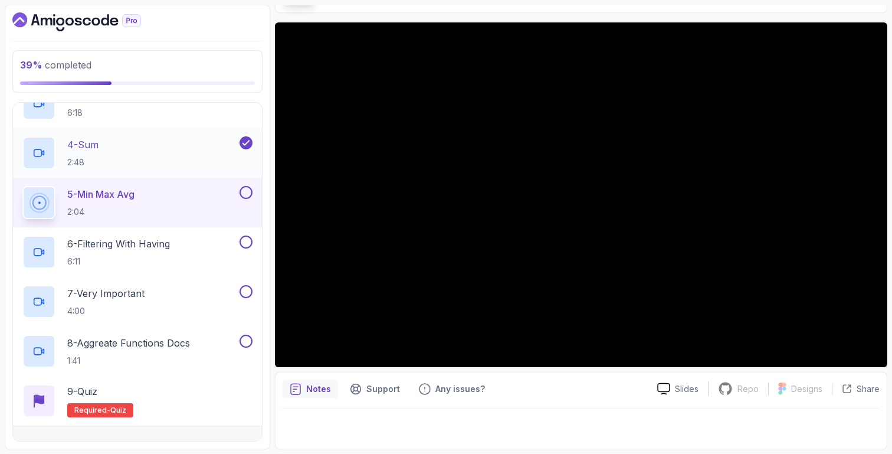
click at [131, 140] on div "4 - Sum 2:48" at bounding box center [129, 152] width 215 height 33
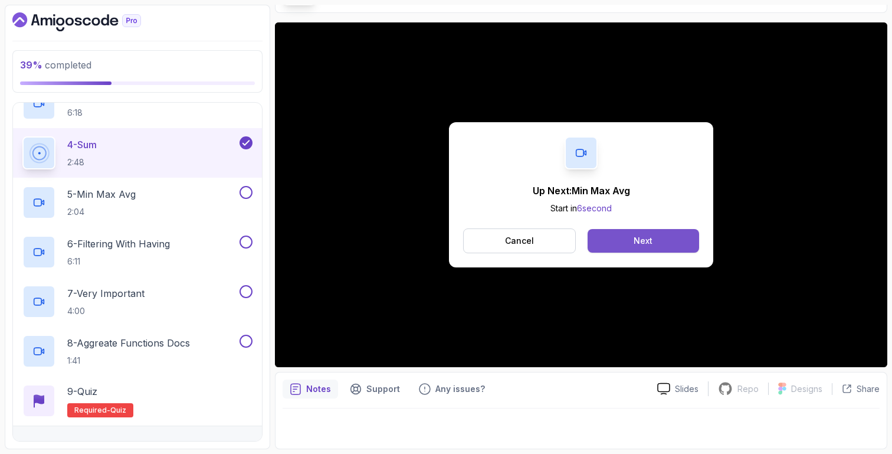
click at [608, 238] on button "Next" at bounding box center [644, 241] width 112 height 24
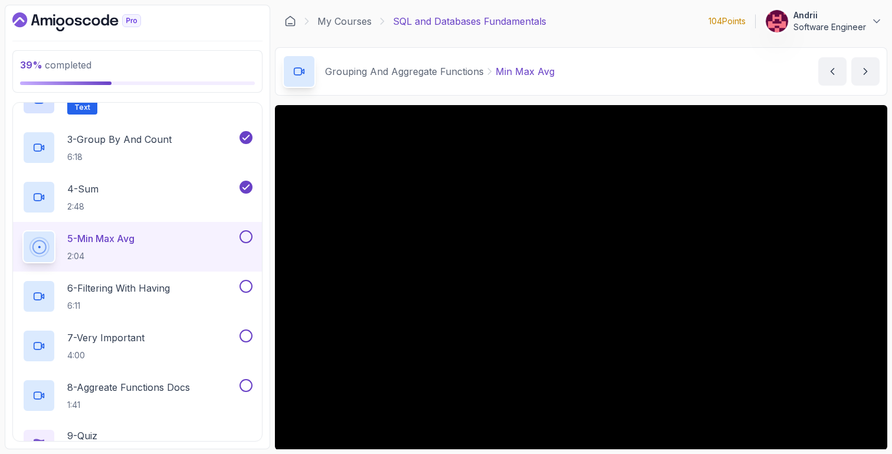
scroll to position [83, 0]
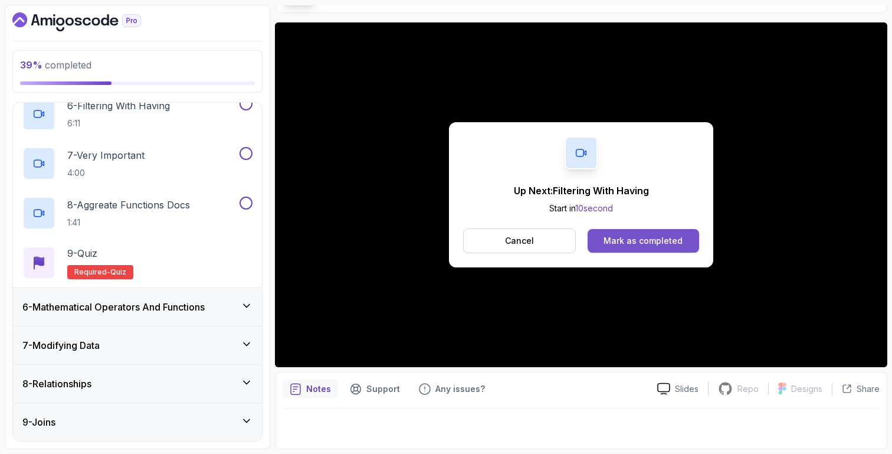
click at [643, 249] on button "Mark as completed" at bounding box center [644, 241] width 112 height 24
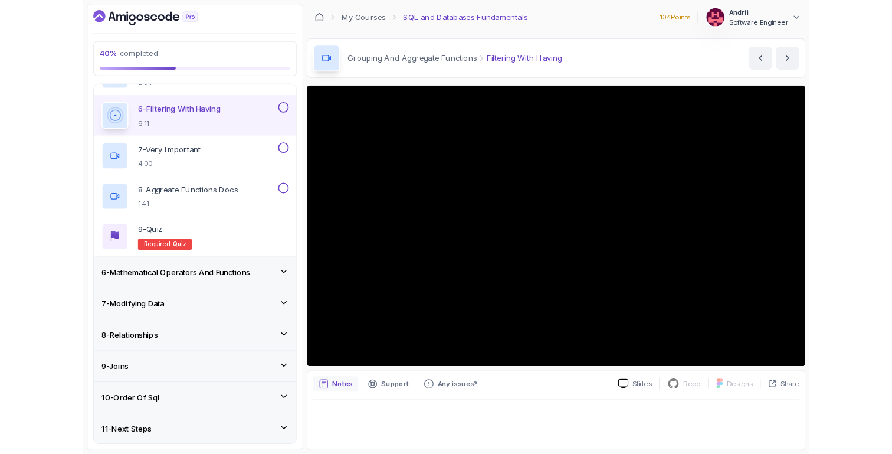
scroll to position [445, 0]
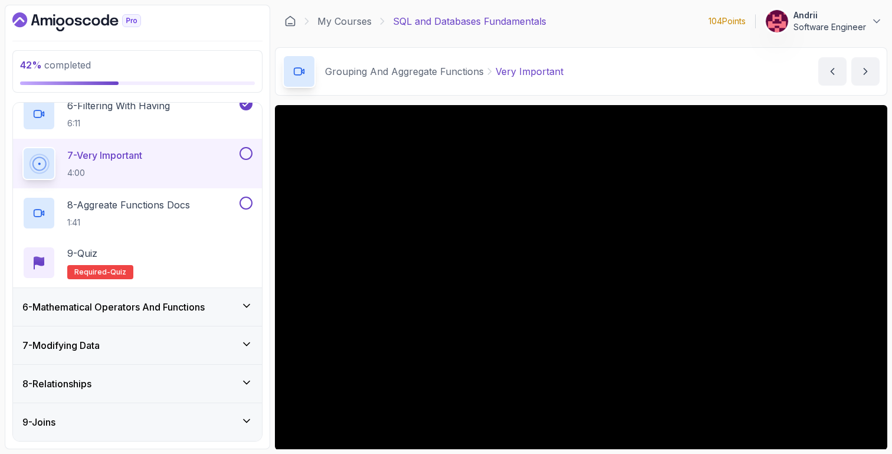
click at [648, 96] on main "My Courses SQL and Databases Fundamentals 104 Points Andrii Software Engineer 1…" at bounding box center [581, 227] width 612 height 444
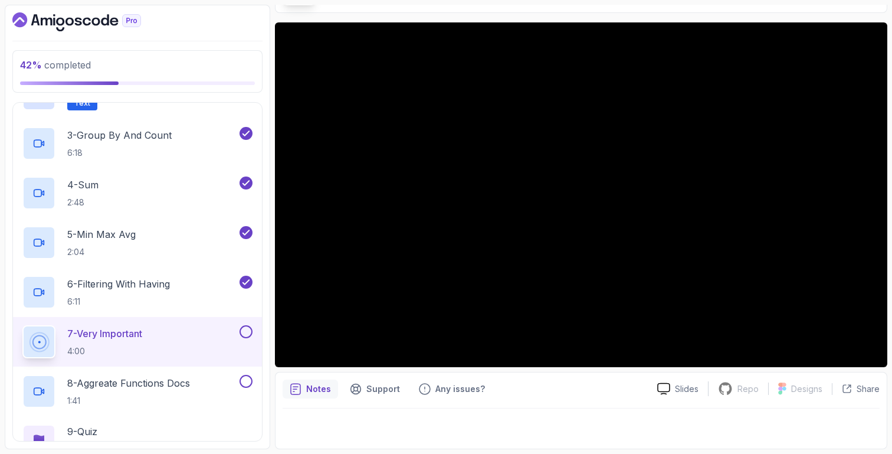
scroll to position [16, 0]
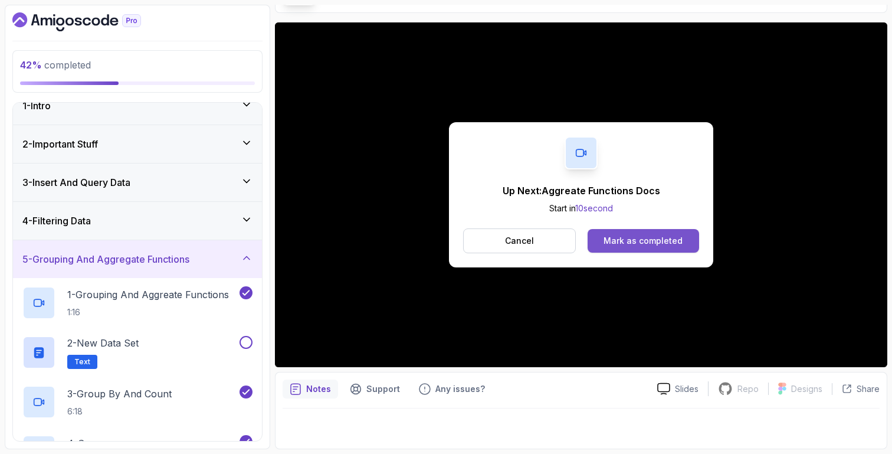
click at [659, 234] on button "Mark as completed" at bounding box center [644, 241] width 112 height 24
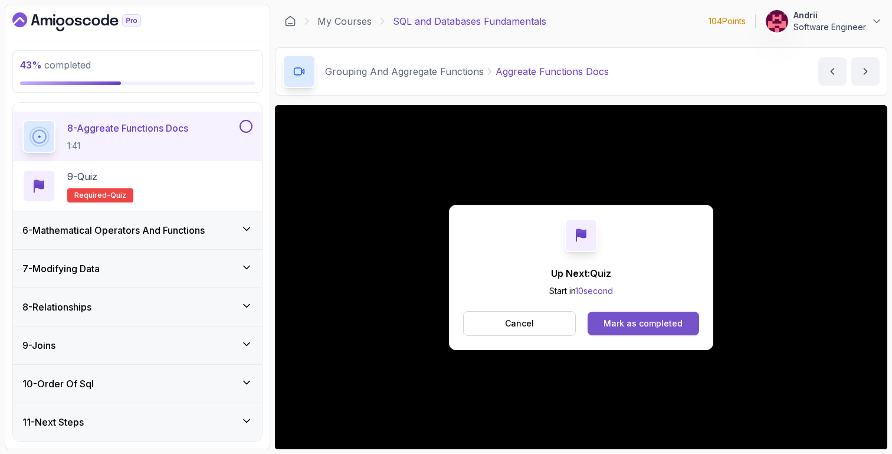
click at [673, 317] on div "Mark as completed" at bounding box center [643, 323] width 79 height 12
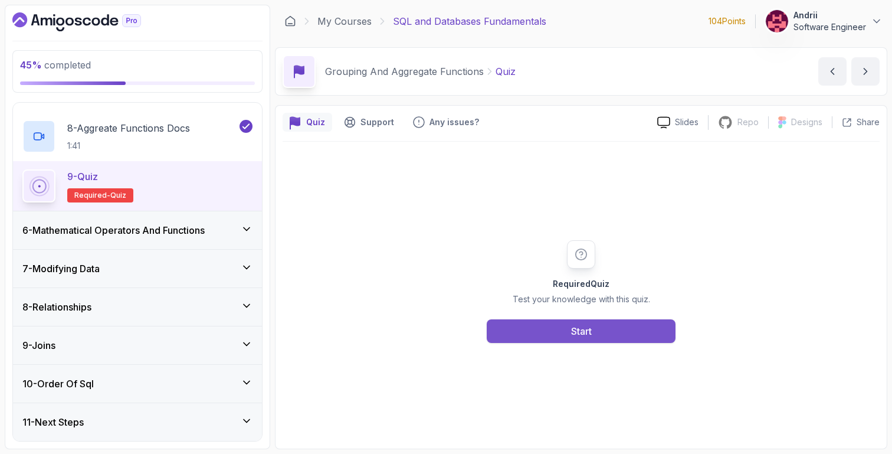
click at [655, 322] on button "Start" at bounding box center [581, 331] width 189 height 24
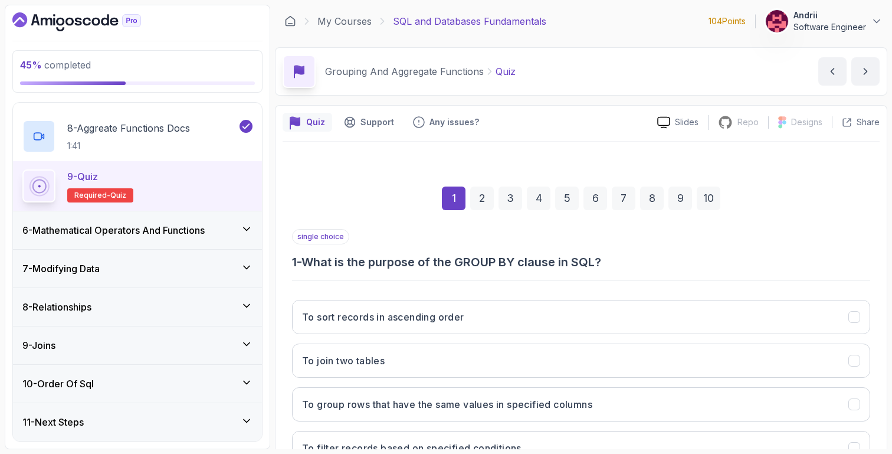
scroll to position [92, 0]
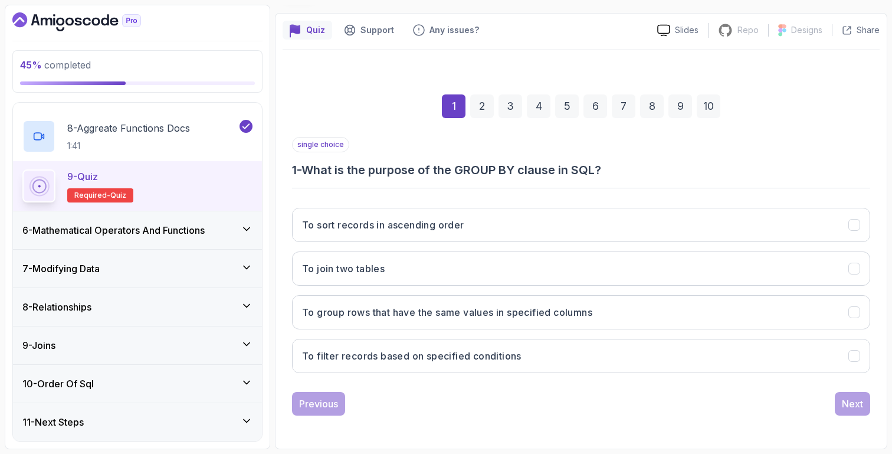
click at [655, 322] on button "To group rows that have the same values in specified columns" at bounding box center [581, 312] width 578 height 34
click at [854, 410] on div "Next" at bounding box center [852, 404] width 21 height 14
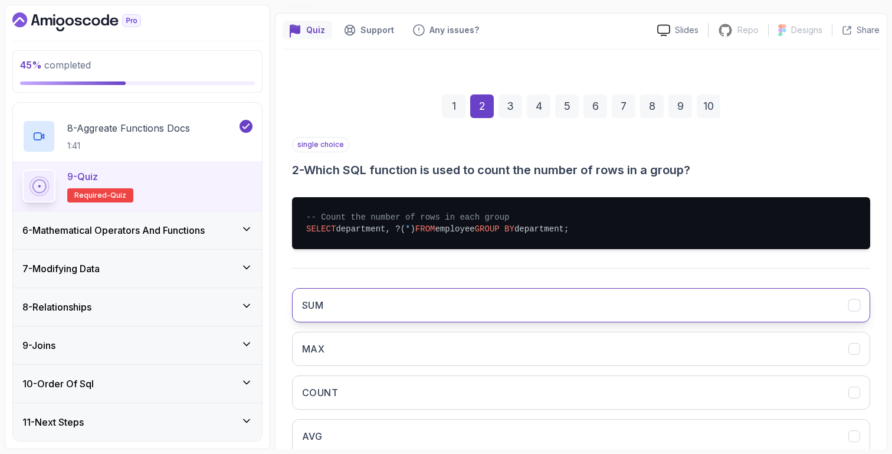
scroll to position [172, 0]
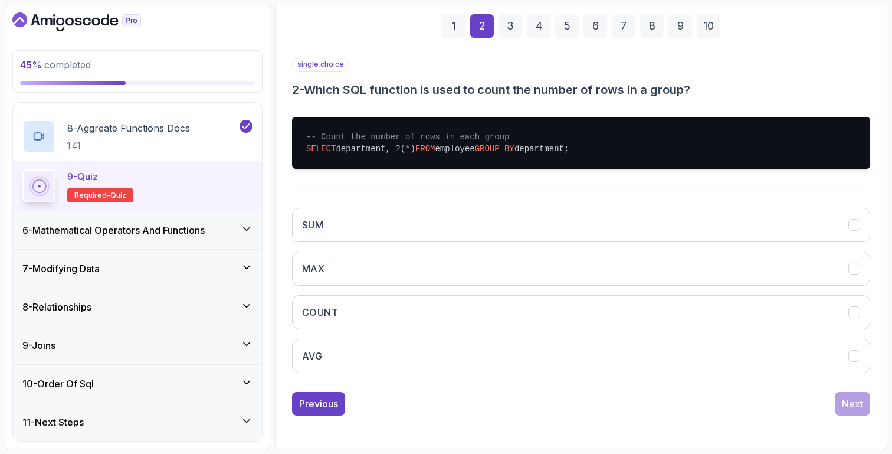
click at [220, 235] on div "6 - Mathematical Operators And Functions" at bounding box center [137, 230] width 230 height 14
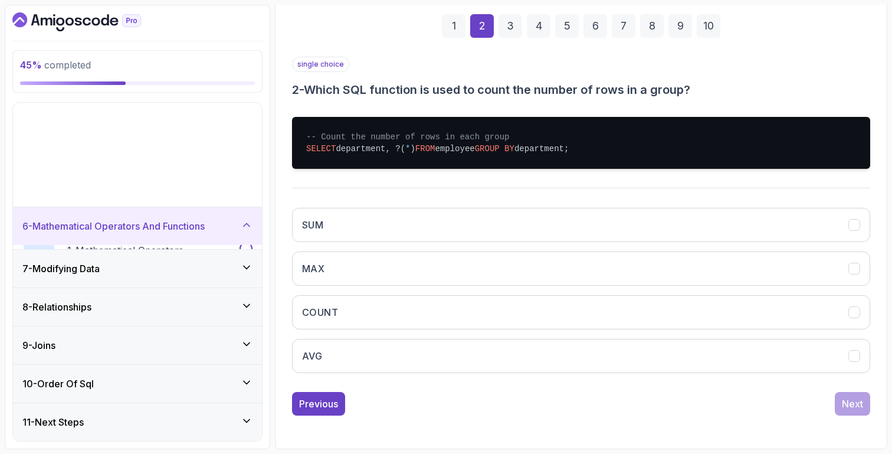
scroll to position [84, 0]
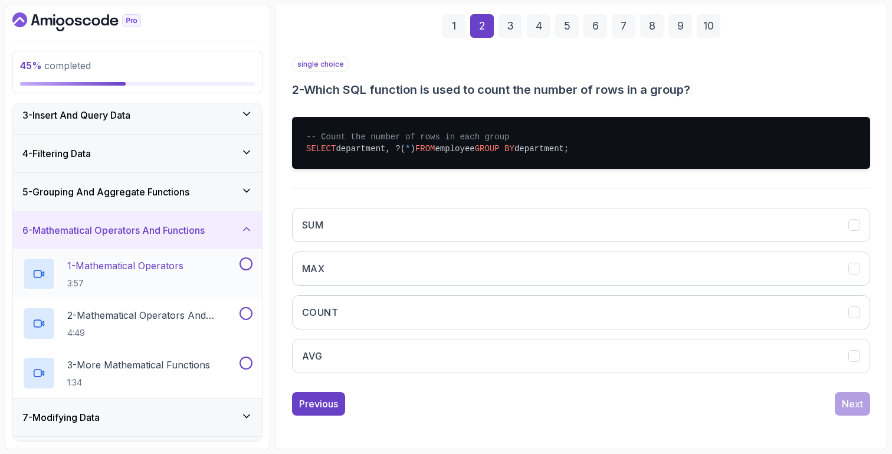
click at [216, 269] on div "1 - Mathematical Operators 3:57" at bounding box center [129, 273] width 215 height 33
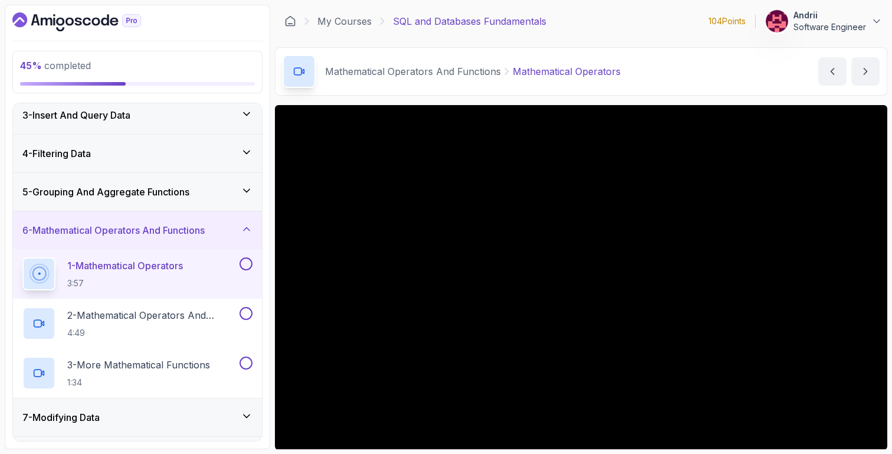
click at [222, 195] on div "5 - Grouping And Aggregate Functions" at bounding box center [137, 192] width 230 height 14
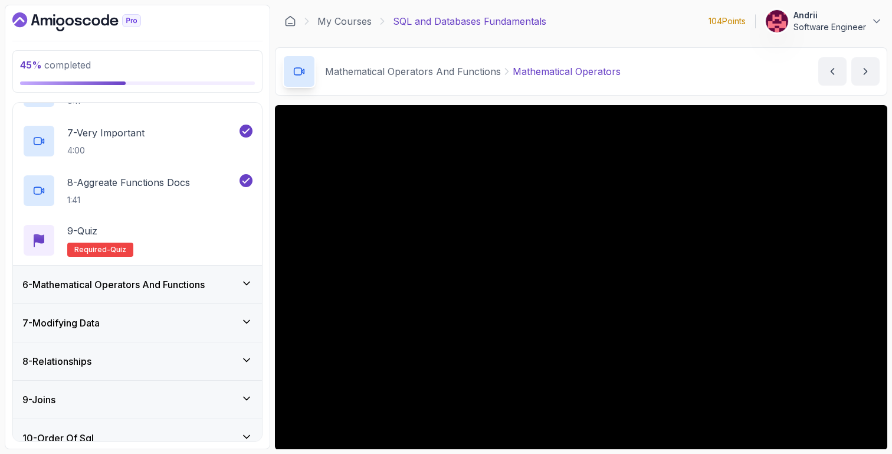
click at [245, 284] on icon at bounding box center [247, 283] width 6 height 3
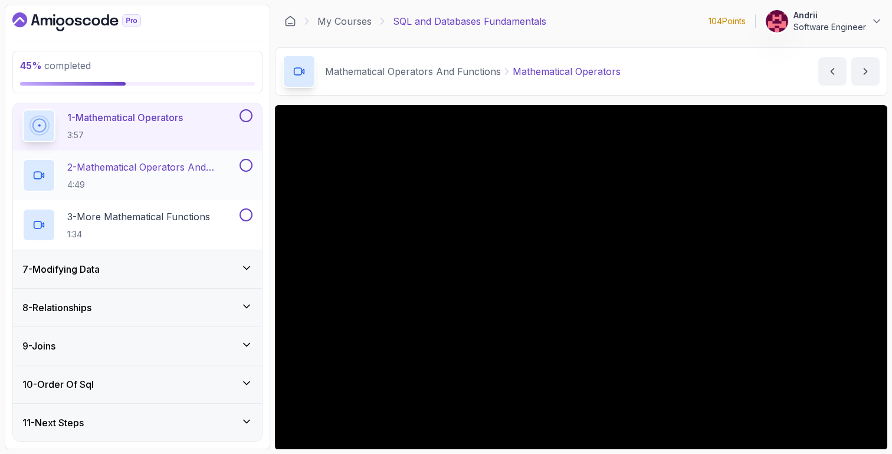
click at [215, 182] on p "4:49" at bounding box center [152, 185] width 170 height 12
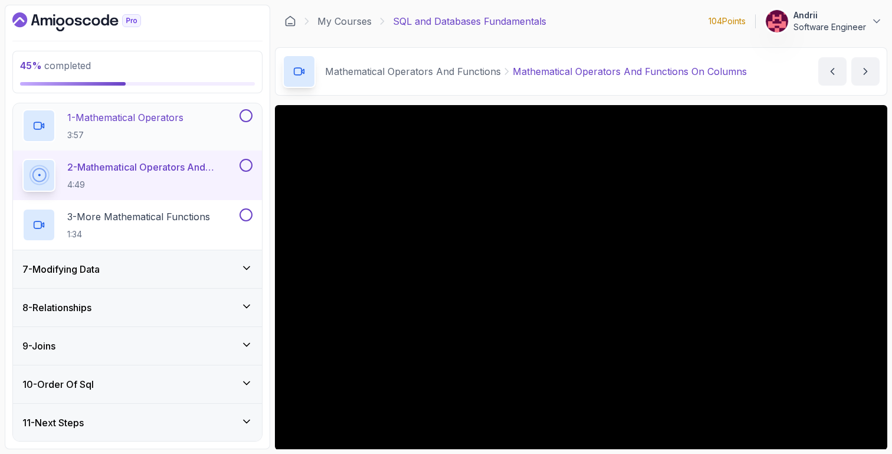
click at [196, 141] on div "1 - Mathematical Operators 3:57" at bounding box center [129, 125] width 215 height 33
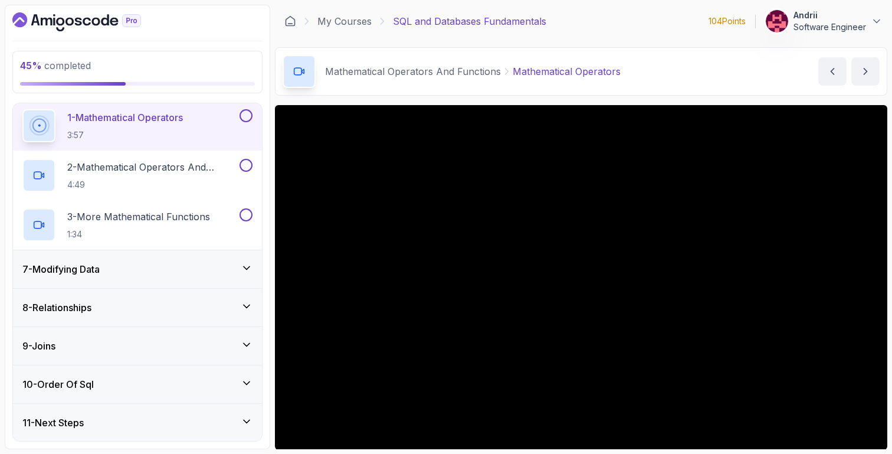
click at [22, 109] on button "1 - Mathematical Operators 3:57" at bounding box center [137, 125] width 230 height 33
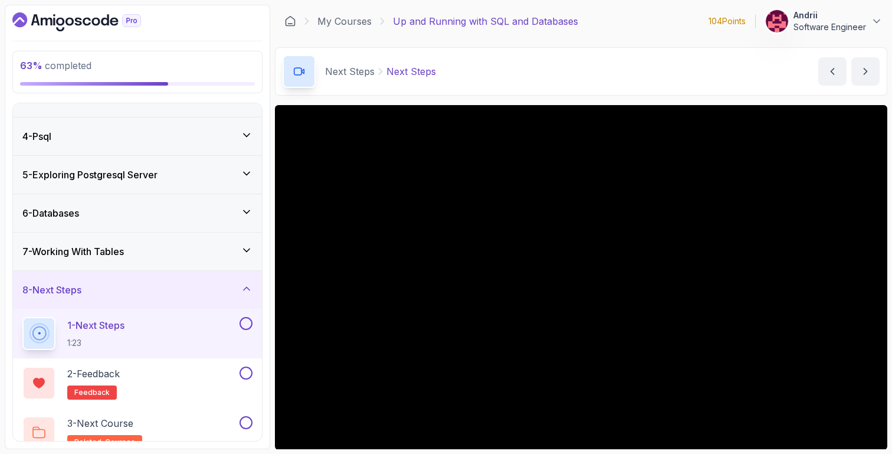
scroll to position [117, 0]
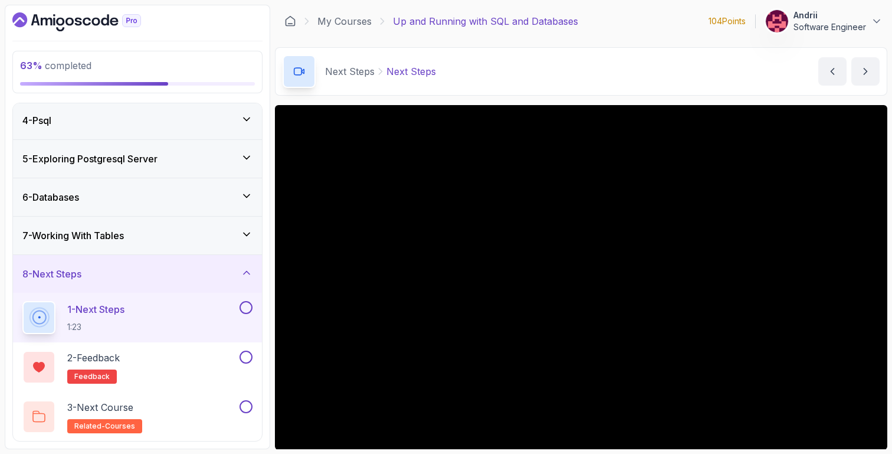
click at [141, 244] on div "7 - Working With Tables" at bounding box center [137, 236] width 249 height 38
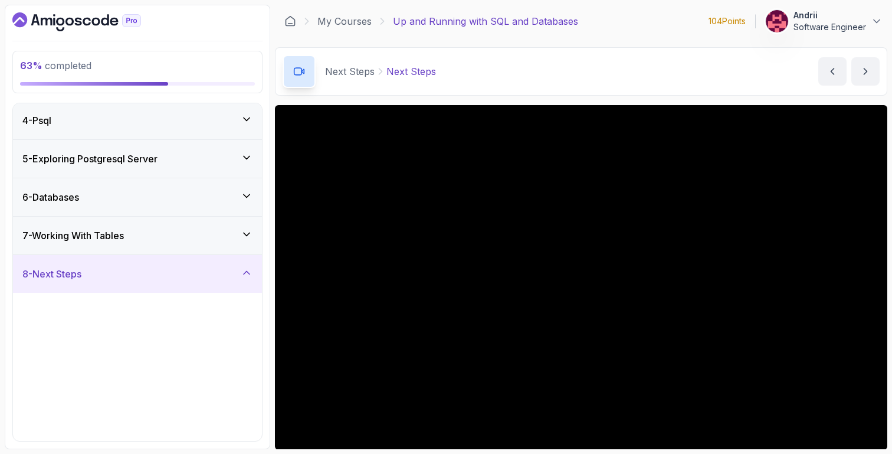
scroll to position [0, 0]
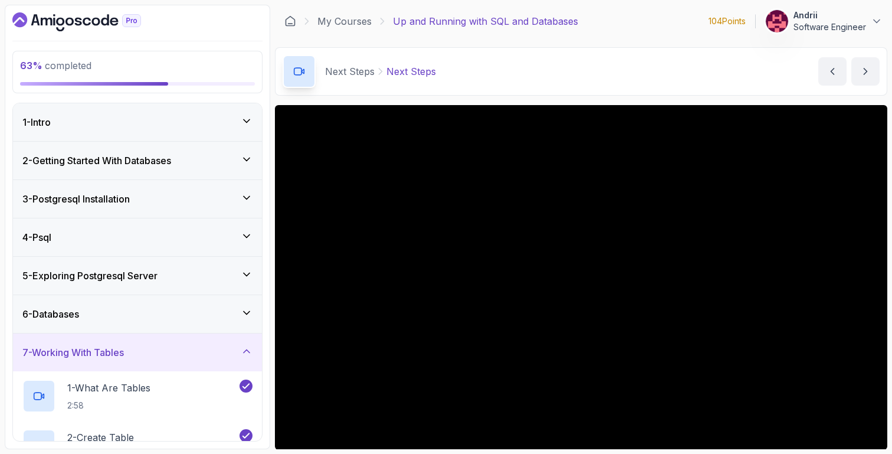
click at [137, 301] on div "6 - Databases" at bounding box center [137, 314] width 249 height 38
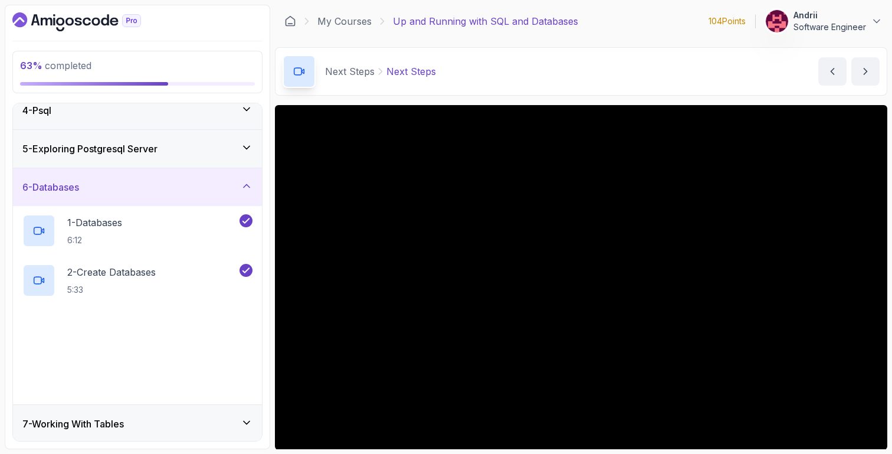
scroll to position [166, 0]
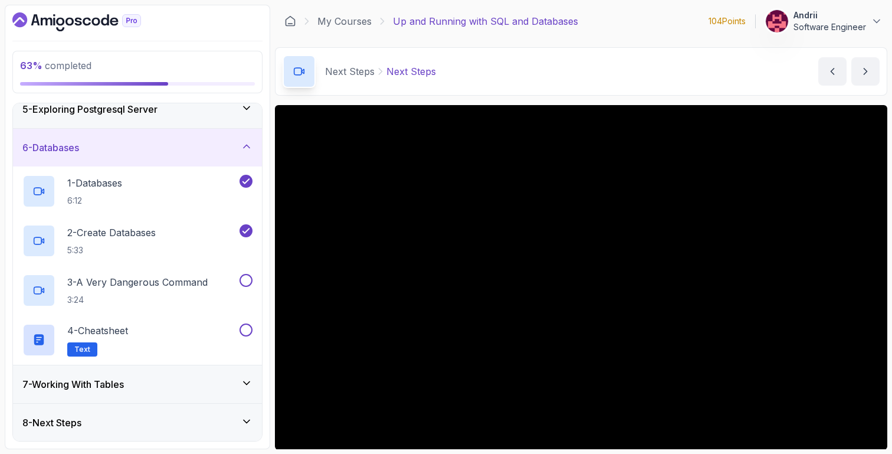
click at [133, 374] on div "7 - Working With Tables" at bounding box center [137, 384] width 249 height 38
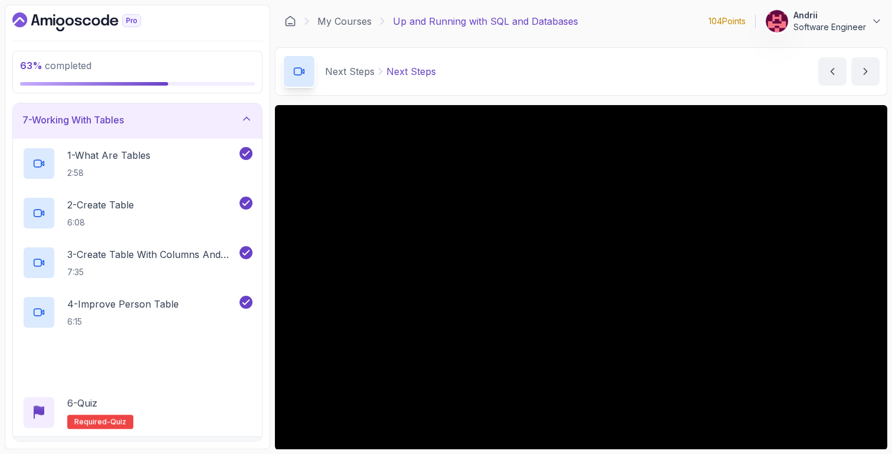
scroll to position [266, 0]
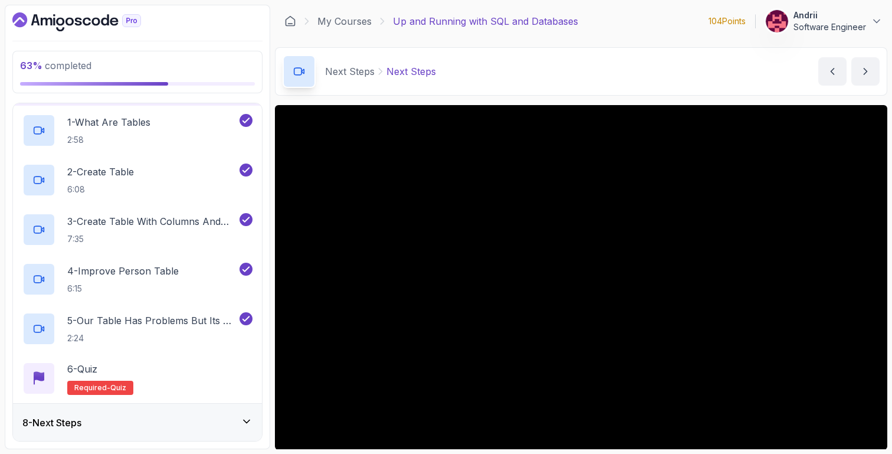
click at [129, 419] on div "8 - Next Steps" at bounding box center [137, 422] width 230 height 14
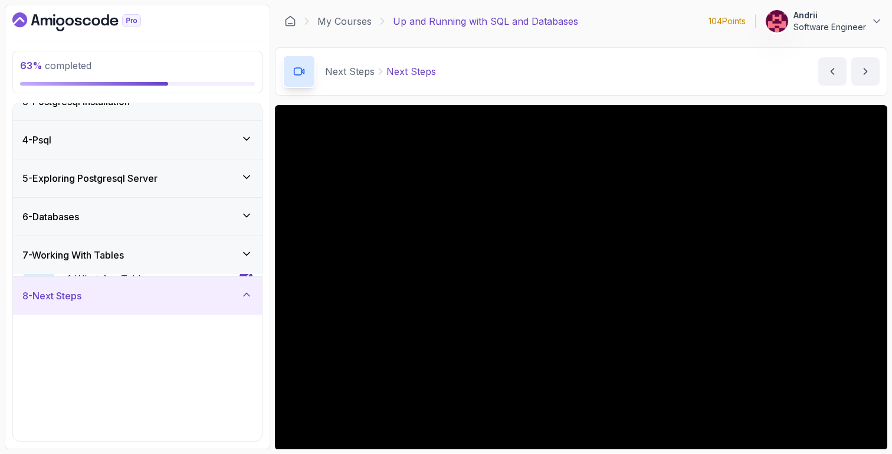
scroll to position [117, 0]
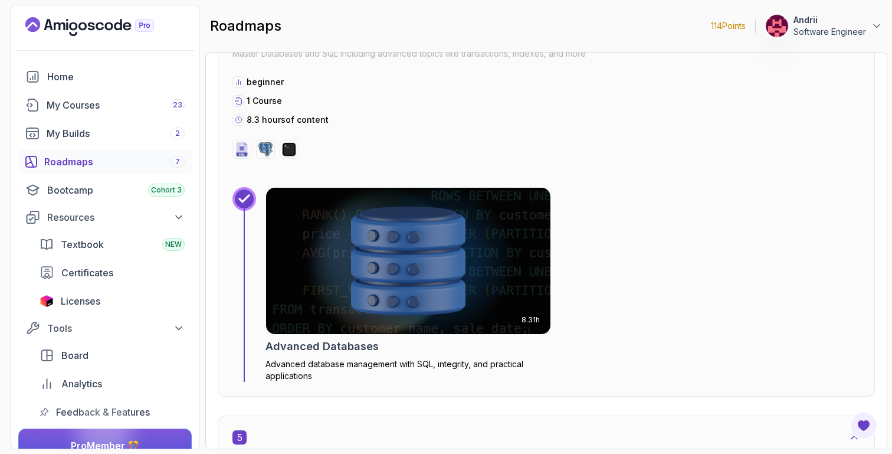
scroll to position [1819, 0]
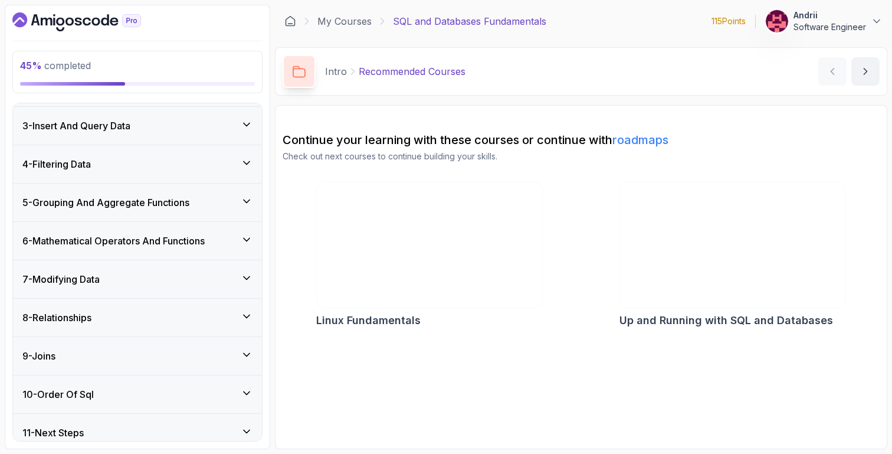
scroll to position [182, 0]
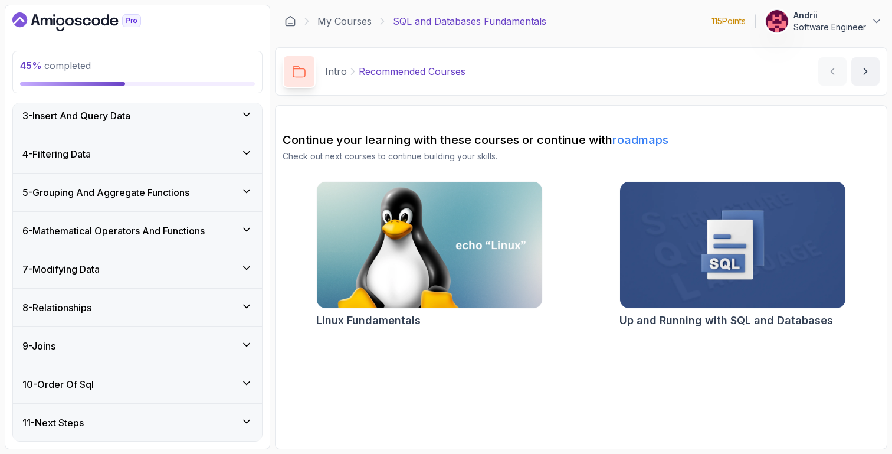
click at [129, 221] on div "6 - Mathematical Operators And Functions" at bounding box center [137, 231] width 249 height 38
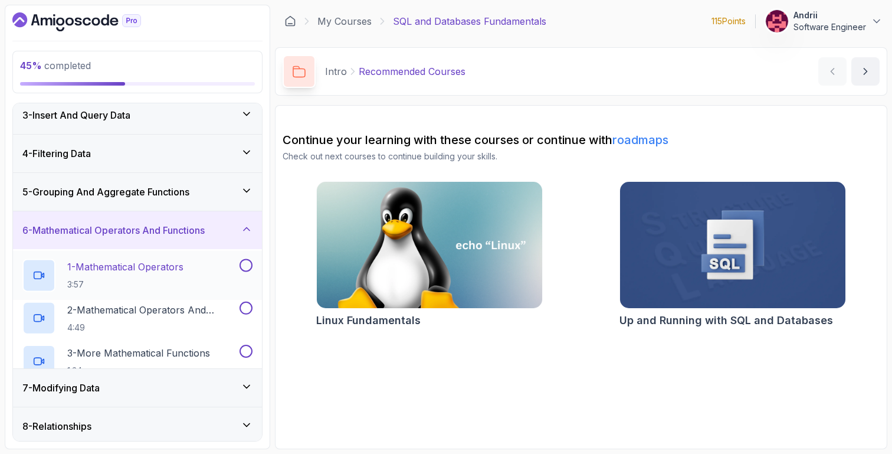
scroll to position [83, 0]
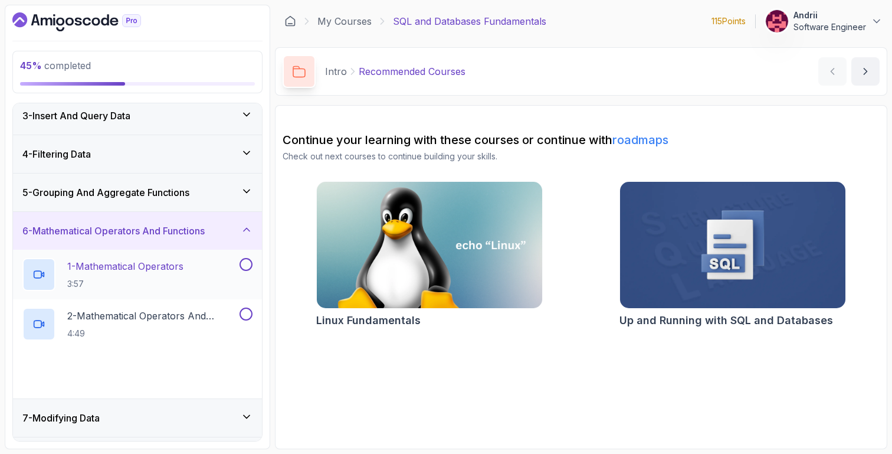
click at [152, 274] on h2 "1 - Mathematical Operators 3:57" at bounding box center [125, 274] width 116 height 31
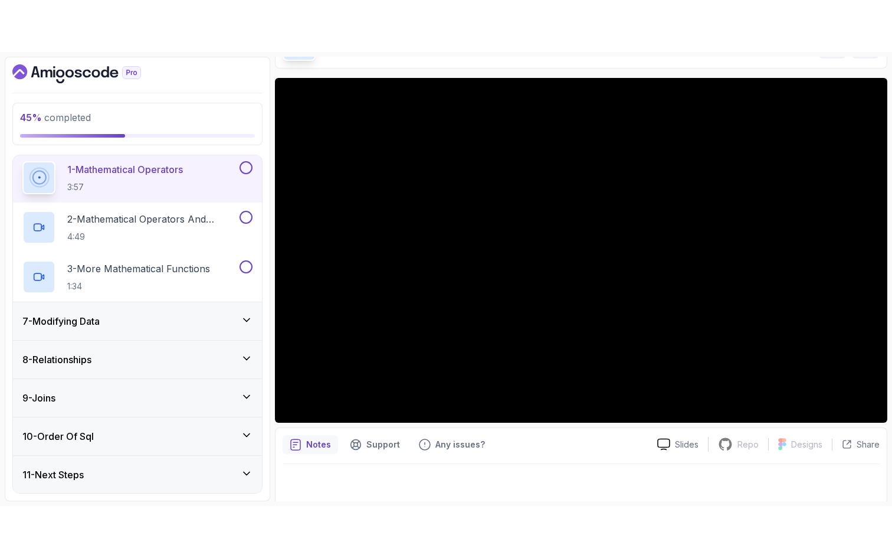
scroll to position [83, 0]
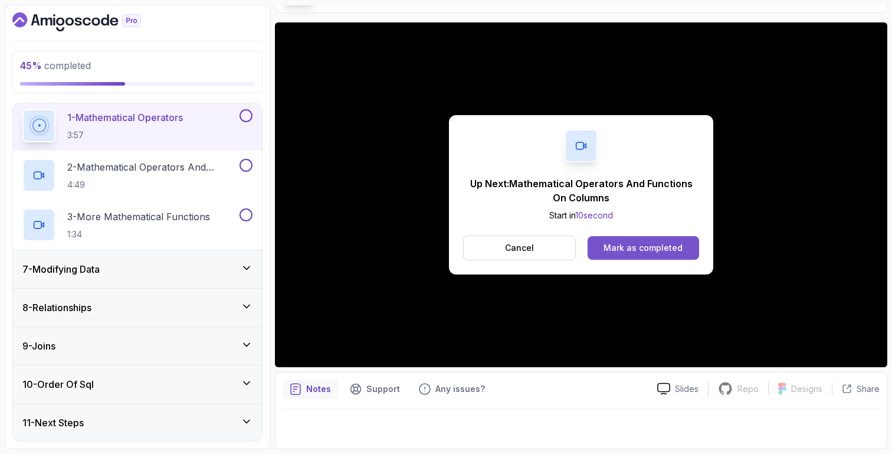
click at [638, 244] on div "Mark as completed" at bounding box center [643, 248] width 79 height 12
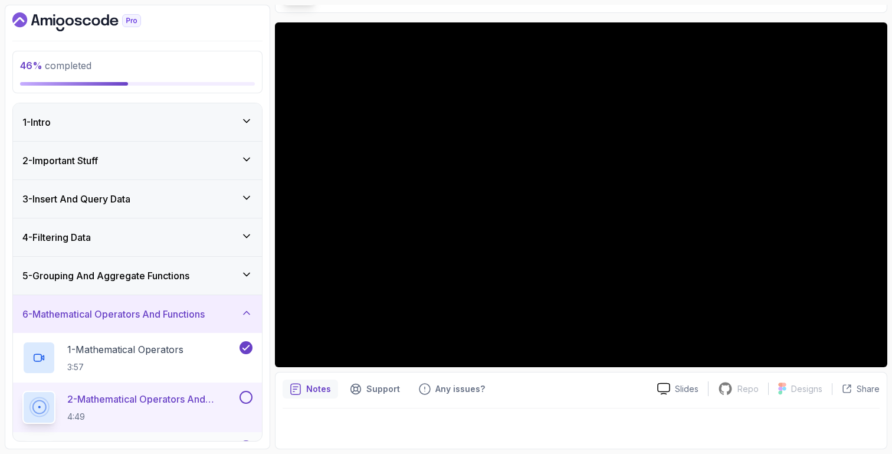
scroll to position [232, 0]
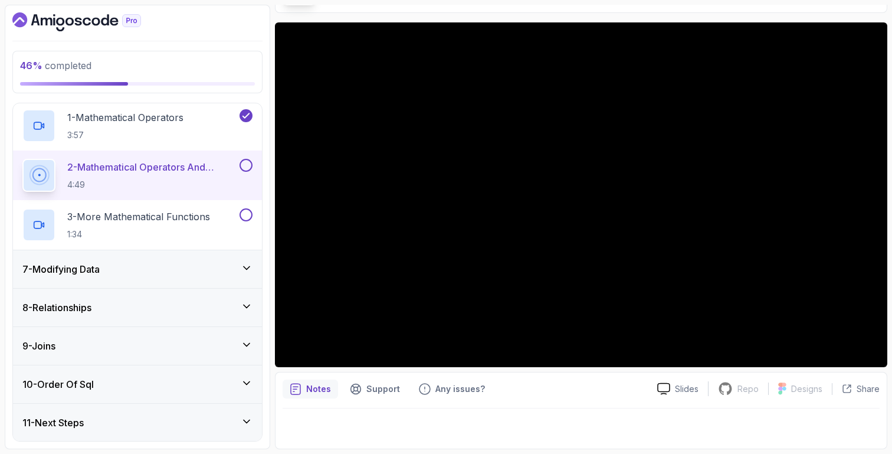
click at [194, 268] on div "7 - Modifying Data" at bounding box center [137, 269] width 230 height 14
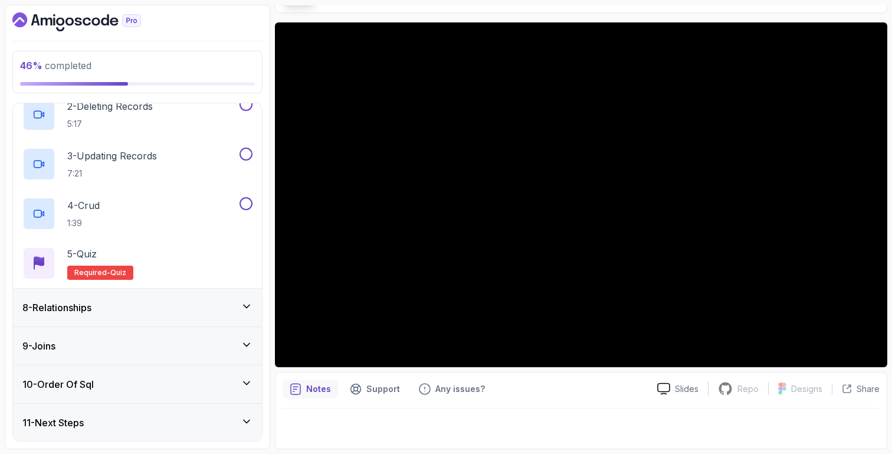
click at [192, 298] on div "8 - Relationships" at bounding box center [137, 308] width 249 height 38
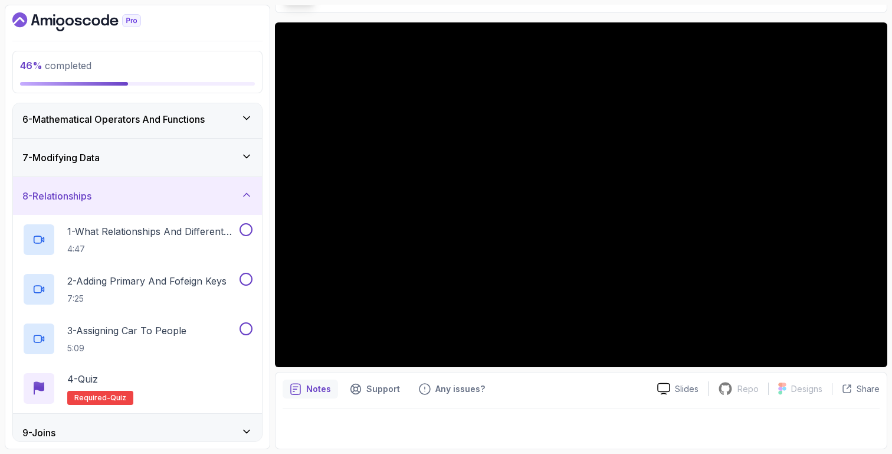
scroll to position [281, 0]
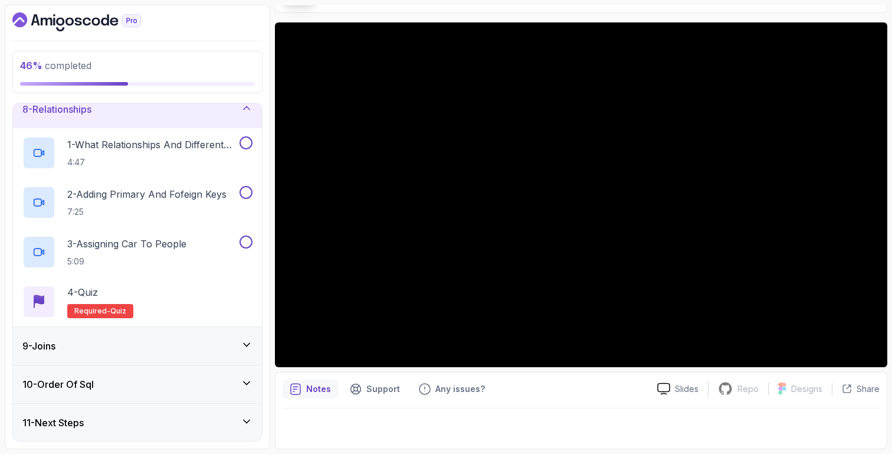
click at [199, 339] on div "9 - Joins" at bounding box center [137, 346] width 230 height 14
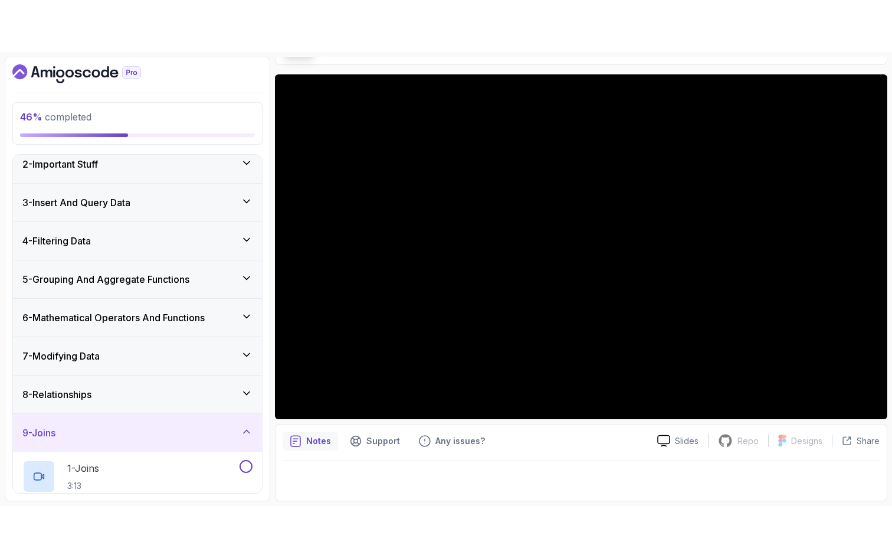
scroll to position [0, 0]
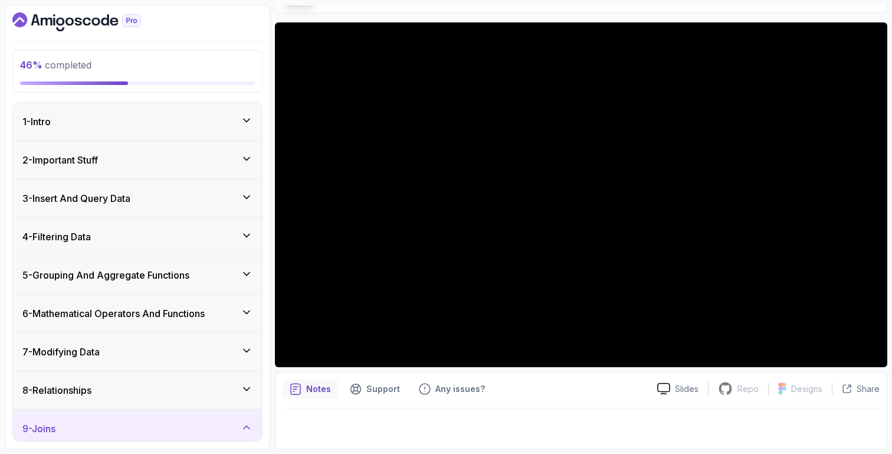
click at [199, 340] on div "7 - Modifying Data" at bounding box center [137, 352] width 249 height 38
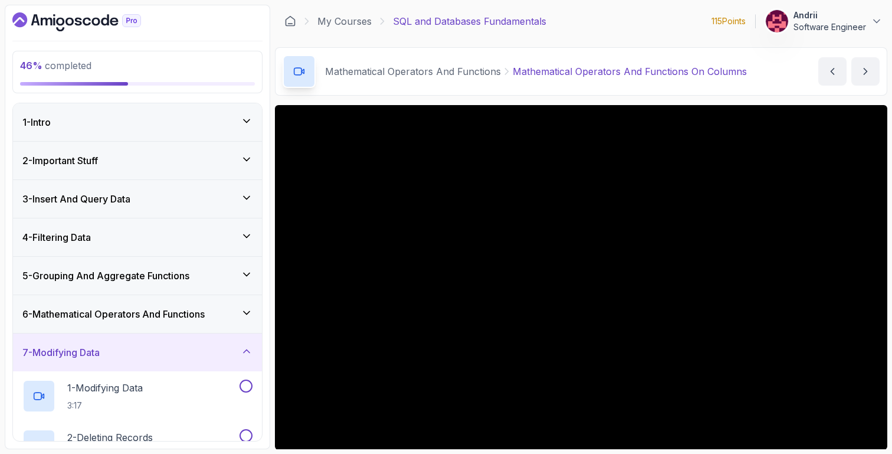
scroll to position [83, 0]
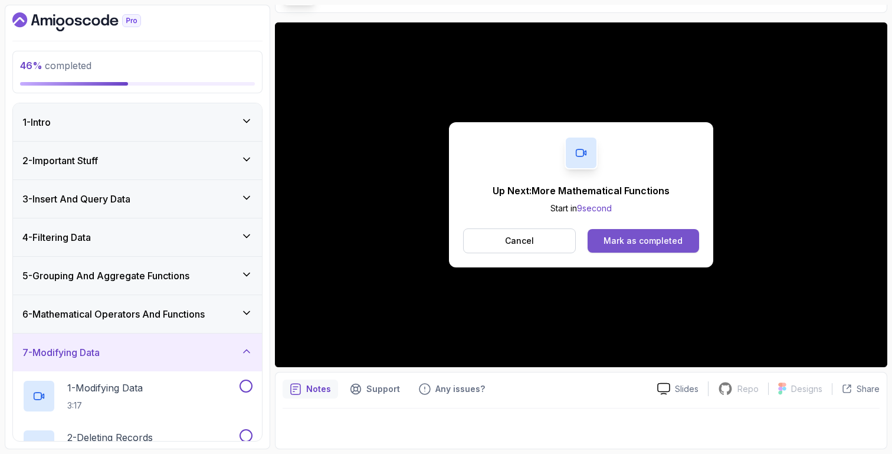
click at [618, 241] on div "Mark as completed" at bounding box center [643, 241] width 79 height 12
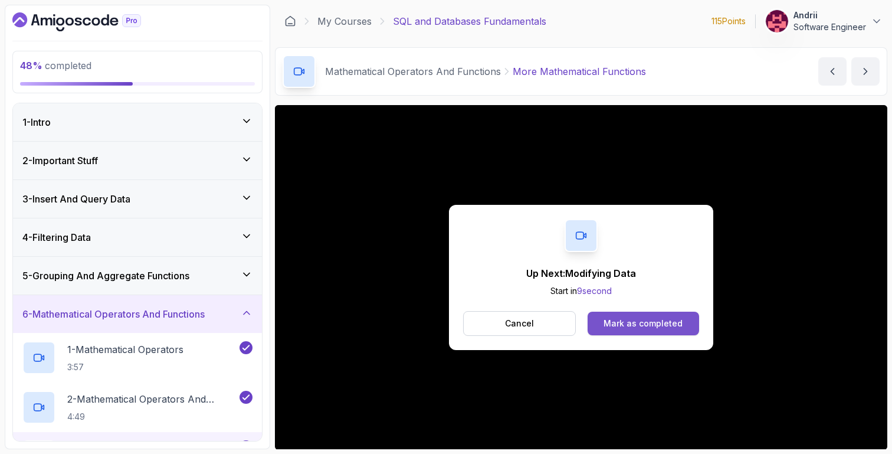
click at [628, 321] on div "Mark as completed" at bounding box center [643, 323] width 79 height 12
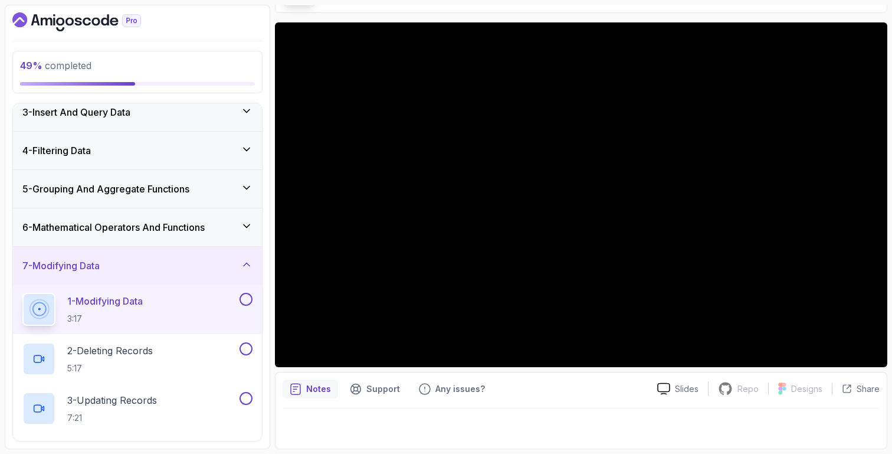
scroll to position [90, 0]
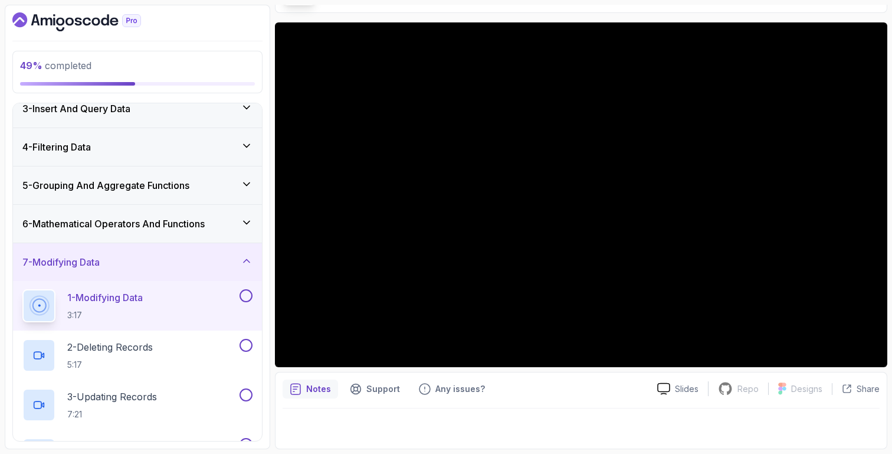
click at [234, 235] on div "6 - Mathematical Operators And Functions" at bounding box center [137, 224] width 249 height 38
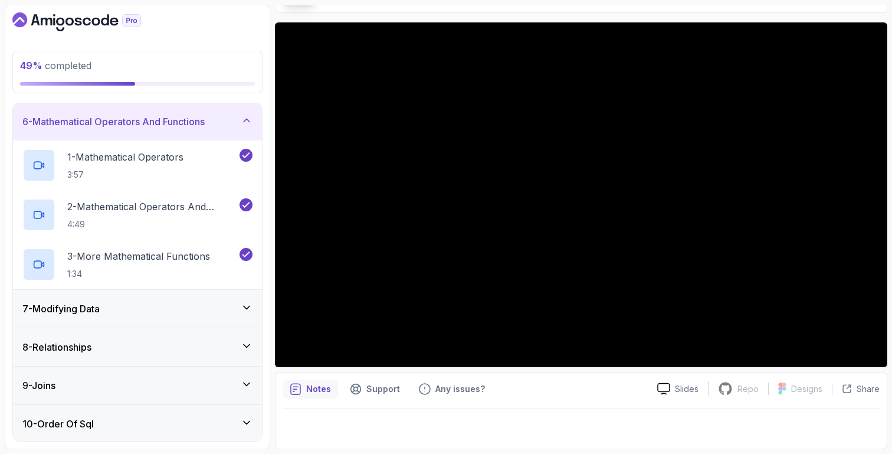
scroll to position [0, 0]
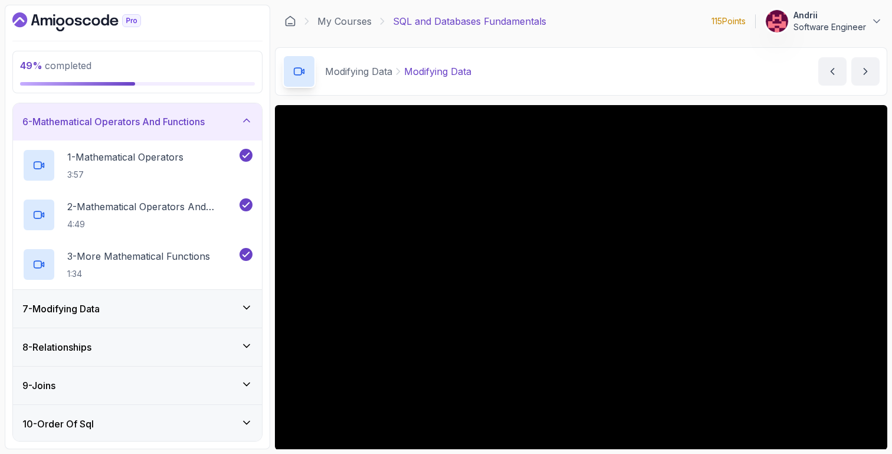
click at [201, 119] on h3 "6 - Mathematical Operators And Functions" at bounding box center [113, 121] width 182 height 14
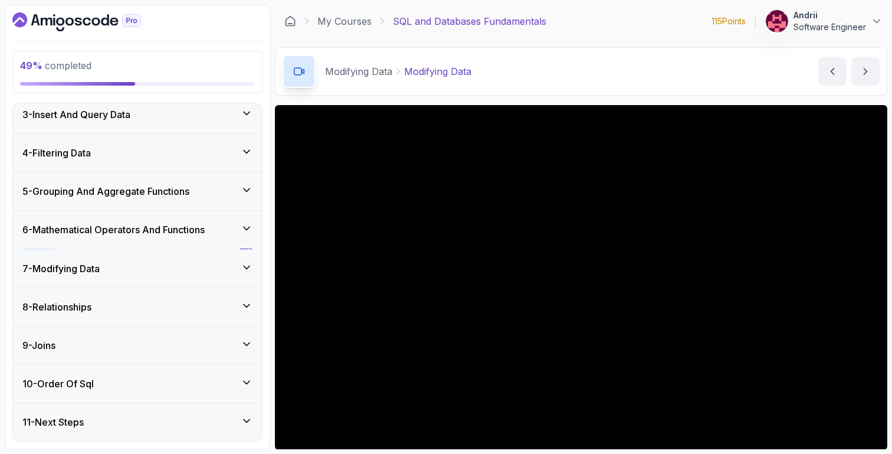
scroll to position [84, 0]
click at [211, 266] on div "7 - Modifying Data" at bounding box center [137, 268] width 230 height 14
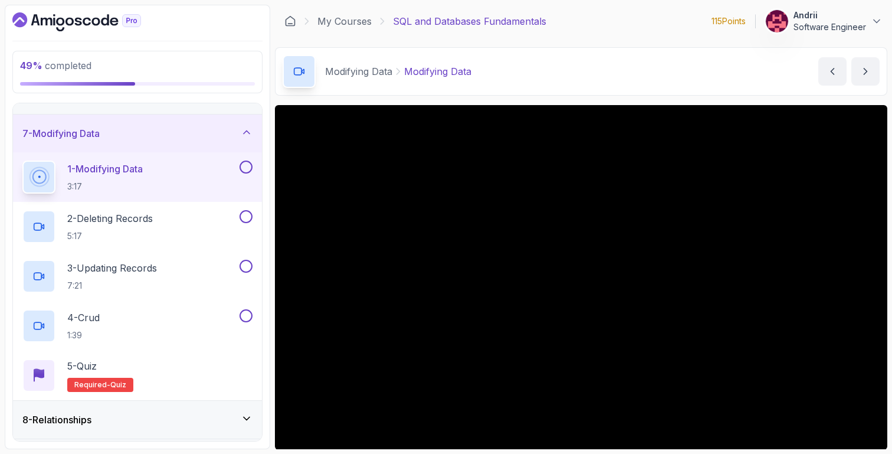
scroll to position [83, 0]
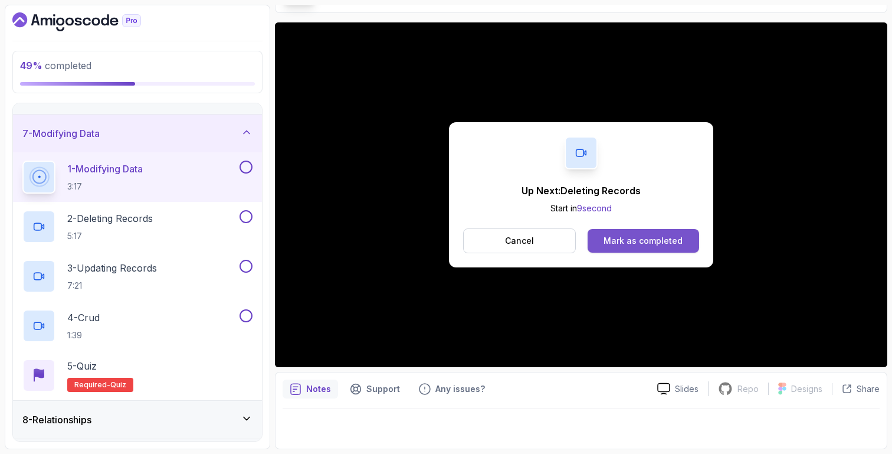
click at [626, 246] on div "Mark as completed" at bounding box center [643, 241] width 79 height 12
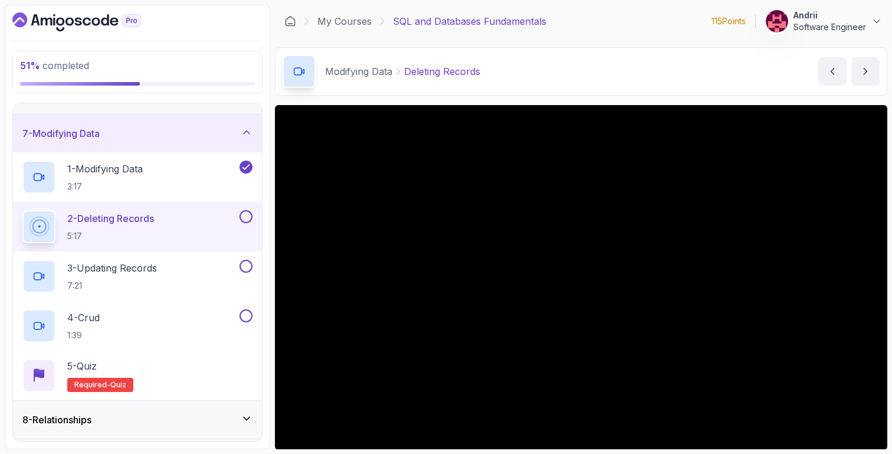
scroll to position [83, 0]
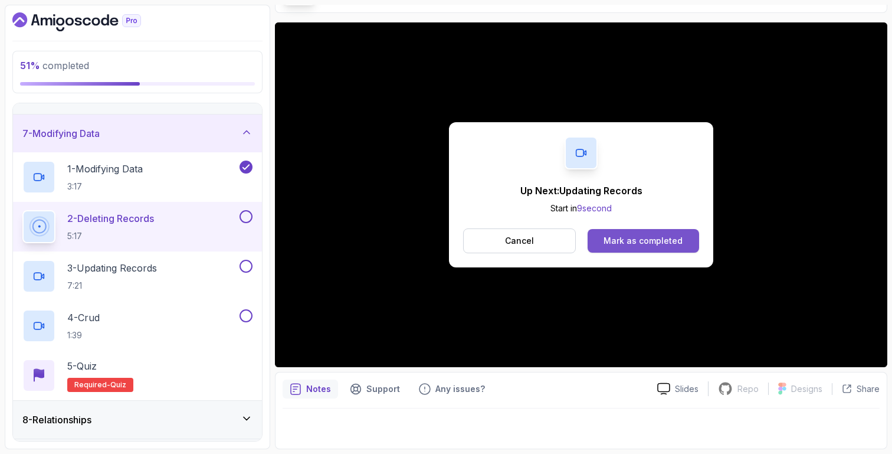
click at [635, 240] on div "Mark as completed" at bounding box center [643, 241] width 79 height 12
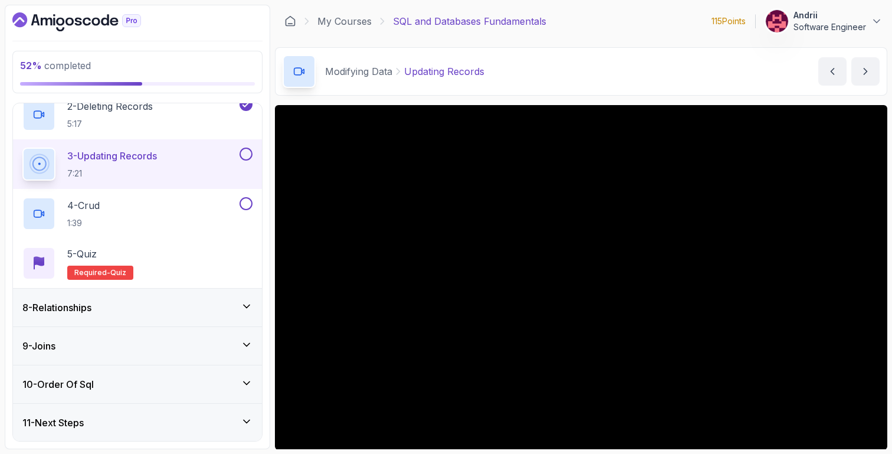
click at [592, 55] on div "Modifying Data Updating Records Updating Records by nelson" at bounding box center [581, 71] width 612 height 48
click at [701, 87] on div "Modifying Data Updating Records Updating Records by nelson" at bounding box center [581, 71] width 612 height 48
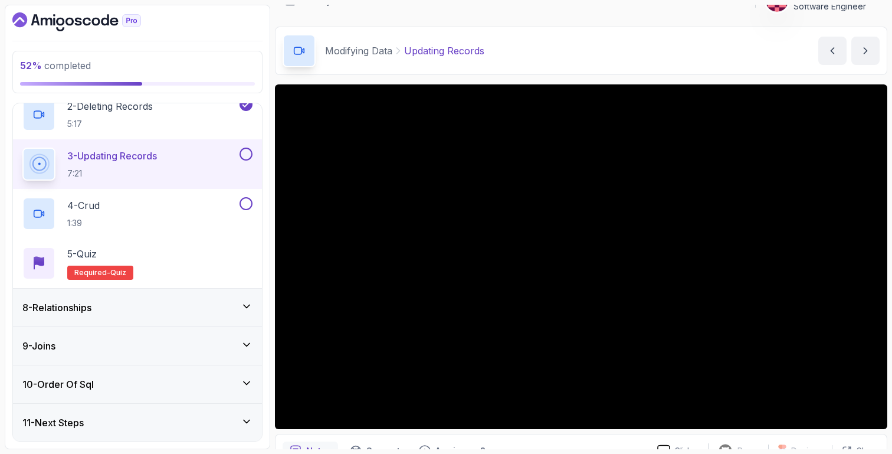
scroll to position [36, 0]
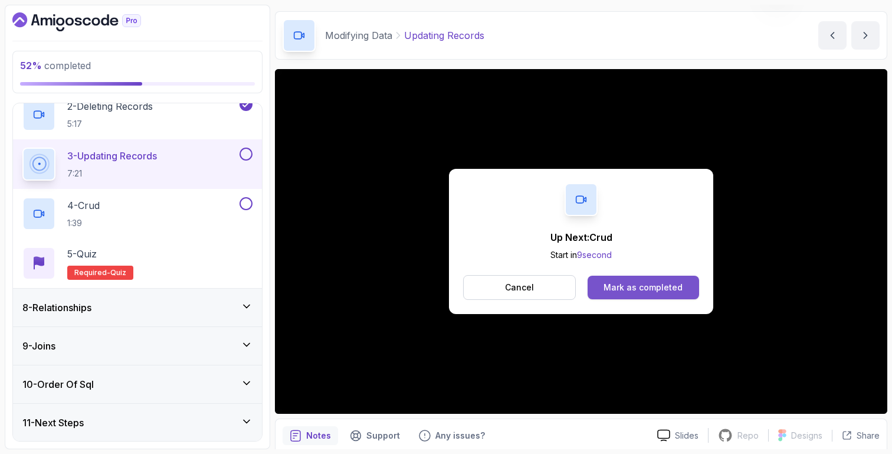
click at [641, 290] on div "Mark as completed" at bounding box center [643, 287] width 79 height 12
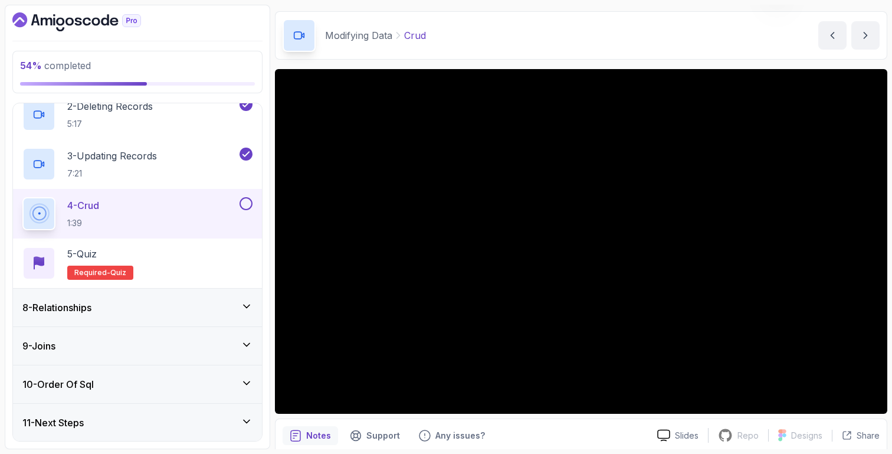
click at [212, 304] on div "8 - Relationships" at bounding box center [137, 307] width 230 height 14
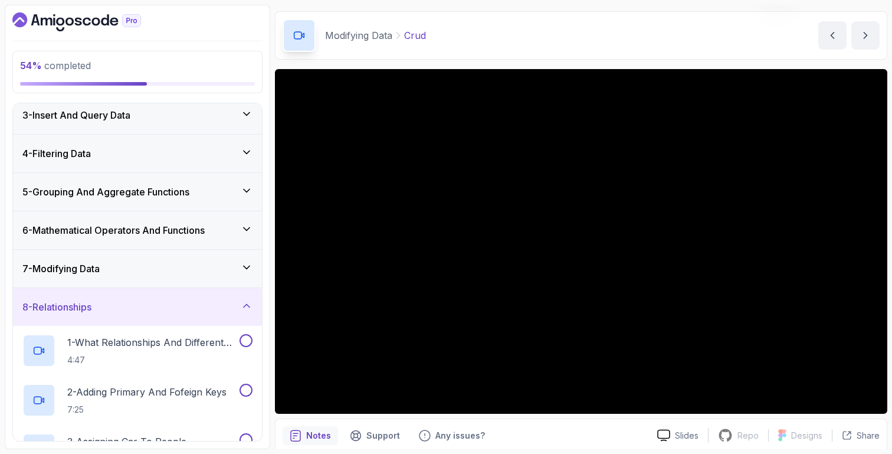
scroll to position [281, 0]
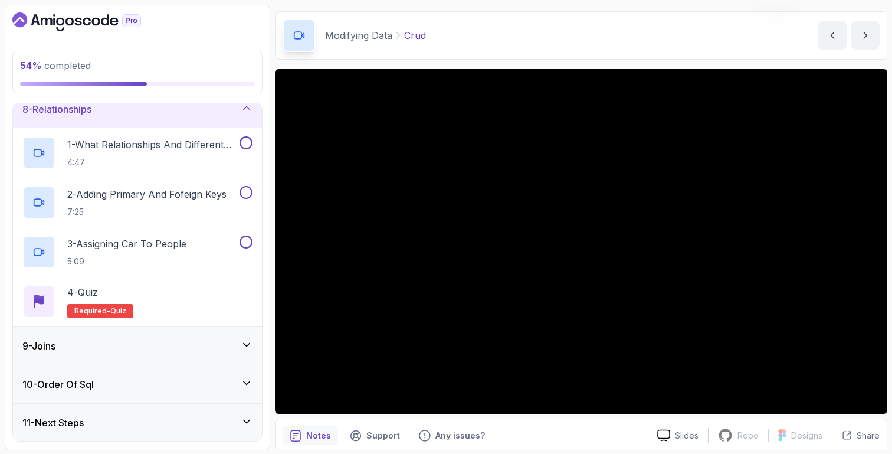
click at [224, 348] on div "9 - Joins" at bounding box center [137, 346] width 230 height 14
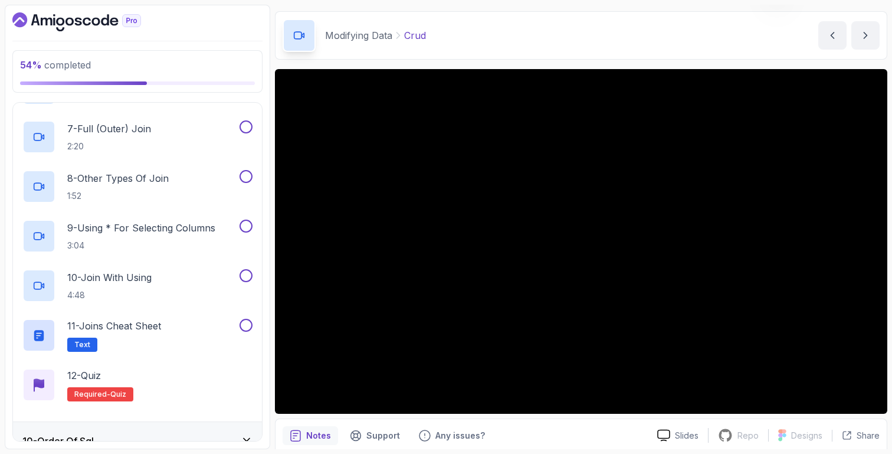
scroll to position [678, 0]
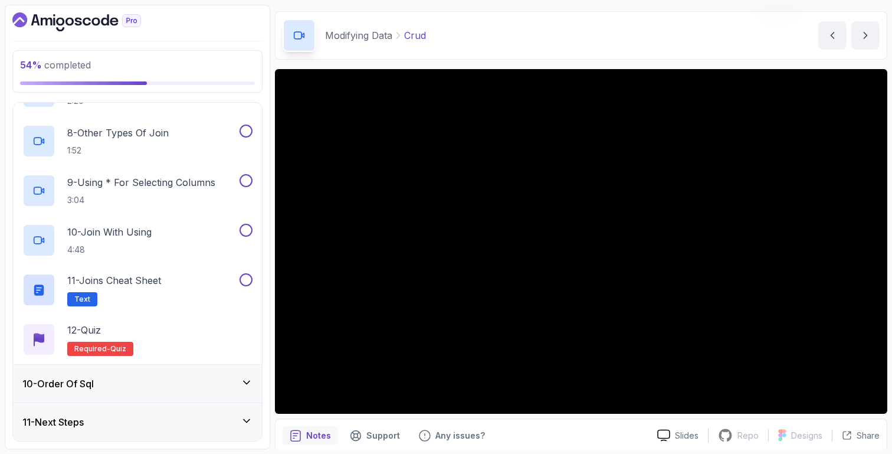
click at [229, 384] on div "10 - Order Of Sql" at bounding box center [137, 383] width 230 height 14
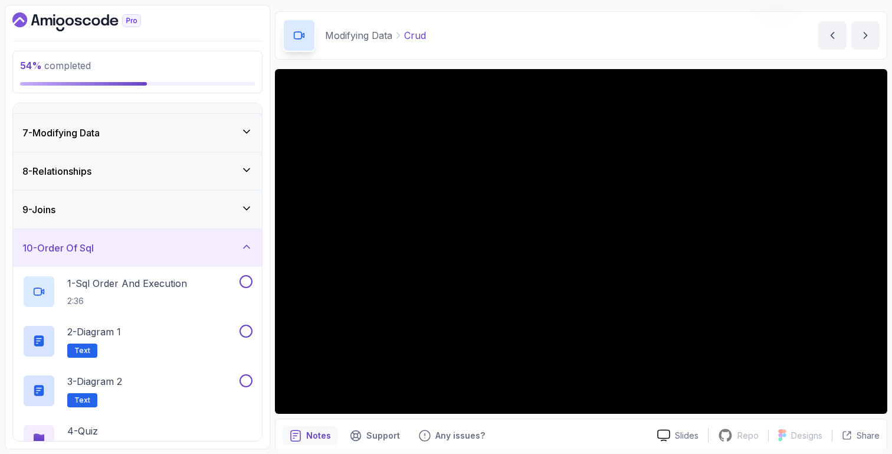
scroll to position [281, 0]
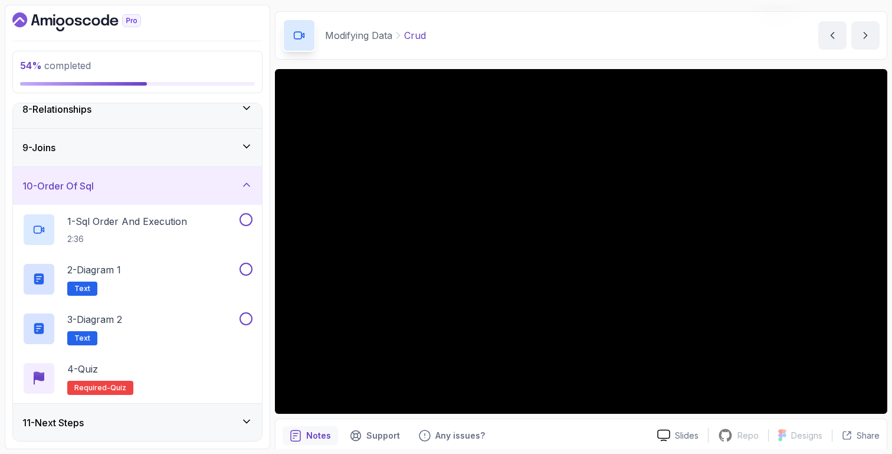
click at [243, 427] on div "11 - Next Steps" at bounding box center [137, 422] width 230 height 14
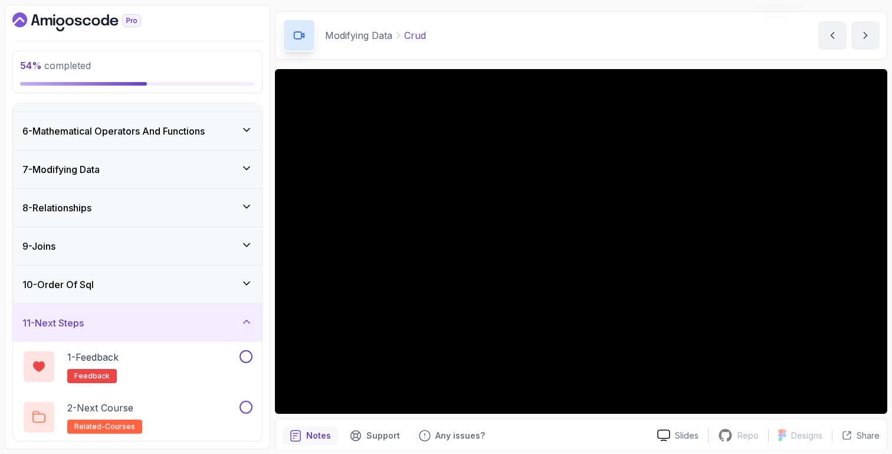
scroll to position [182, 0]
click at [228, 218] on div "8 - Relationships" at bounding box center [137, 208] width 249 height 38
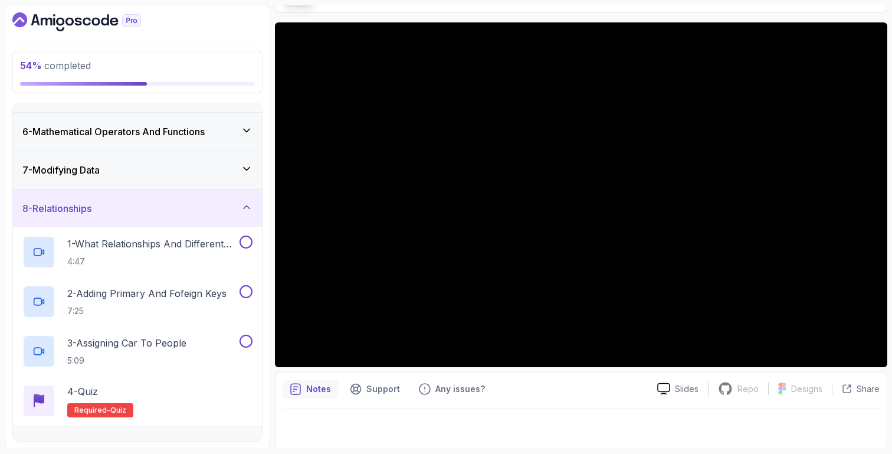
scroll to position [0, 0]
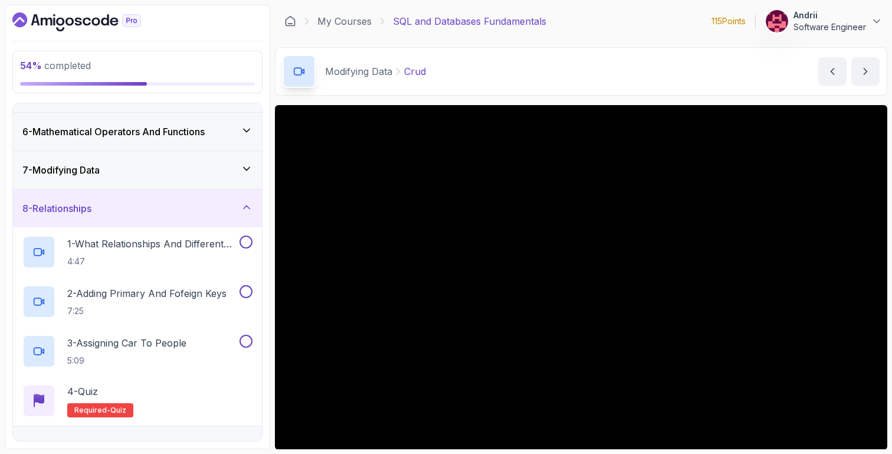
click at [238, 175] on div "7 - Modifying Data" at bounding box center [137, 170] width 230 height 14
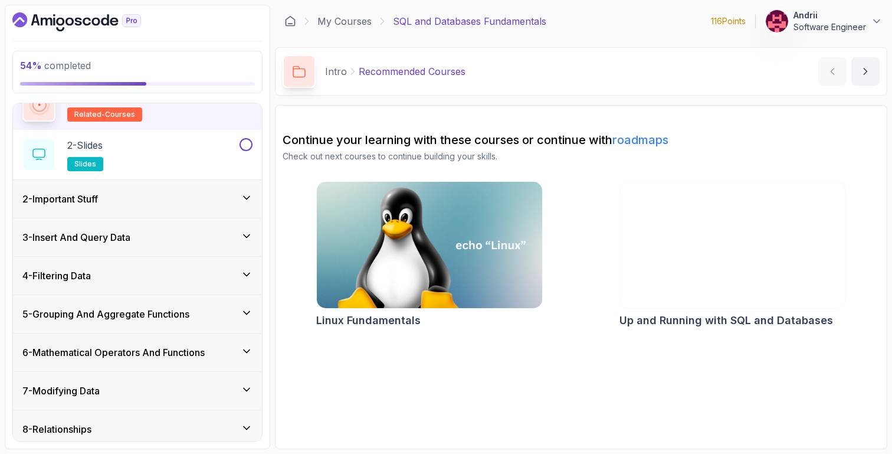
scroll to position [182, 0]
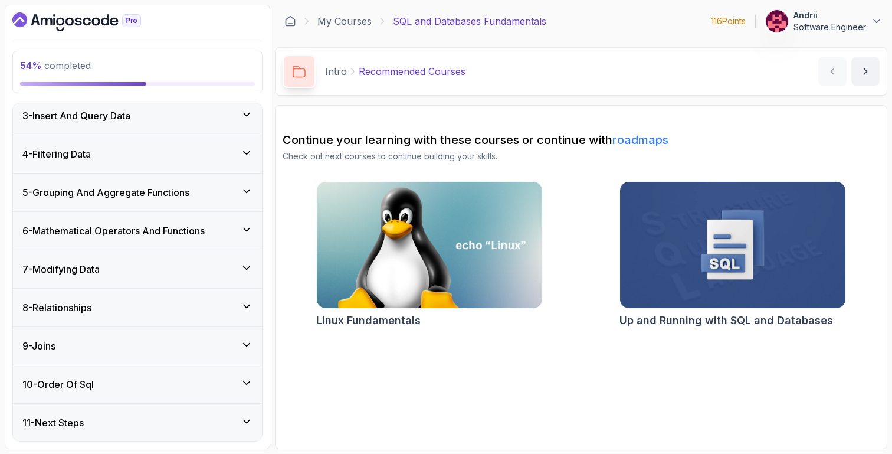
click at [187, 274] on div "7 - Modifying Data" at bounding box center [137, 269] width 230 height 14
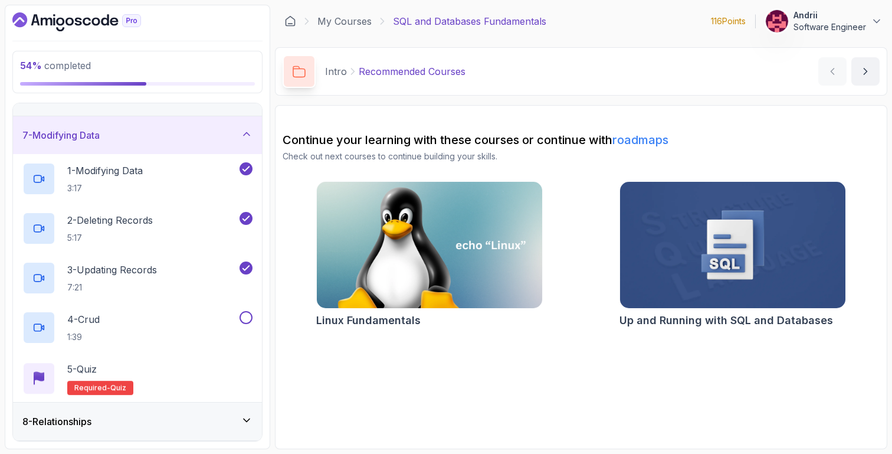
scroll to position [293, 0]
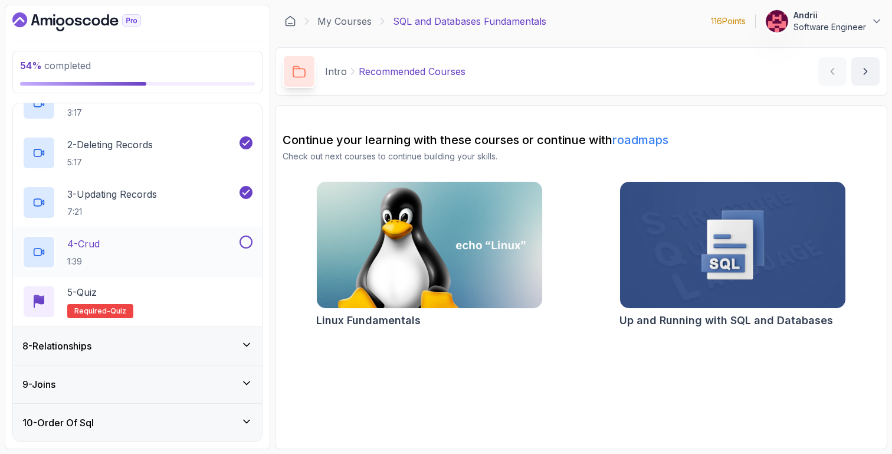
click at [163, 255] on div "4 - Crud 1:39" at bounding box center [129, 251] width 215 height 33
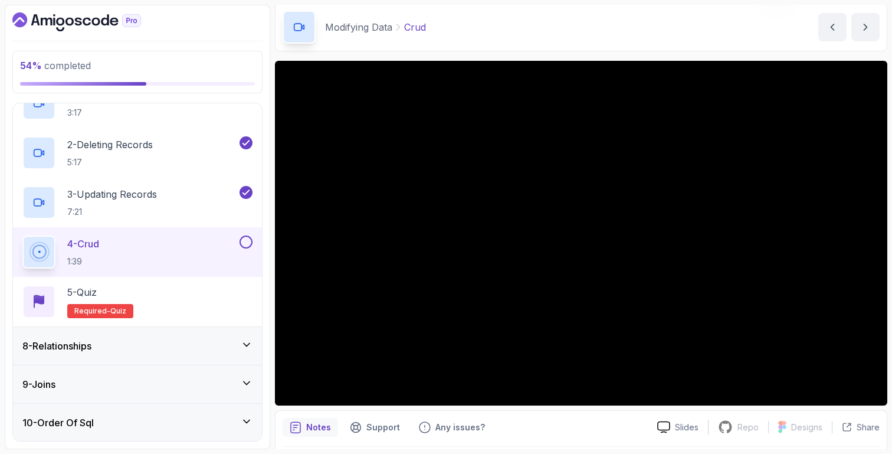
scroll to position [41, 0]
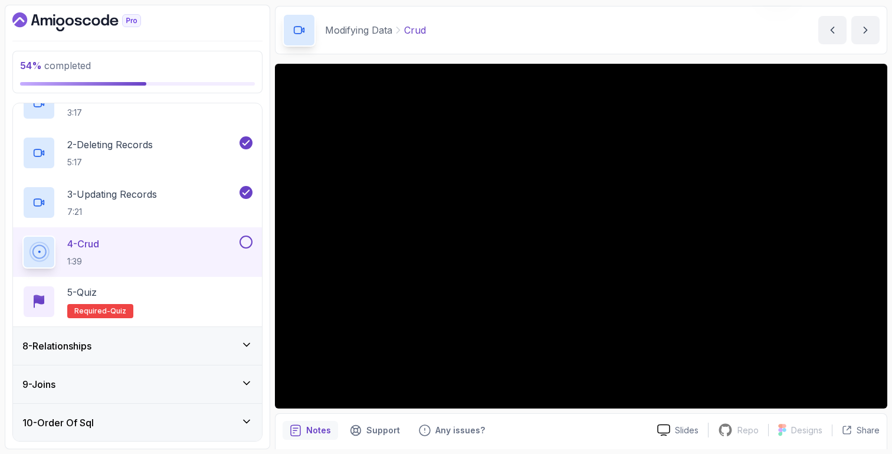
click at [22, 235] on button "4 - Crud 1:39" at bounding box center [137, 251] width 230 height 33
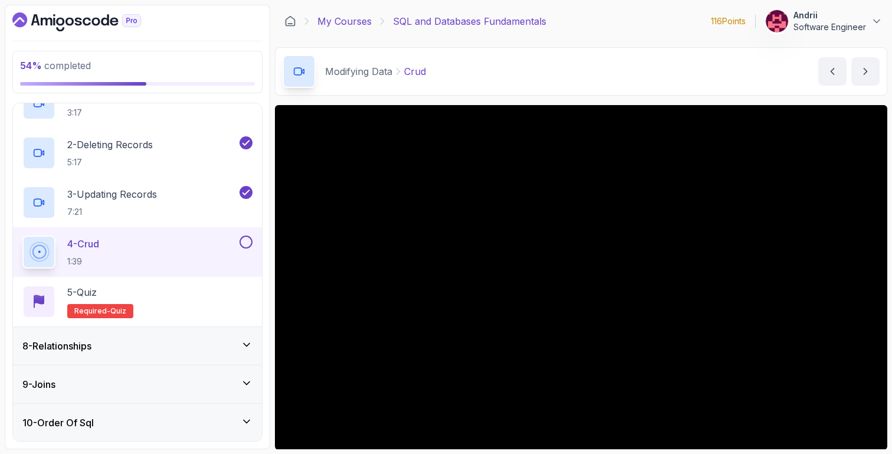
click at [360, 15] on link "My Courses" at bounding box center [344, 21] width 54 height 14
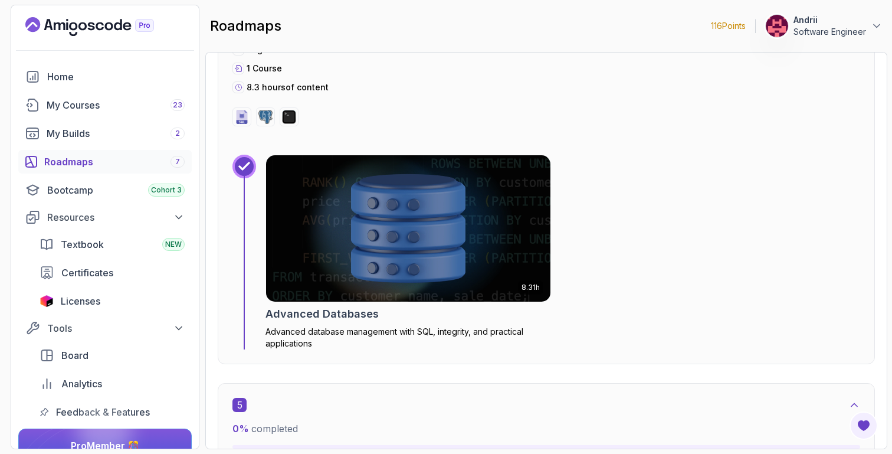
scroll to position [1907, 0]
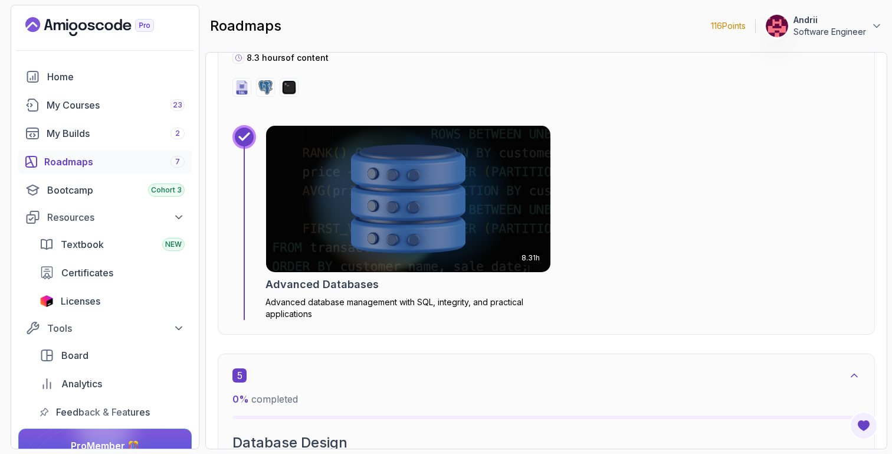
click at [473, 220] on img at bounding box center [408, 199] width 284 height 146
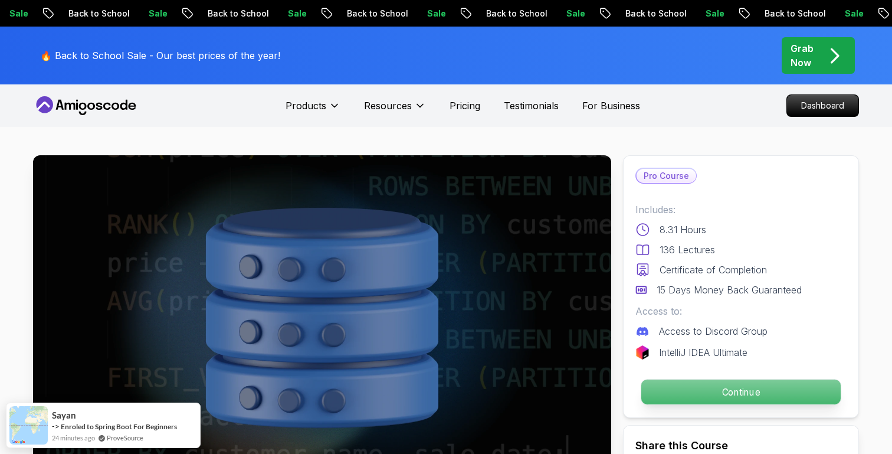
click at [722, 391] on p "Continue" at bounding box center [740, 391] width 199 height 25
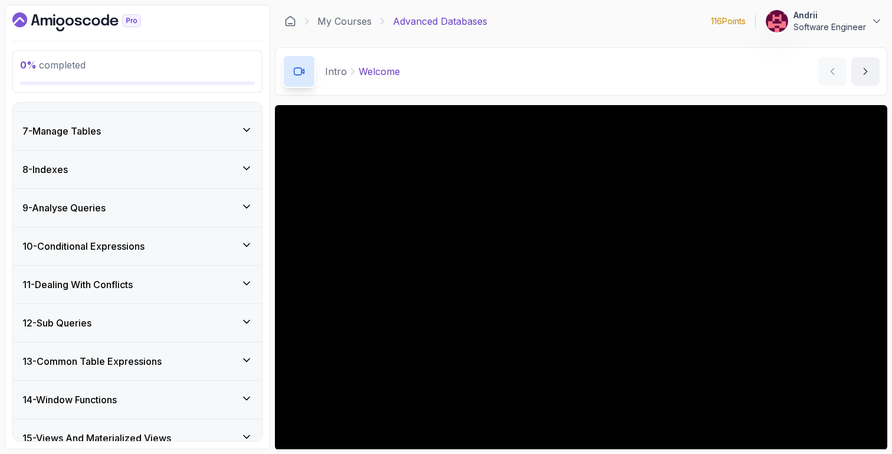
scroll to position [340, 0]
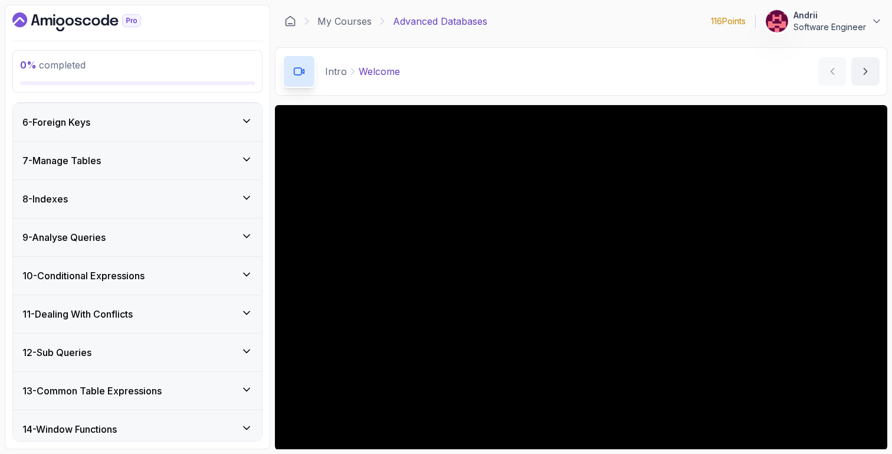
click at [153, 195] on div "8 - Indexes" at bounding box center [137, 199] width 230 height 14
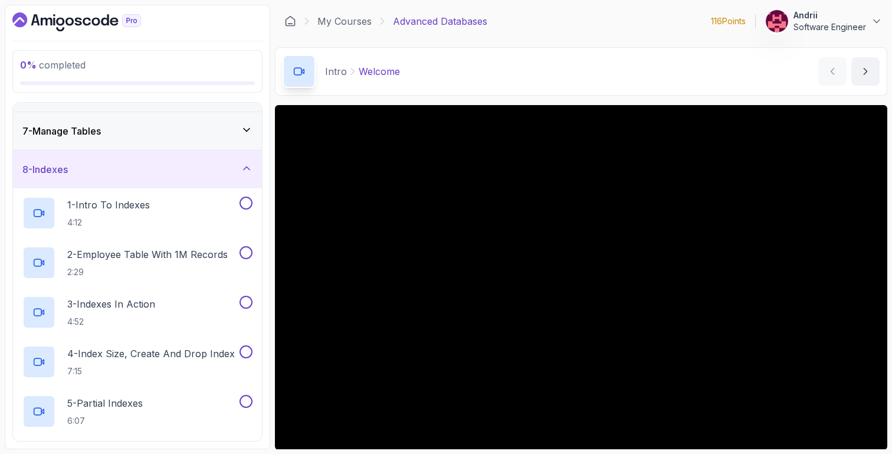
scroll to position [270, 0]
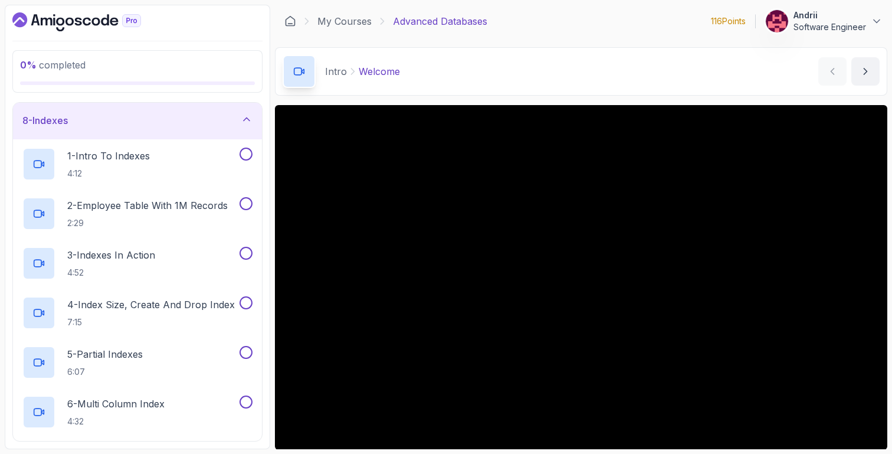
click at [182, 127] on div "8 - Indexes" at bounding box center [137, 120] width 249 height 38
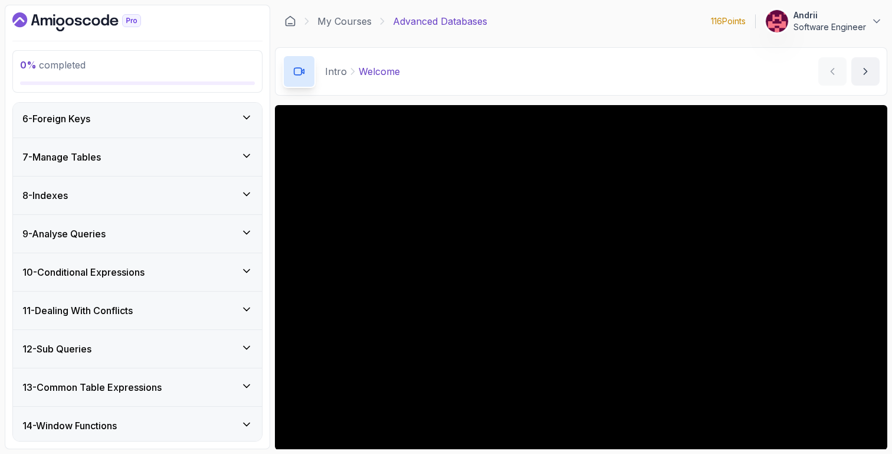
scroll to position [0, 0]
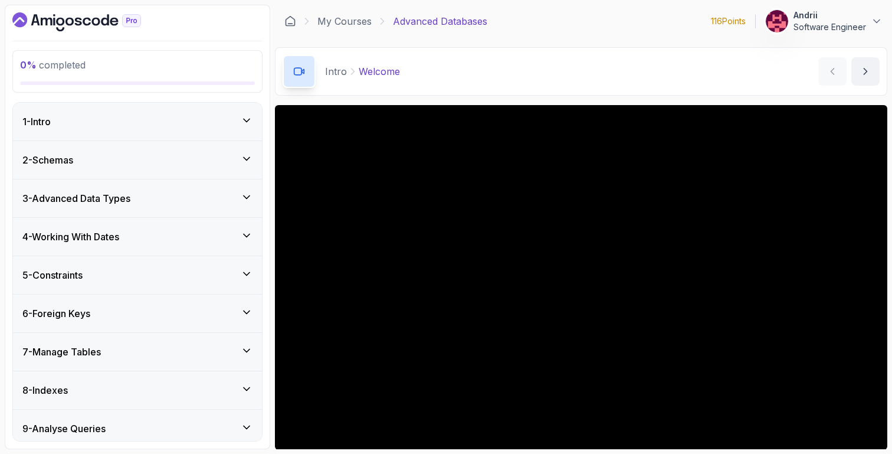
click at [191, 160] on div "2 - Schemas" at bounding box center [137, 160] width 230 height 14
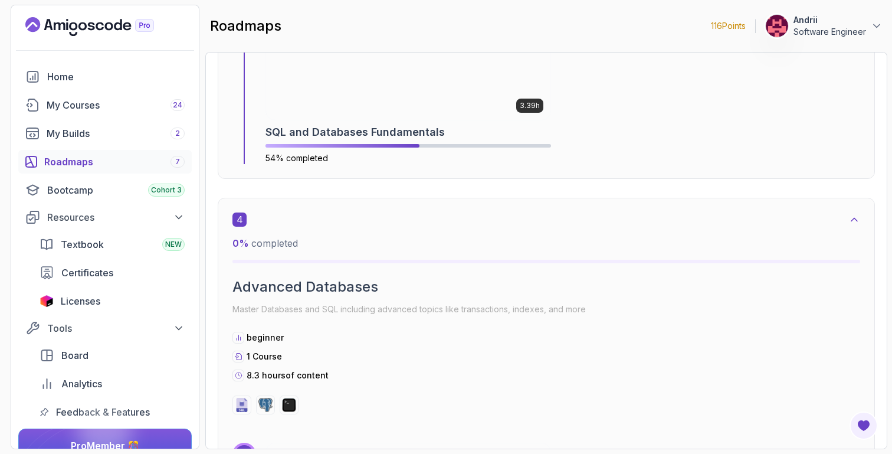
scroll to position [1493, 0]
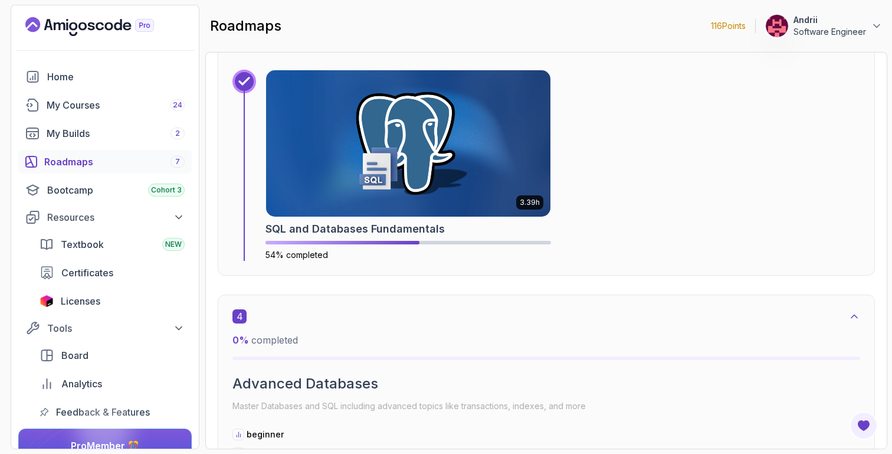
click at [309, 189] on img at bounding box center [408, 143] width 284 height 146
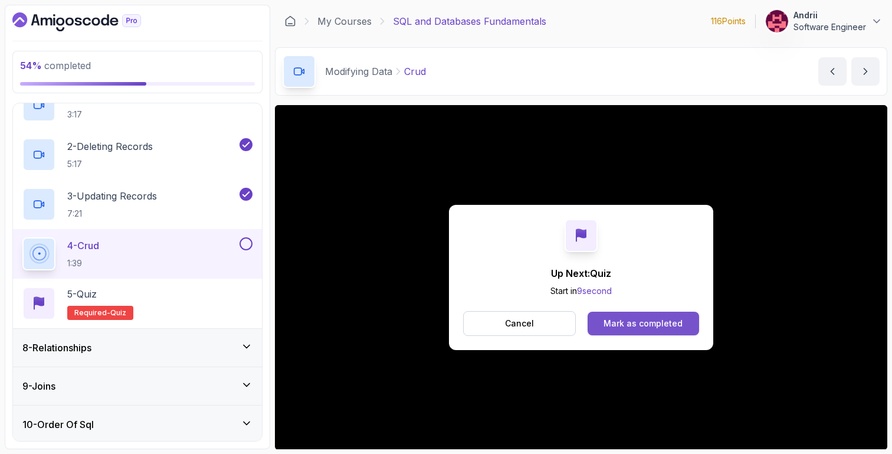
click at [624, 328] on div "Mark as completed" at bounding box center [643, 323] width 79 height 12
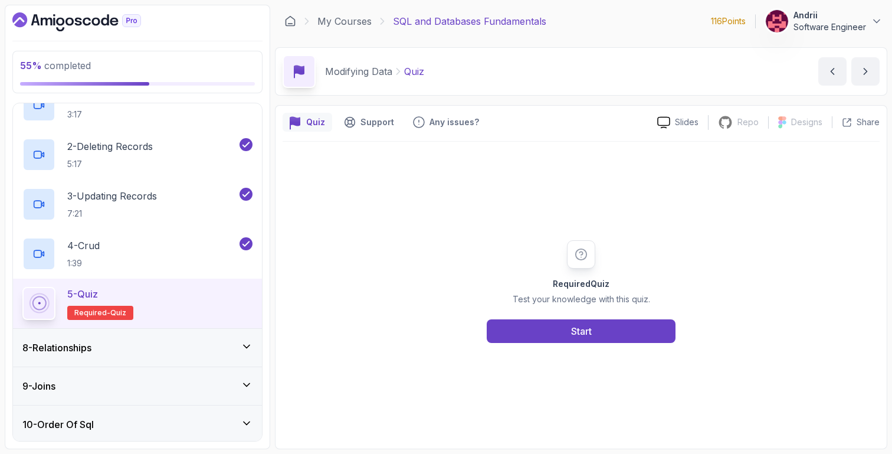
click at [224, 340] on div "8 - Relationships" at bounding box center [137, 347] width 230 height 14
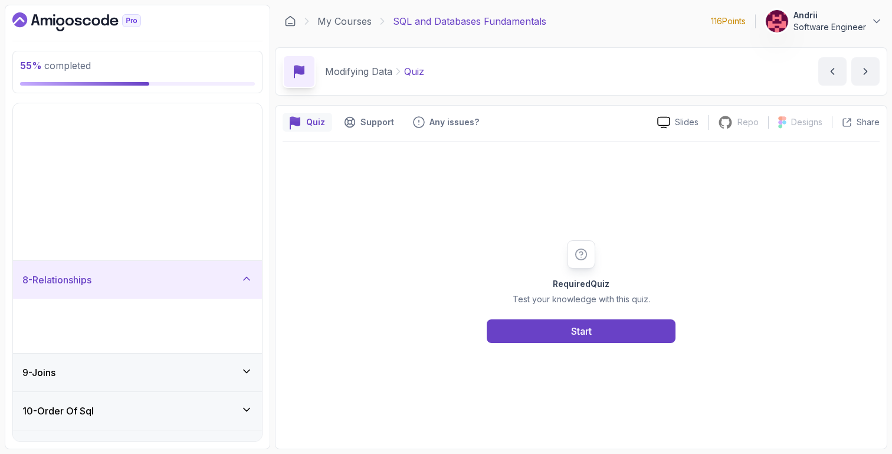
scroll to position [84, 0]
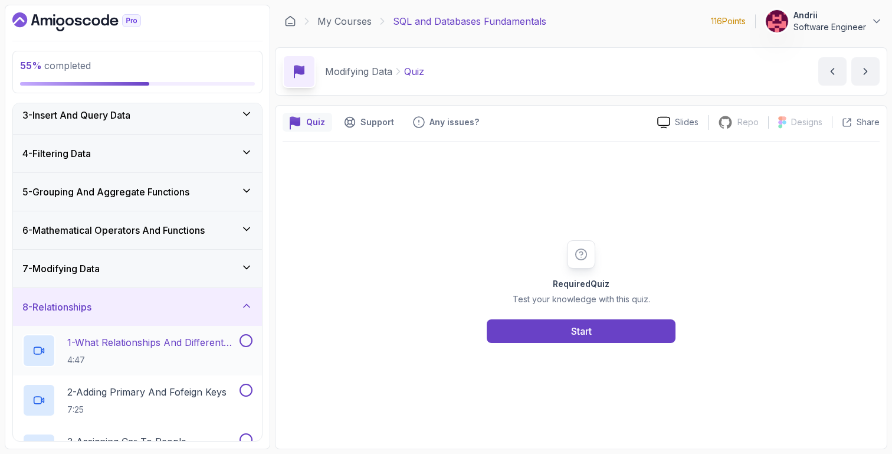
click at [197, 347] on p "1 - What Relationships And Different Types" at bounding box center [152, 342] width 170 height 14
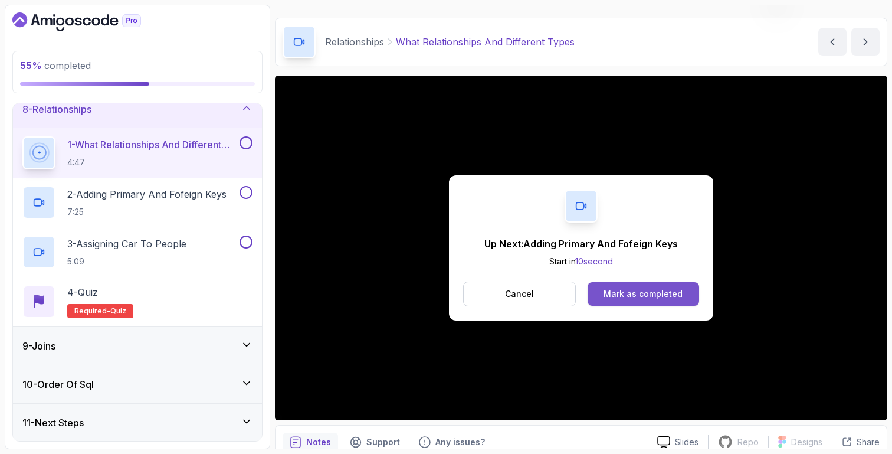
scroll to position [83, 0]
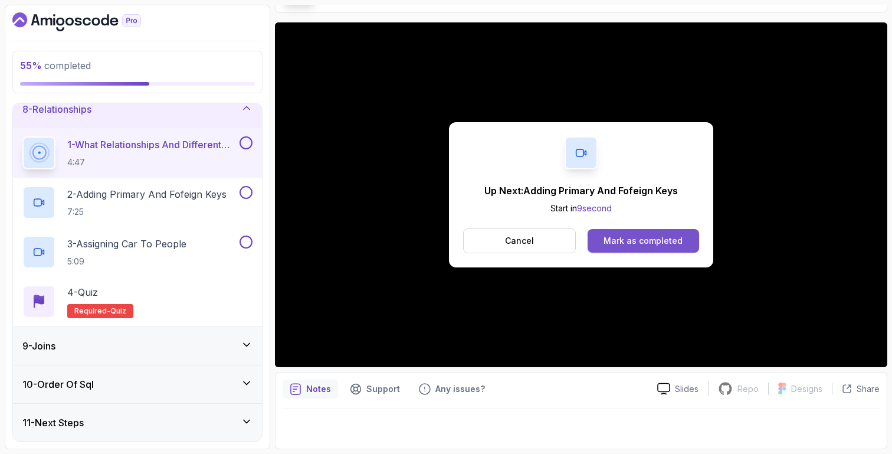
click at [654, 230] on button "Mark as completed" at bounding box center [644, 241] width 112 height 24
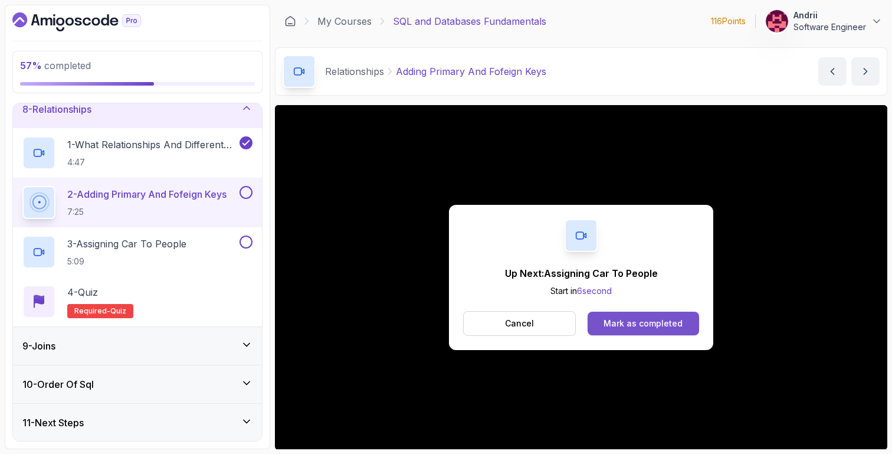
click at [657, 332] on button "Mark as completed" at bounding box center [644, 324] width 112 height 24
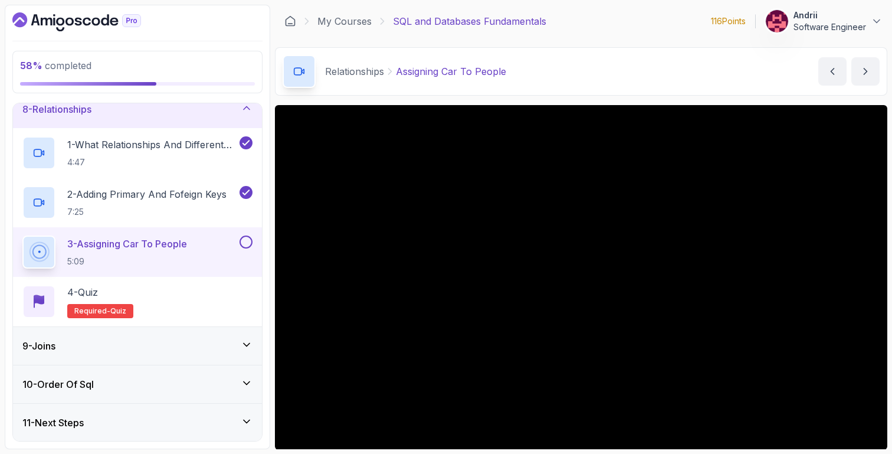
scroll to position [83, 0]
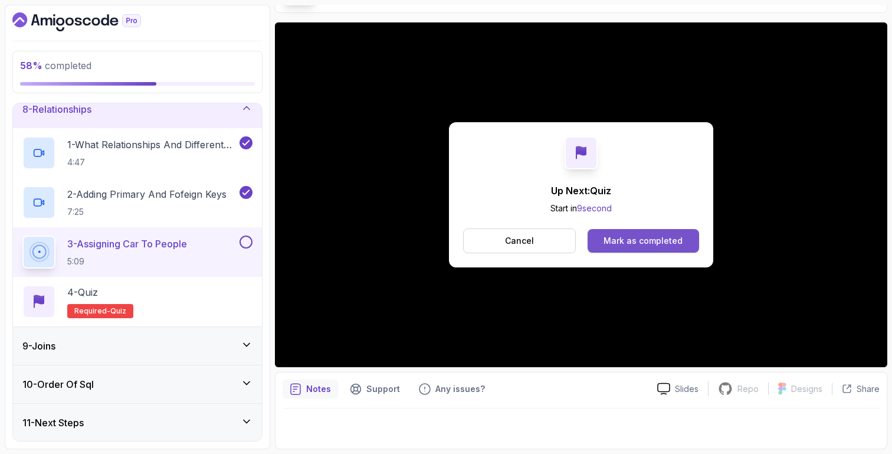
click at [670, 232] on button "Mark as completed" at bounding box center [644, 241] width 112 height 24
